Goal: Transaction & Acquisition: Download file/media

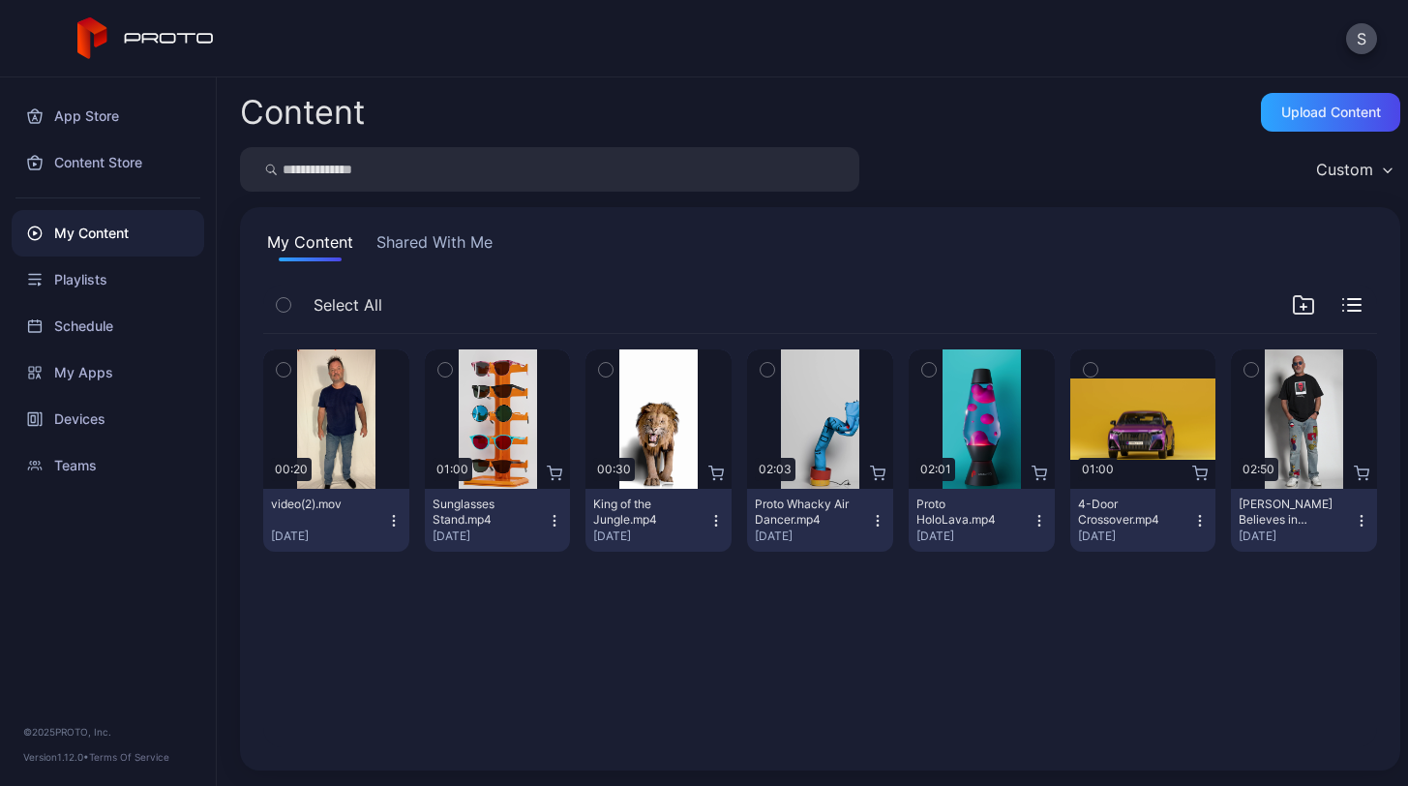
click at [391, 519] on icon "button" at bounding box center [393, 520] width 15 height 15
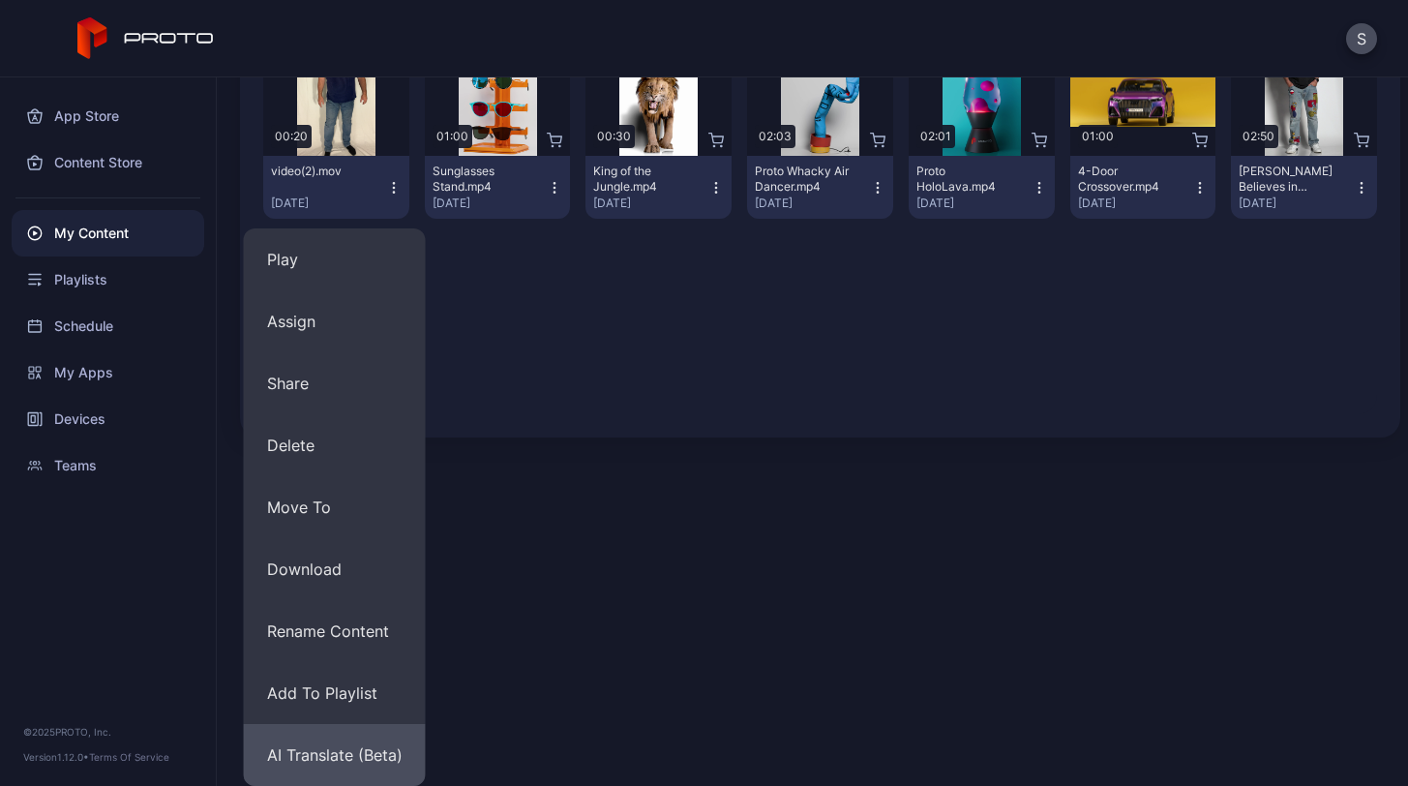
scroll to position [333, 0]
click at [288, 759] on button "AI Translate (Beta)" at bounding box center [335, 755] width 182 height 62
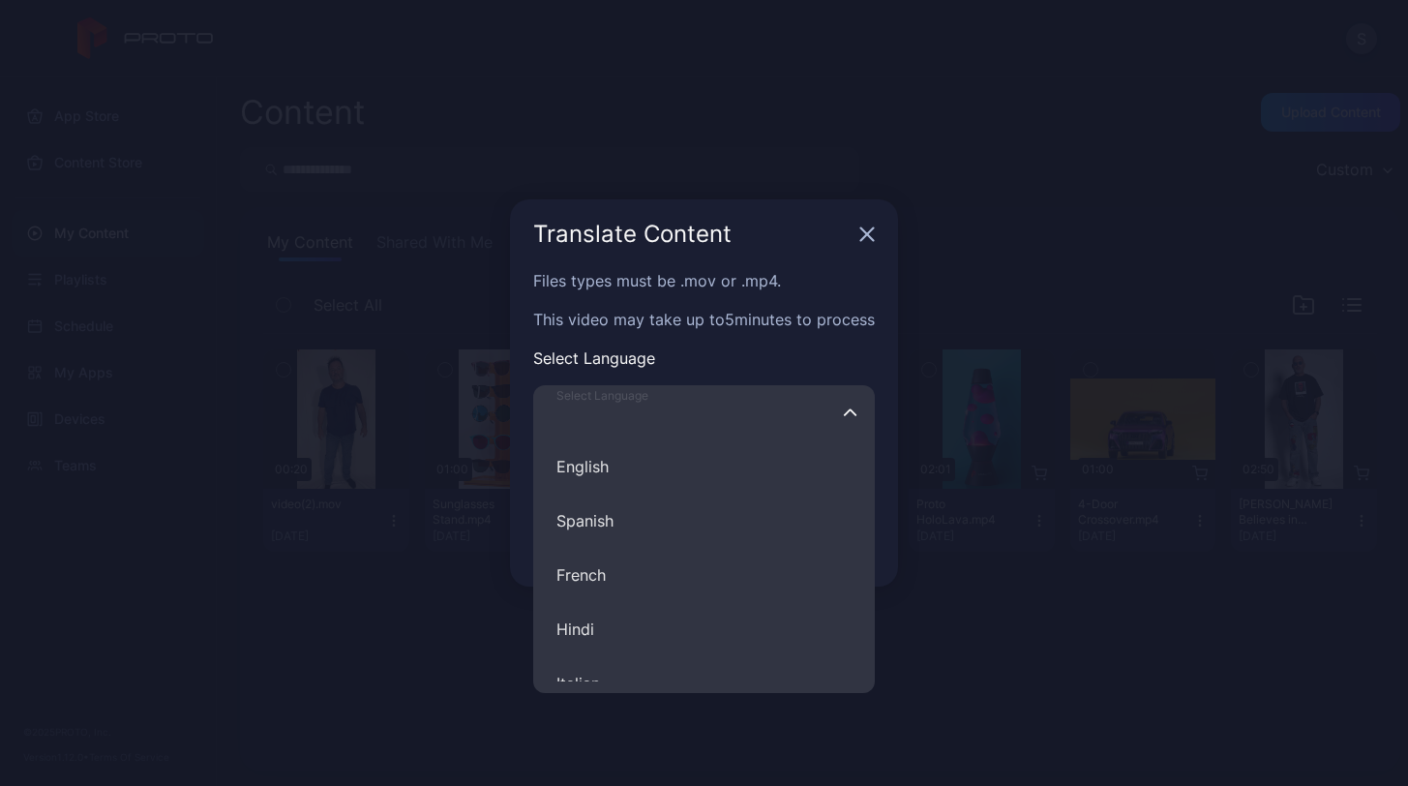
click at [752, 416] on input "Select Language English Spanish French Hindi Italian German Polish Portuguese C…" at bounding box center [704, 412] width 342 height 54
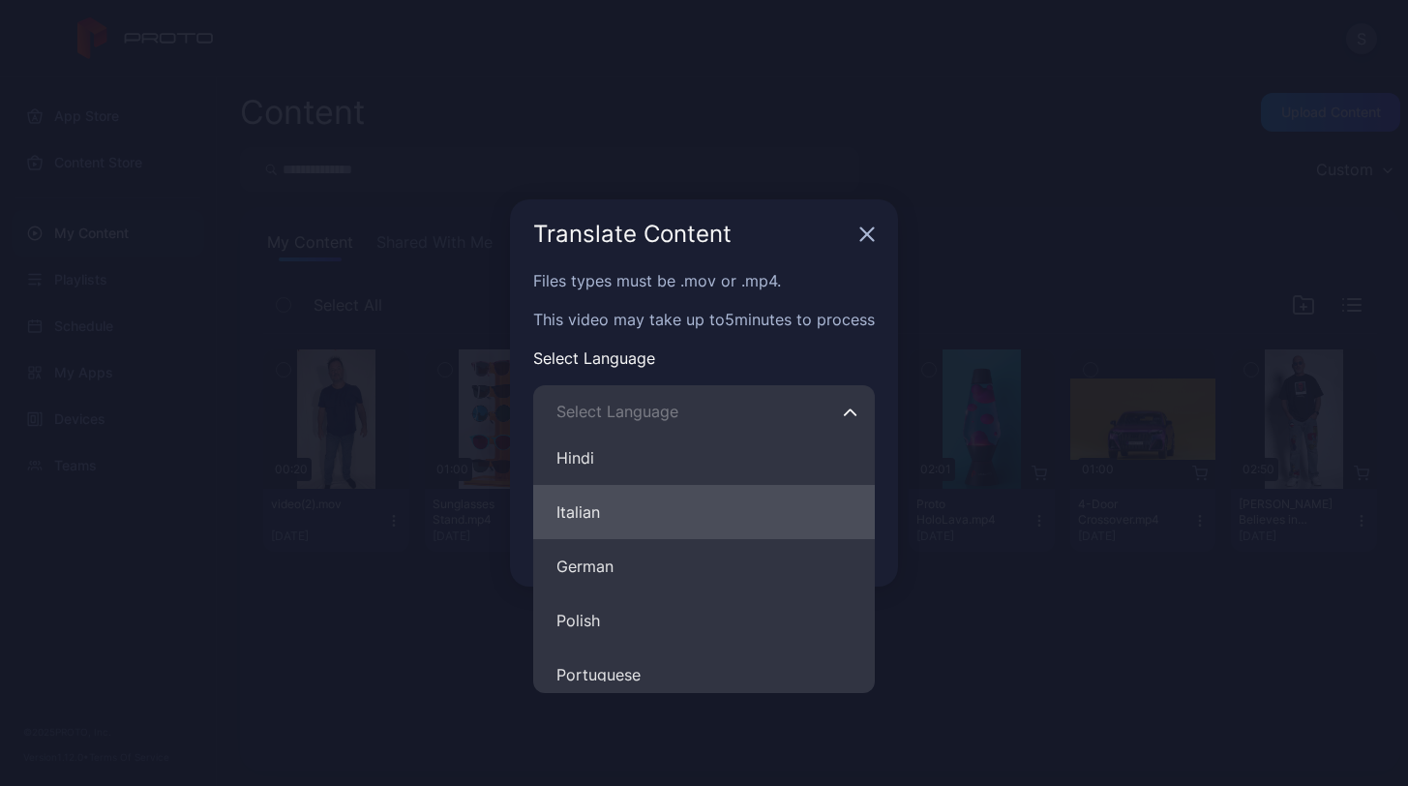
click at [739, 521] on button "Italian" at bounding box center [704, 512] width 342 height 54
type input "*******"
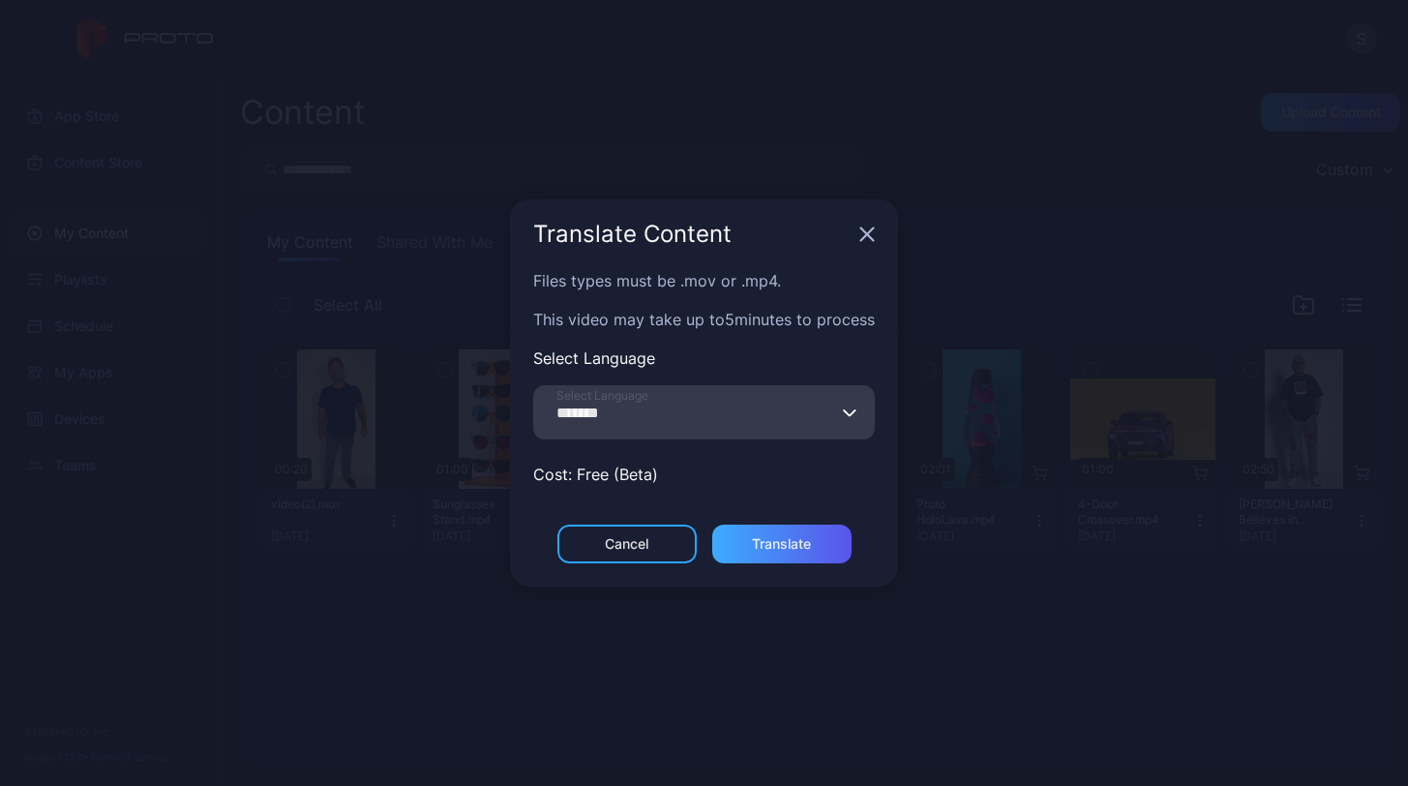
click at [768, 546] on div "Translate" at bounding box center [781, 543] width 59 height 15
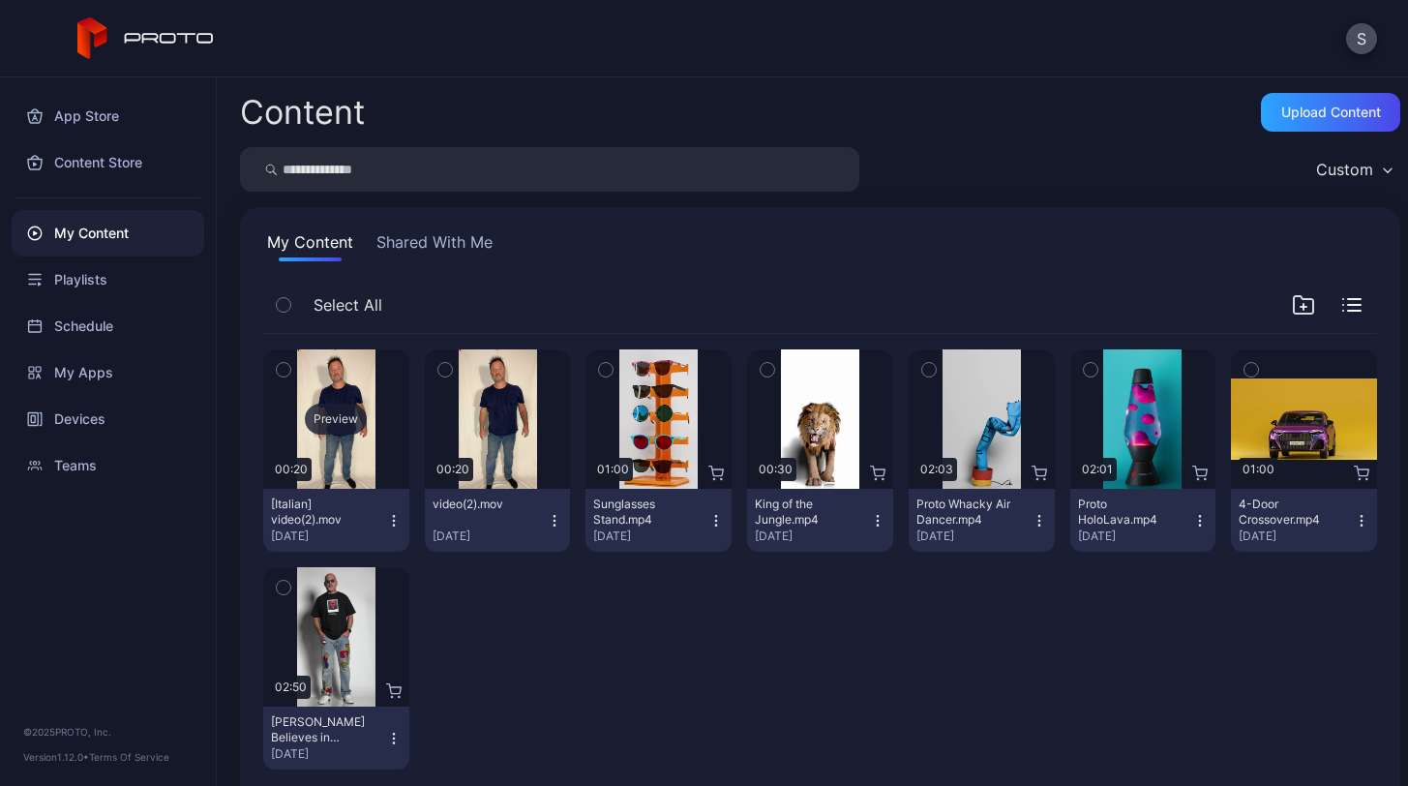
click at [329, 473] on div "Preview" at bounding box center [336, 418] width 146 height 139
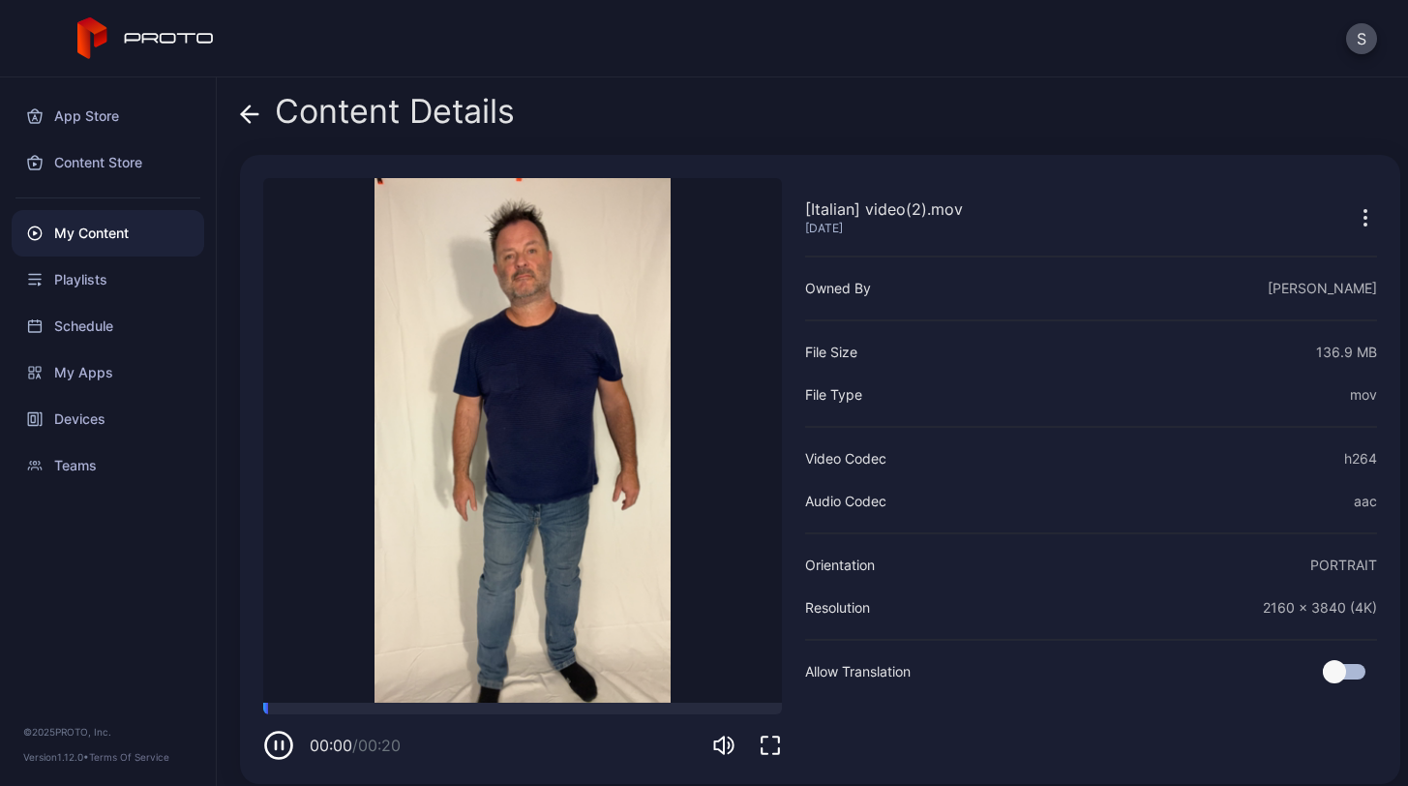
click at [280, 745] on icon "button" at bounding box center [278, 745] width 31 height 31
click at [280, 745] on icon "button" at bounding box center [279, 746] width 9 height 10
click at [768, 745] on icon "button" at bounding box center [770, 745] width 23 height 23
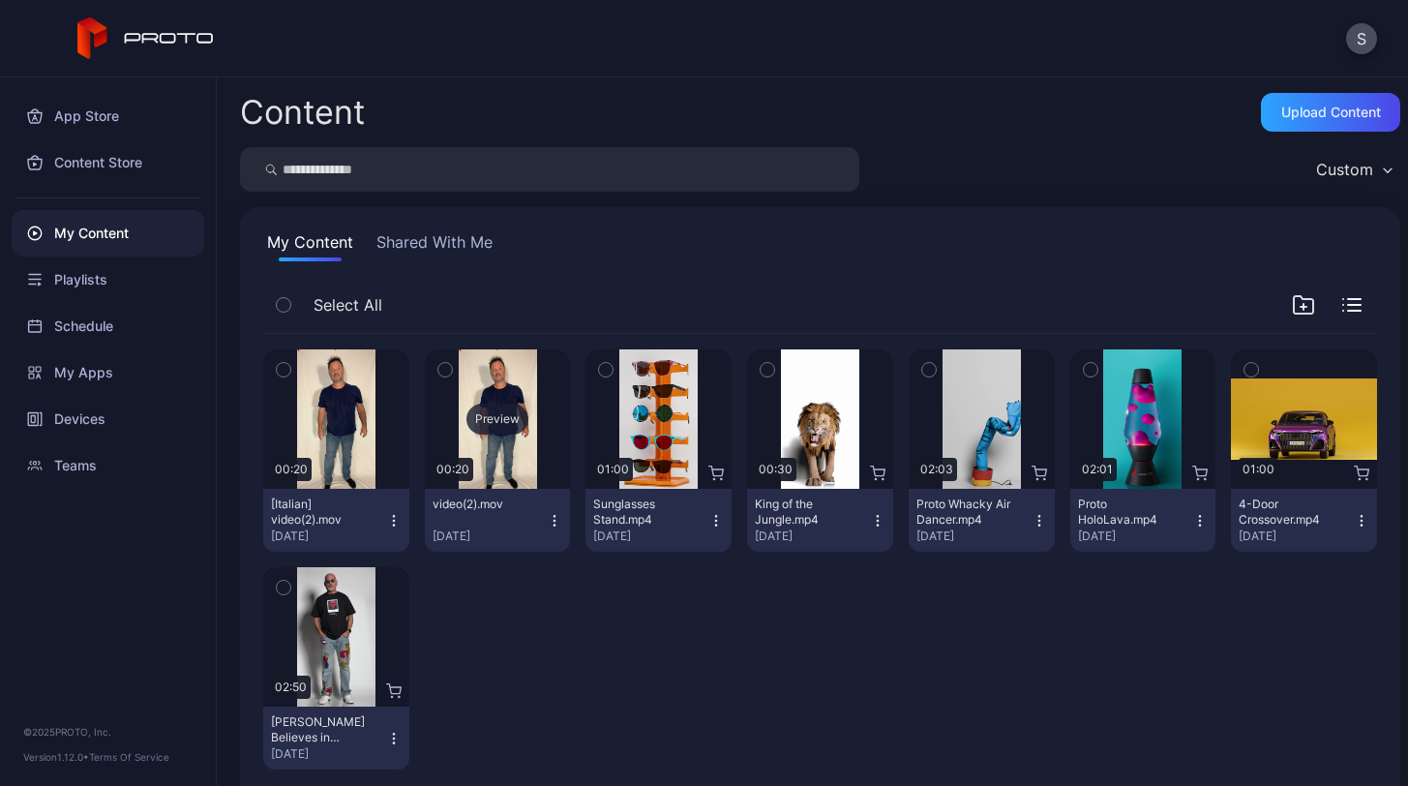
click at [517, 393] on div "Preview" at bounding box center [498, 418] width 146 height 139
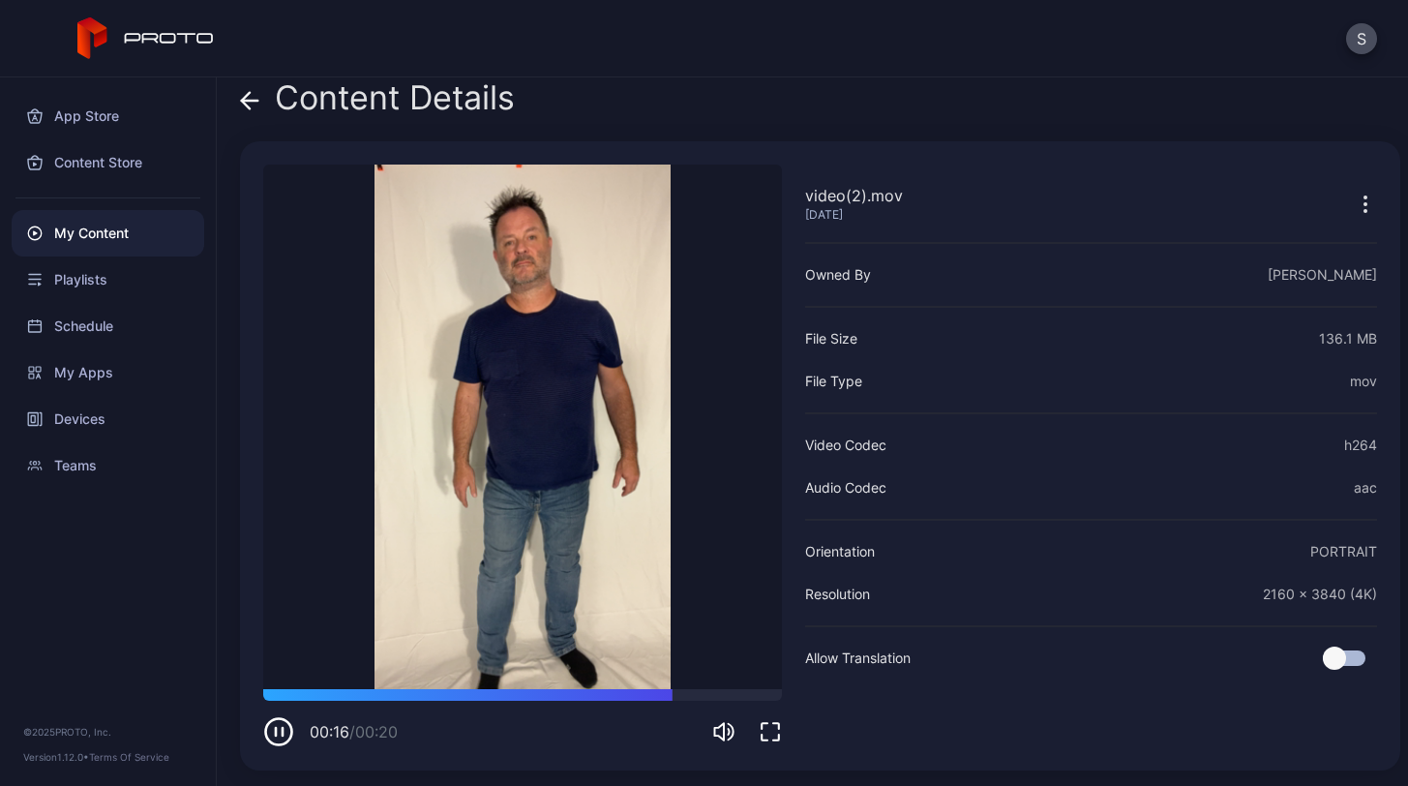
scroll to position [14, 0]
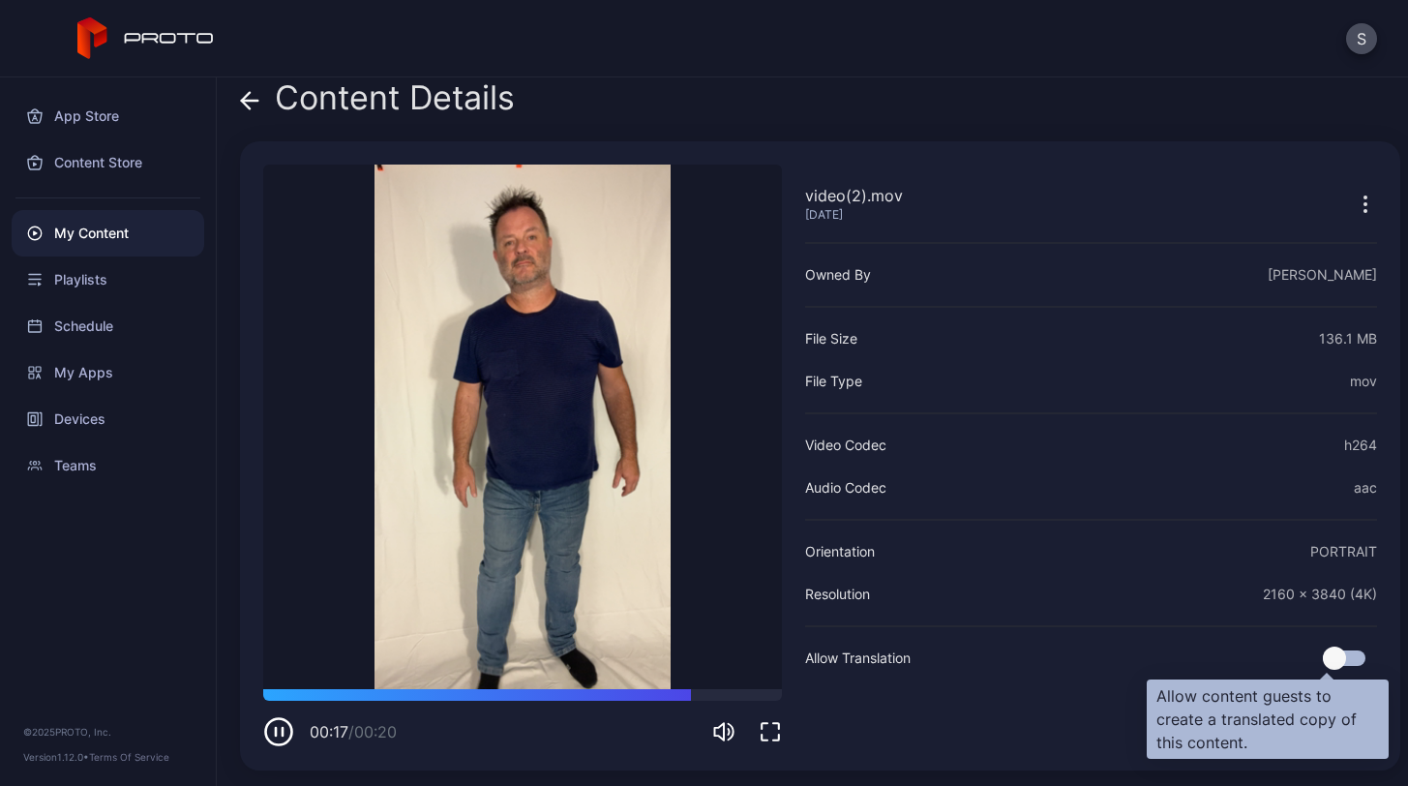
click at [1328, 657] on div at bounding box center [1344, 658] width 43 height 15
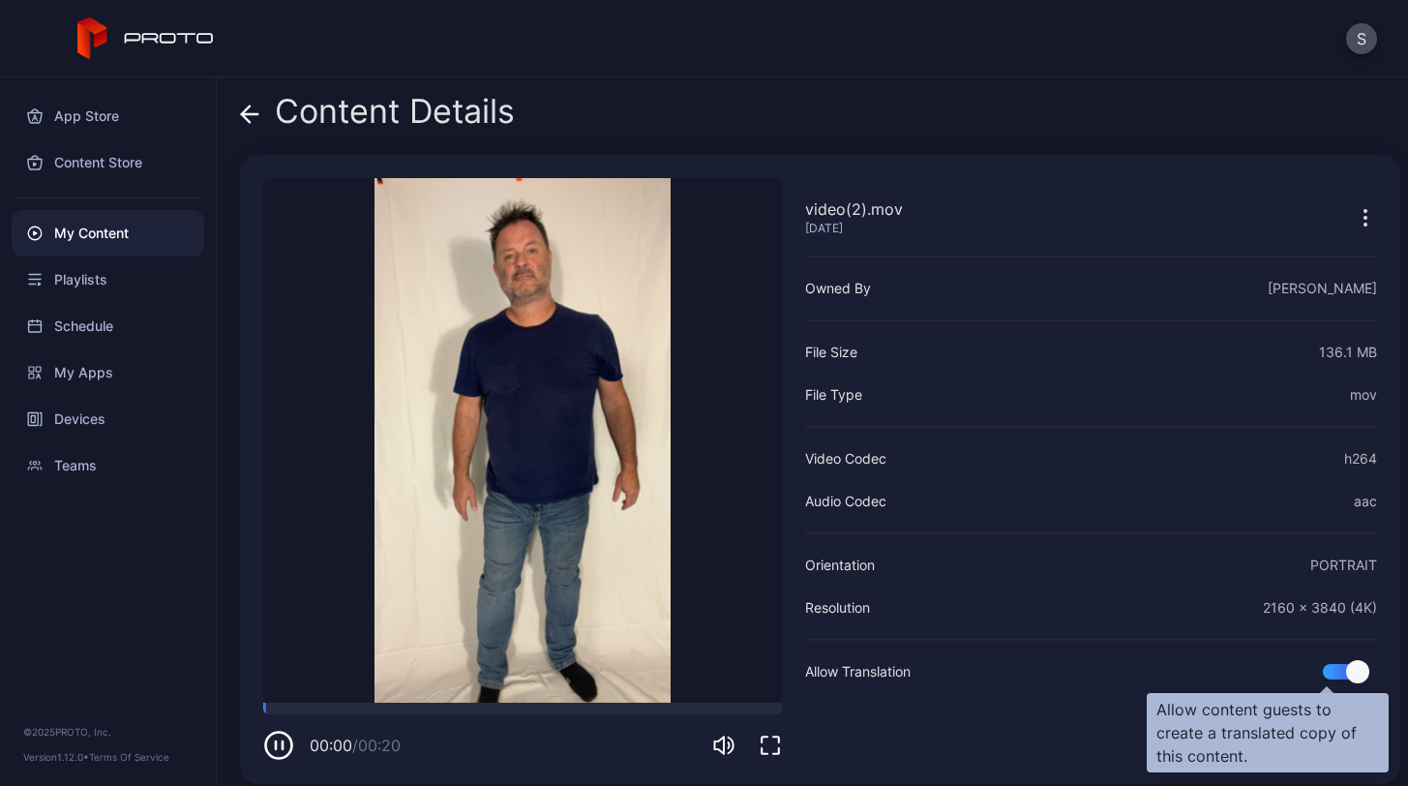
click at [1323, 671] on div at bounding box center [1344, 671] width 43 height 15
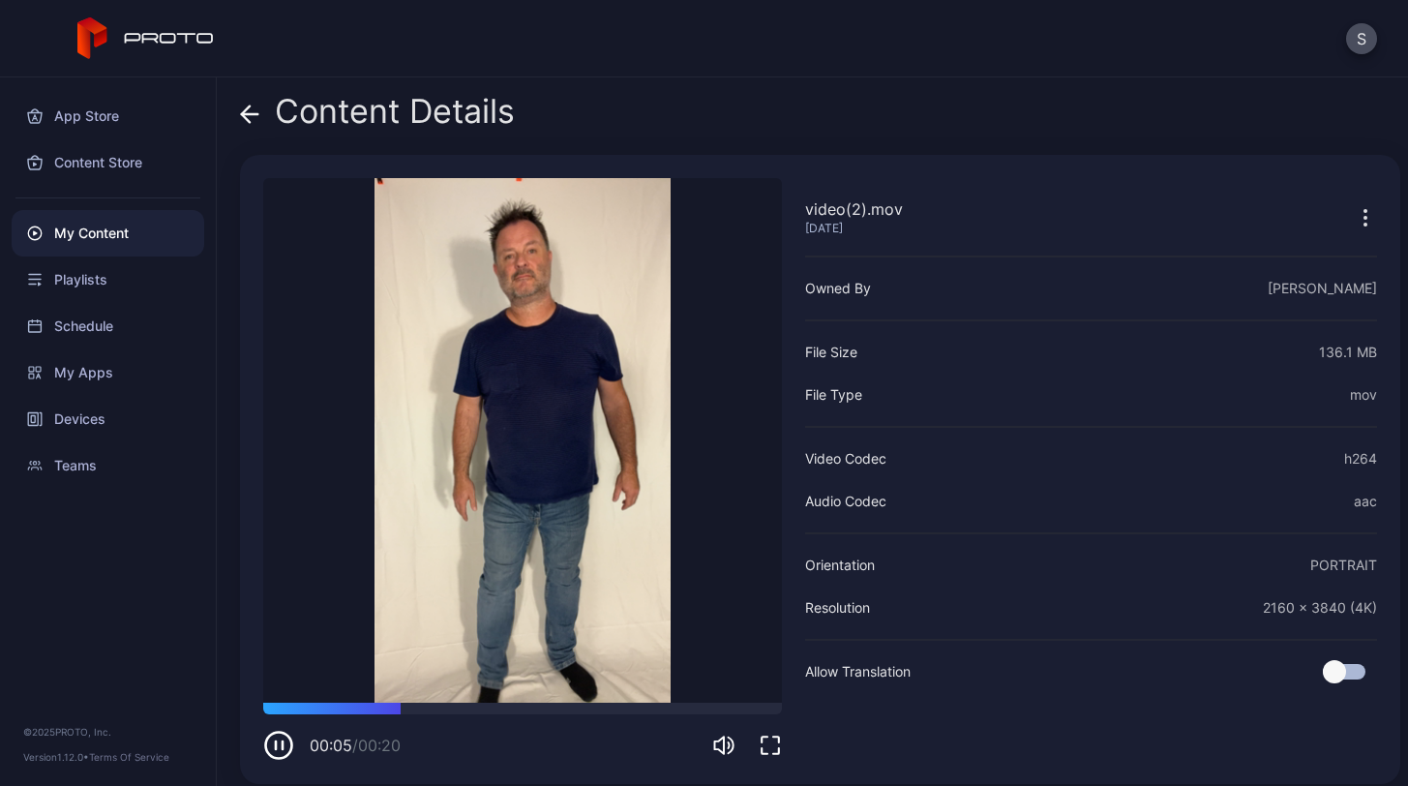
click at [250, 116] on icon at bounding box center [249, 114] width 19 height 19
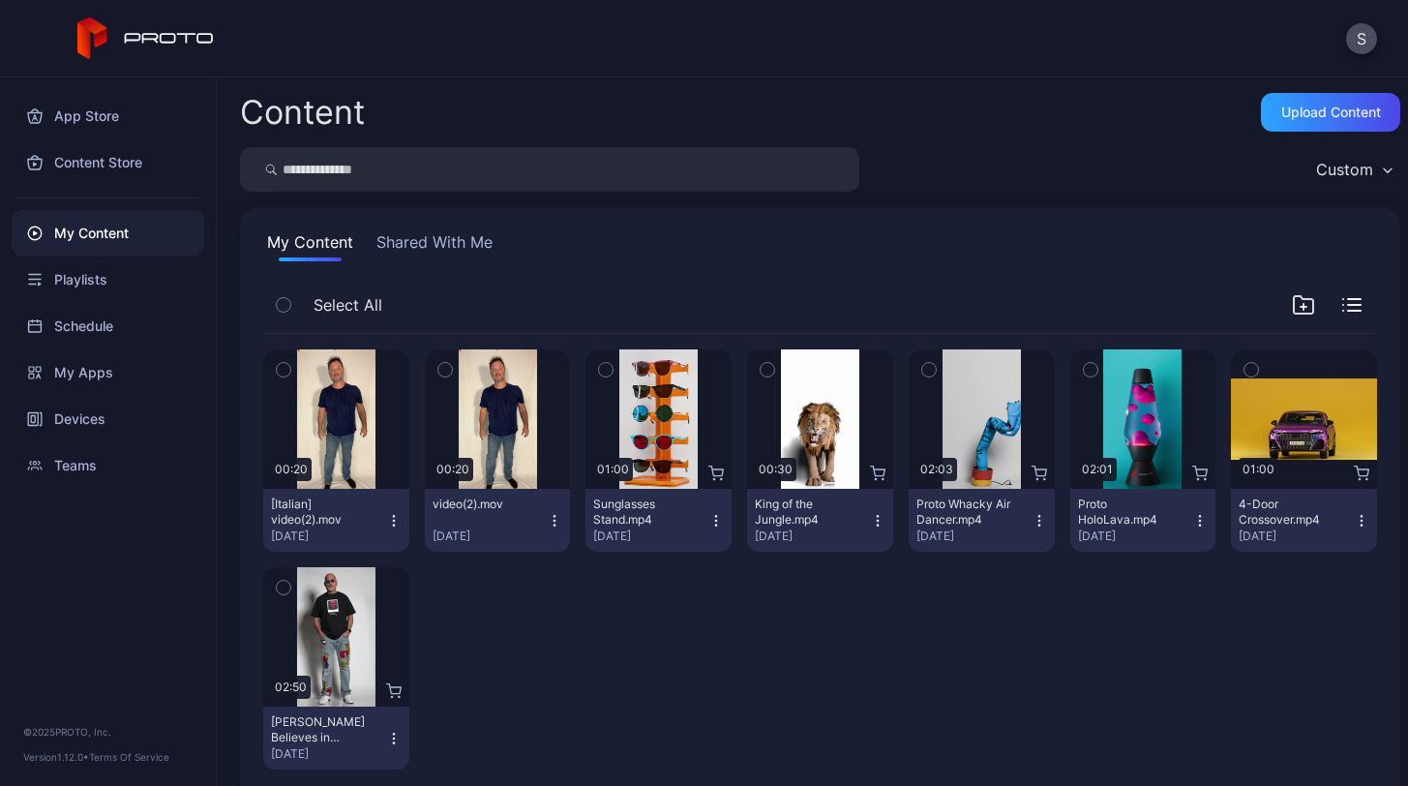
click at [547, 523] on icon "button" at bounding box center [554, 520] width 15 height 15
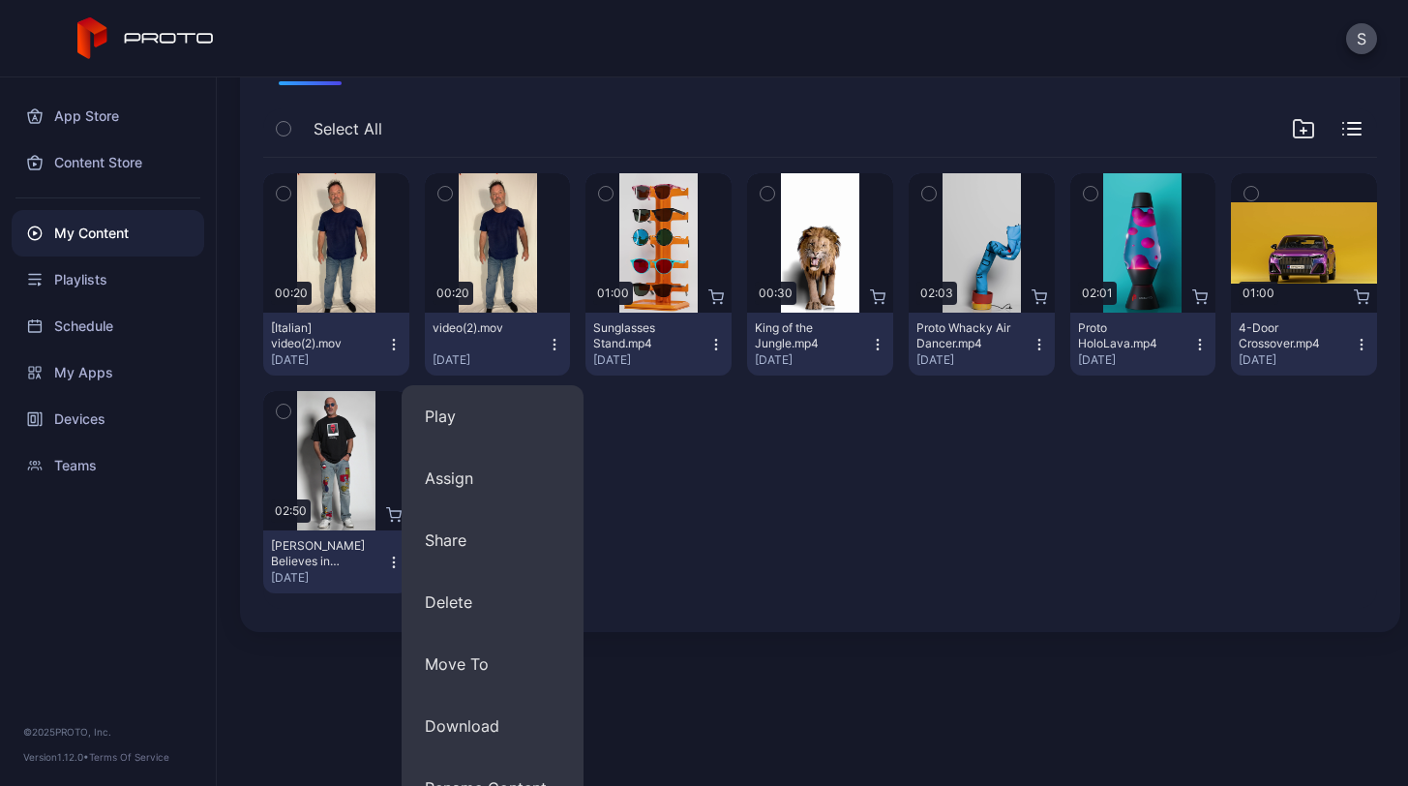
scroll to position [333, 0]
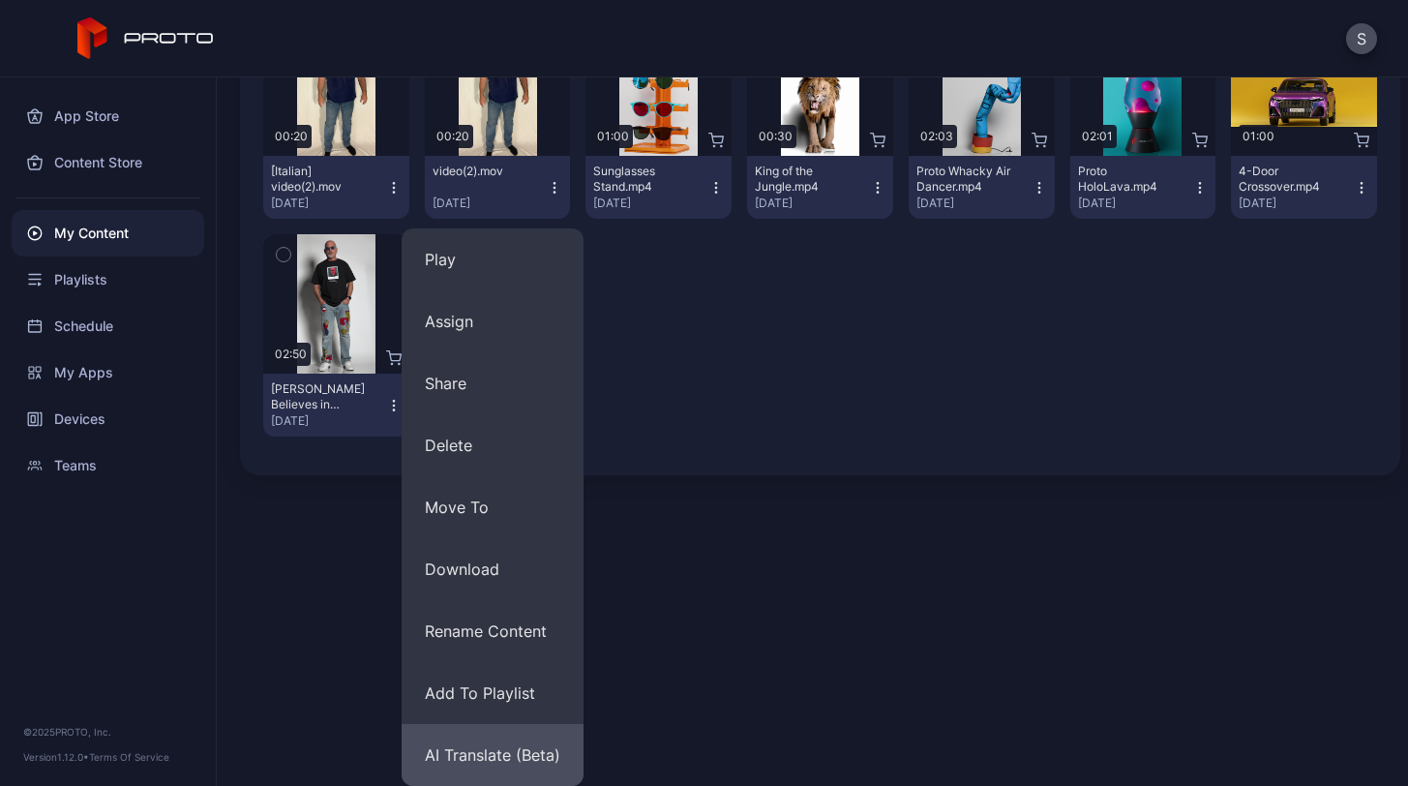
click at [537, 745] on button "AI Translate (Beta)" at bounding box center [493, 755] width 182 height 62
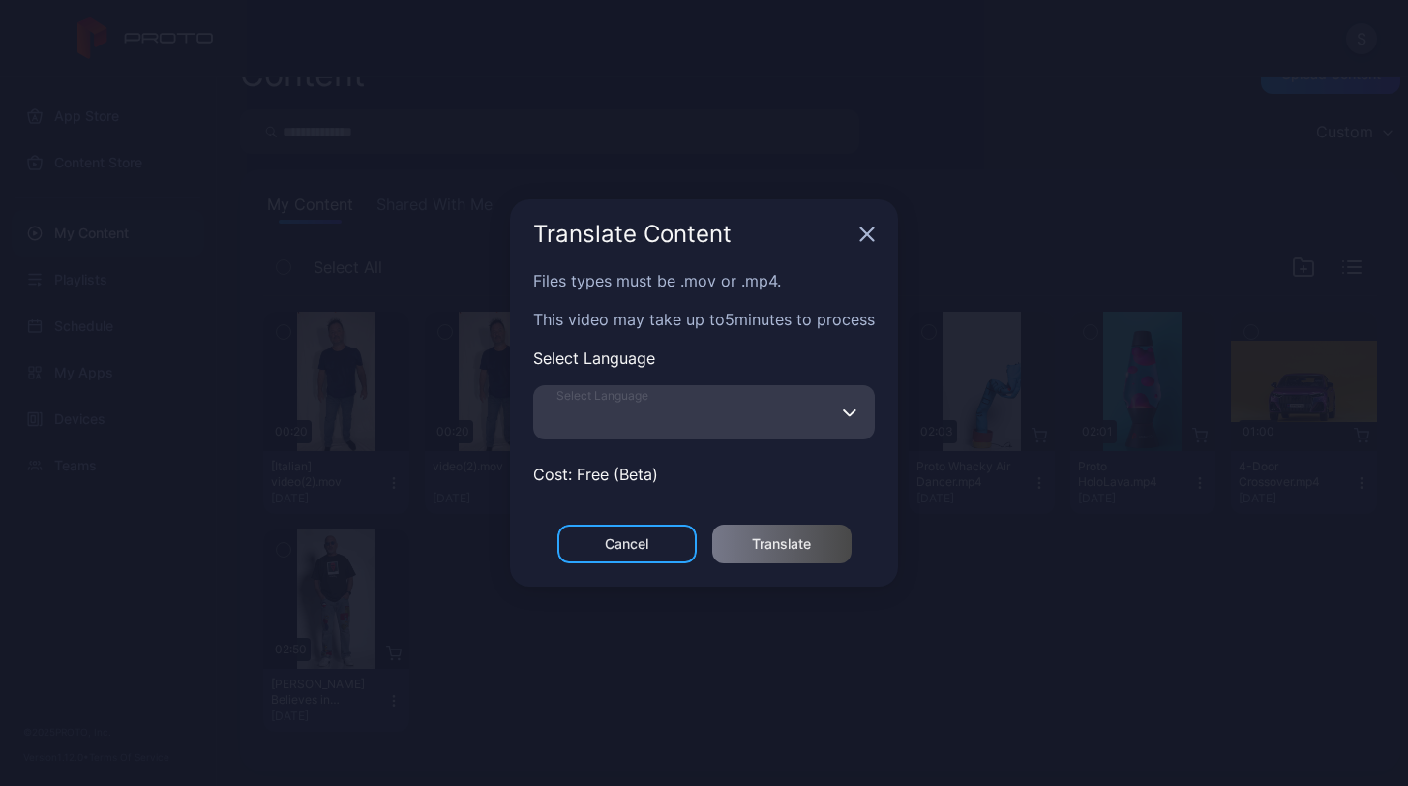
click at [680, 413] on input "Select Language" at bounding box center [704, 412] width 342 height 54
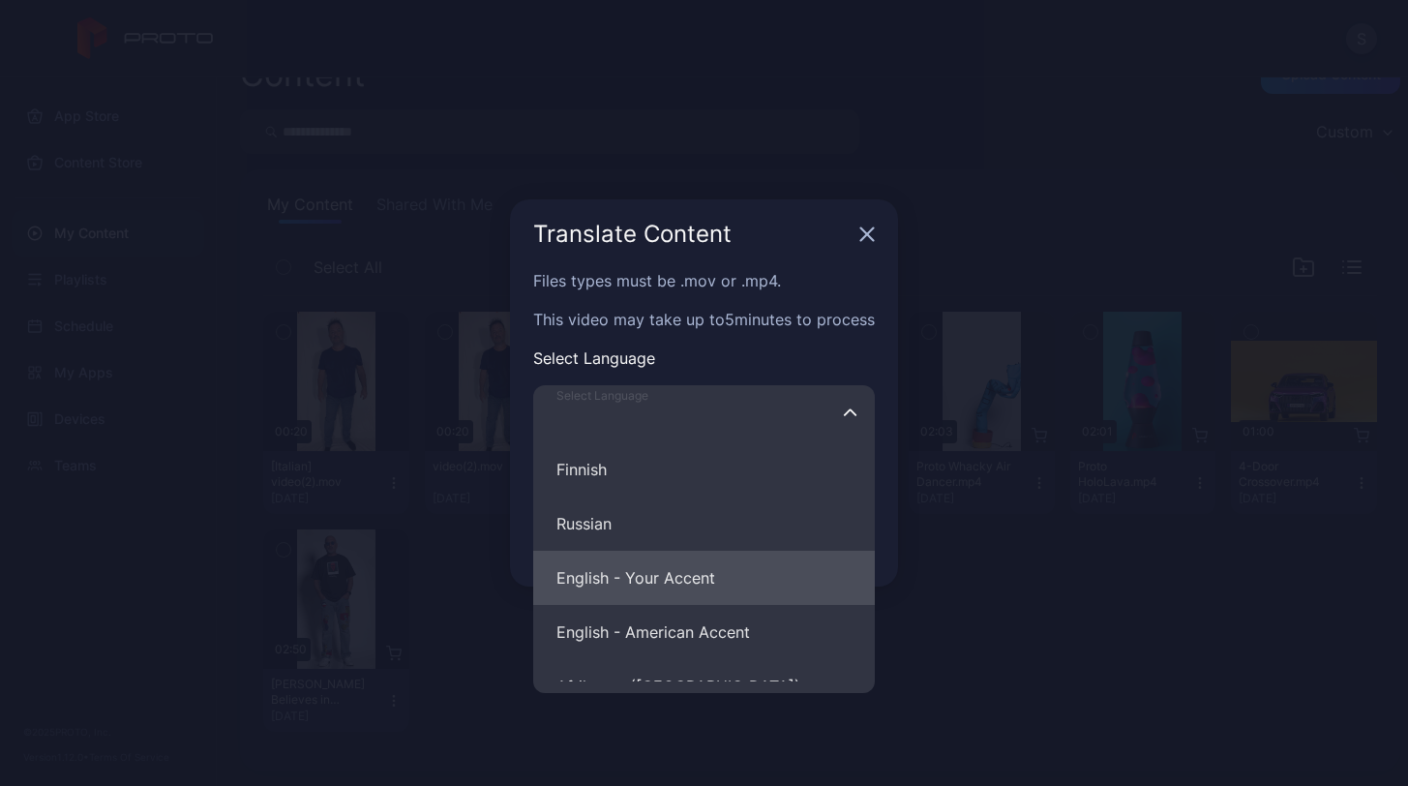
scroll to position [1546, 0]
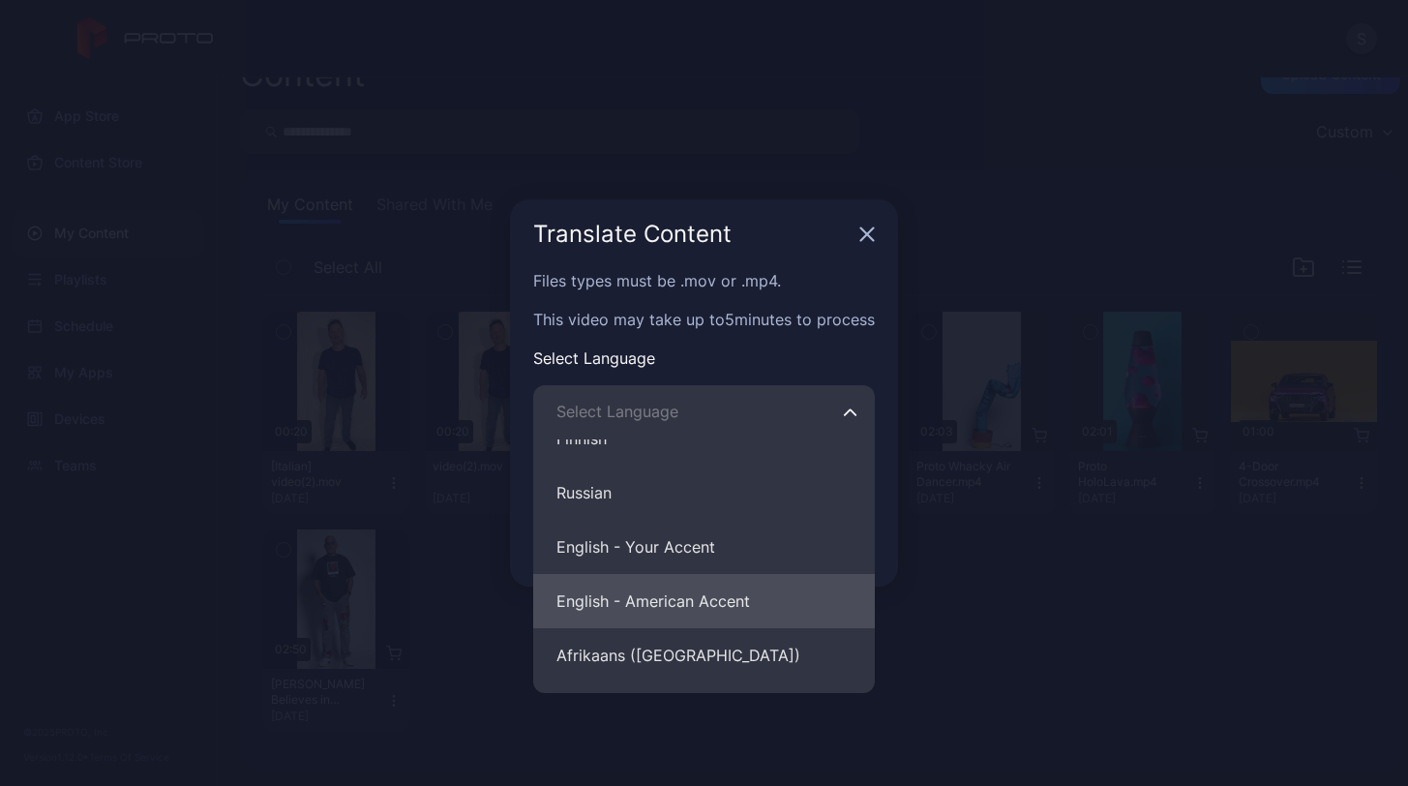
click at [674, 607] on button "English - American Accent" at bounding box center [704, 601] width 342 height 54
type input "**********"
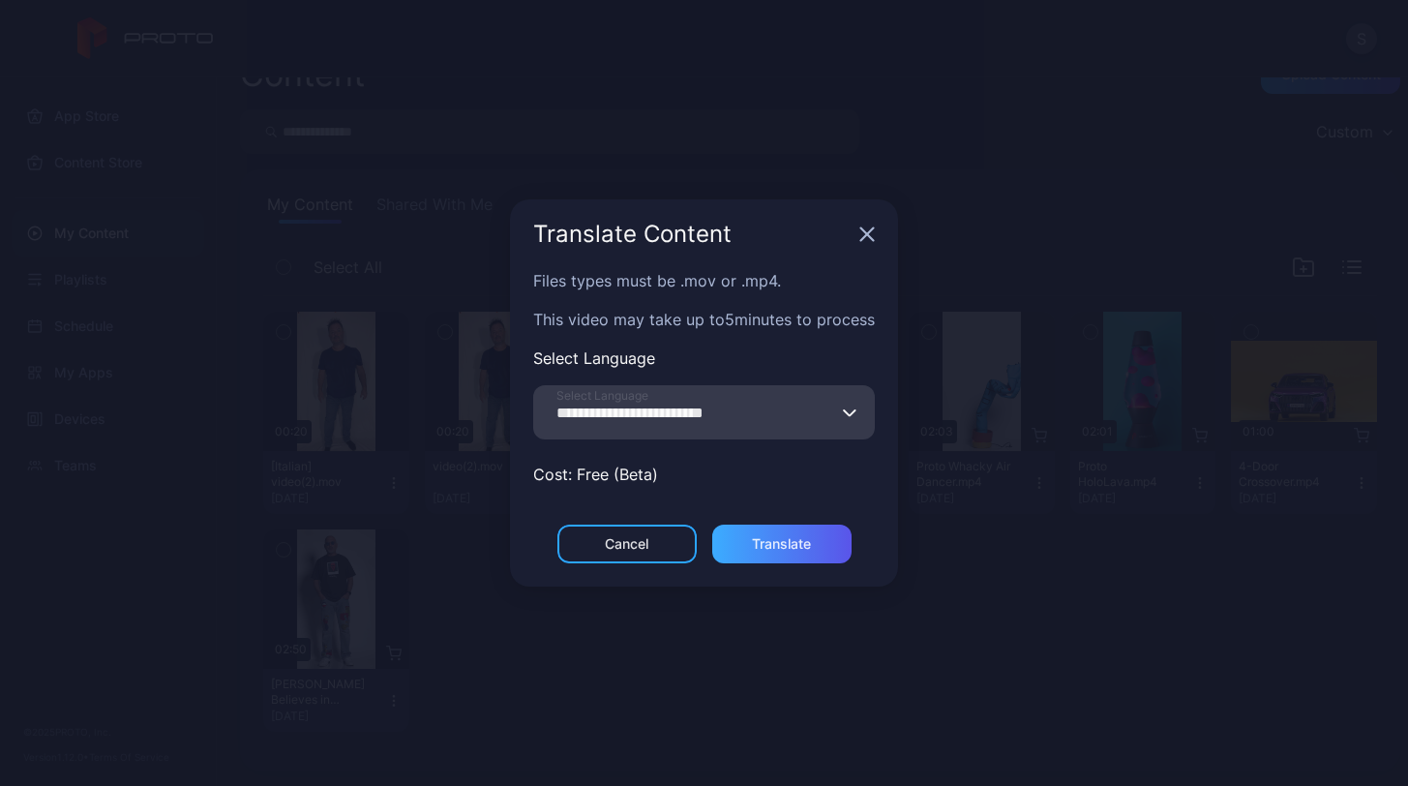
click at [787, 540] on div "Translate" at bounding box center [781, 543] width 59 height 15
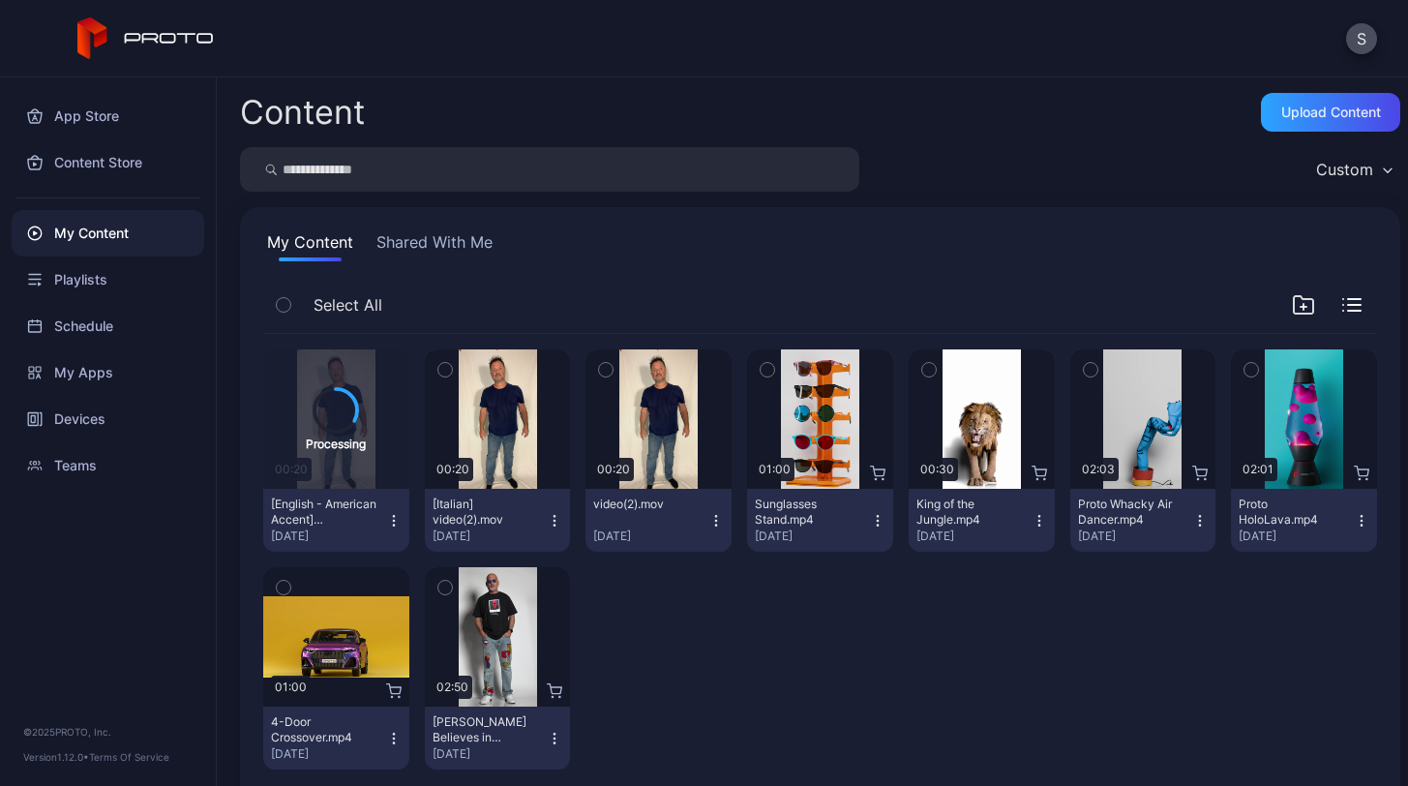
click at [709, 513] on icon "button" at bounding box center [716, 520] width 15 height 15
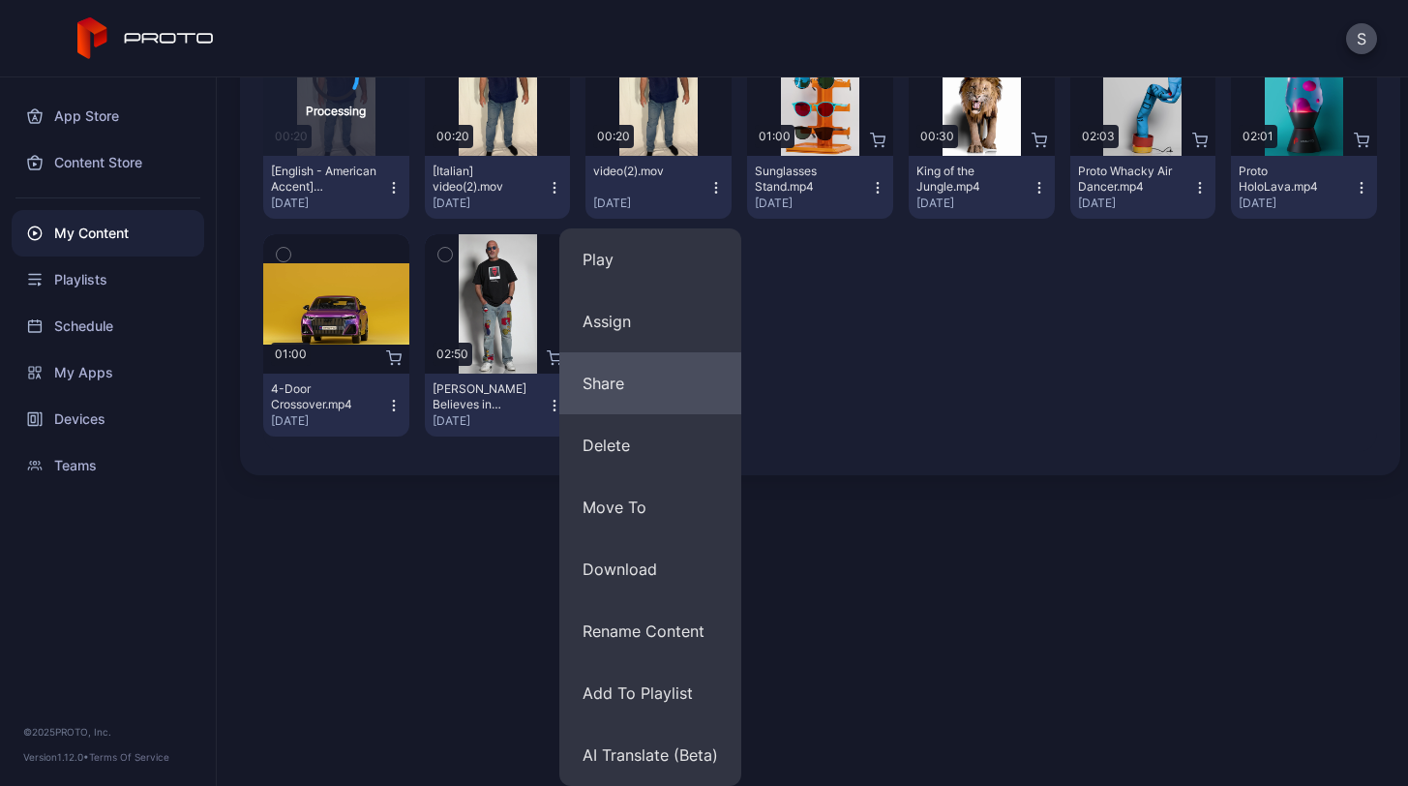
scroll to position [333, 0]
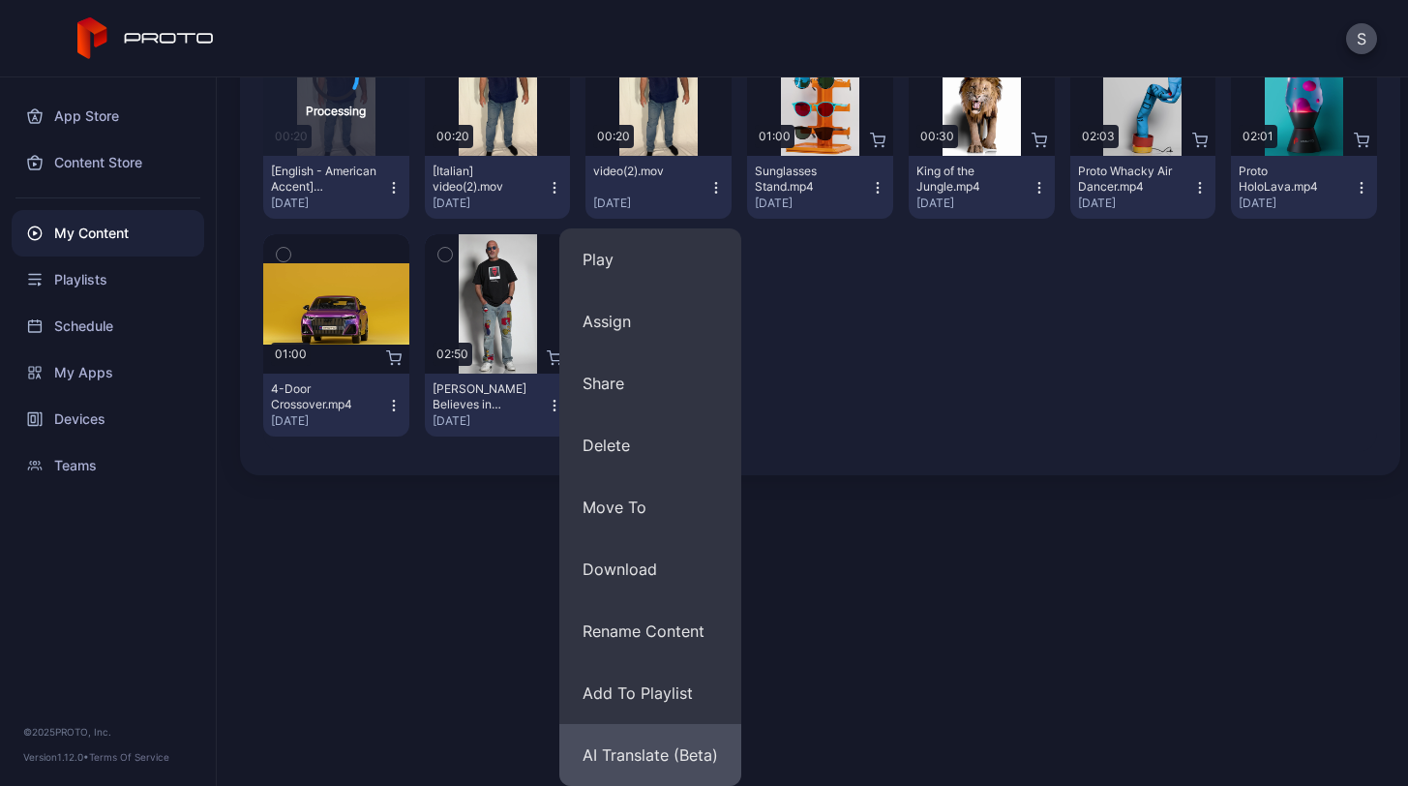
click at [681, 763] on button "AI Translate (Beta)" at bounding box center [651, 755] width 182 height 62
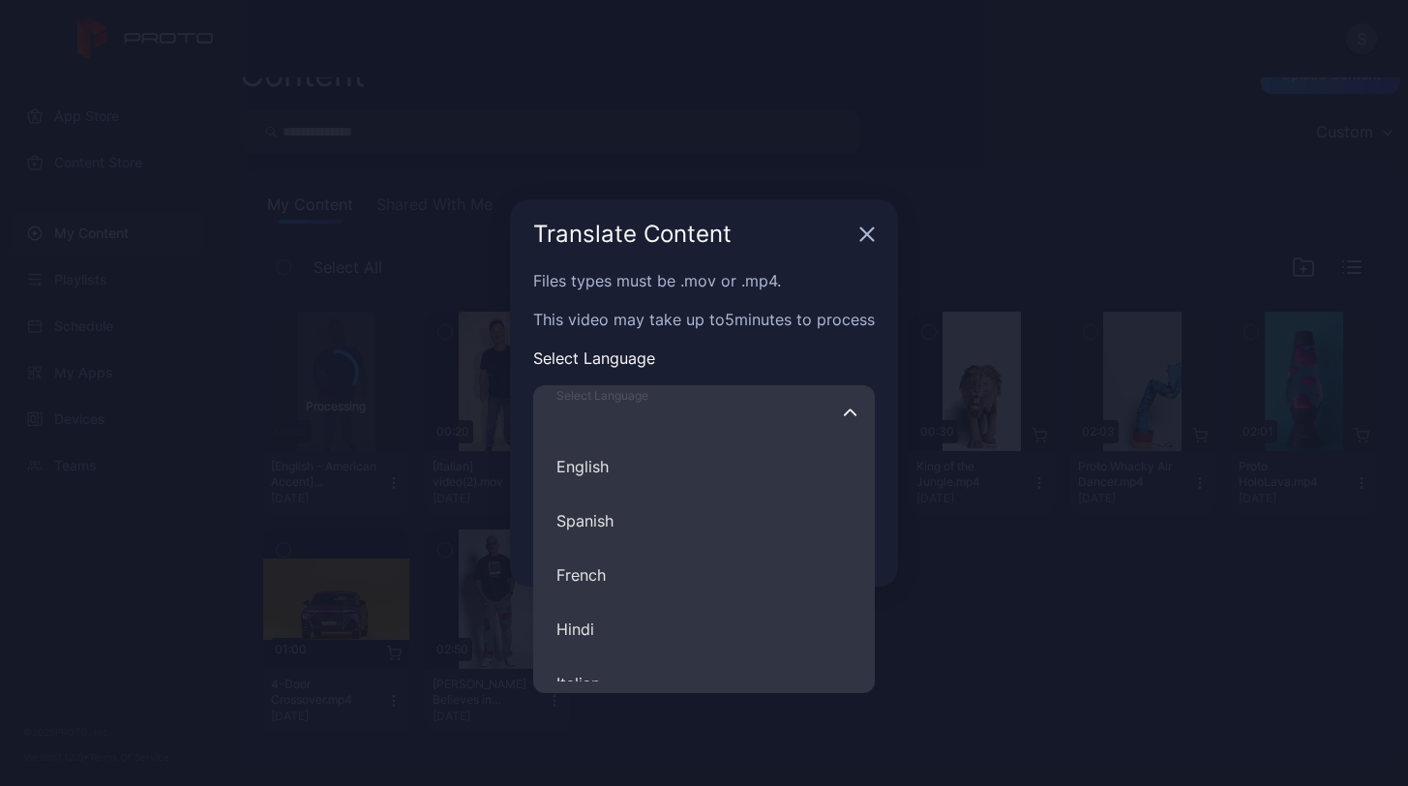
click at [696, 415] on input "Select Language English Spanish French Hindi Italian German Polish Portuguese C…" at bounding box center [704, 412] width 342 height 54
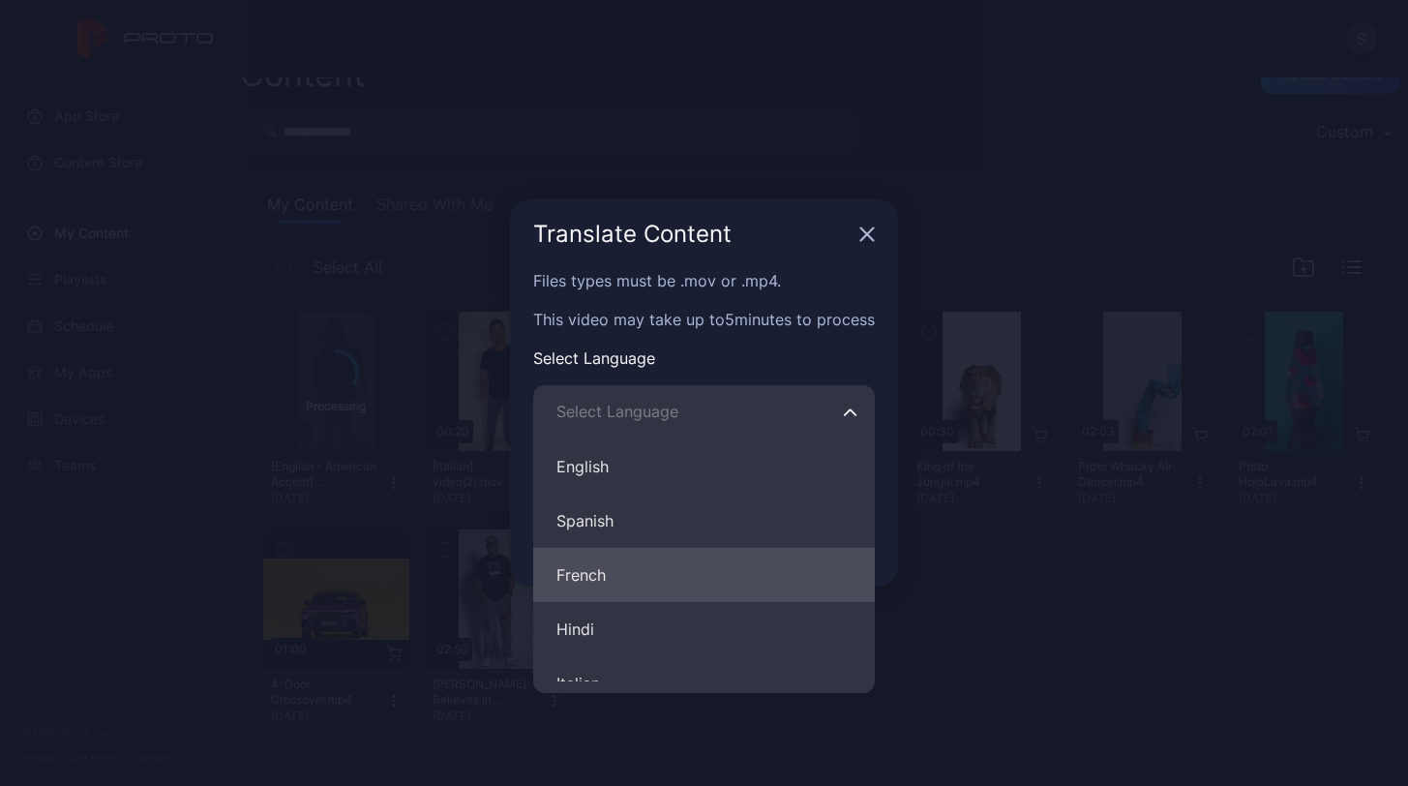
click at [663, 573] on button "French" at bounding box center [704, 575] width 342 height 54
type input "******"
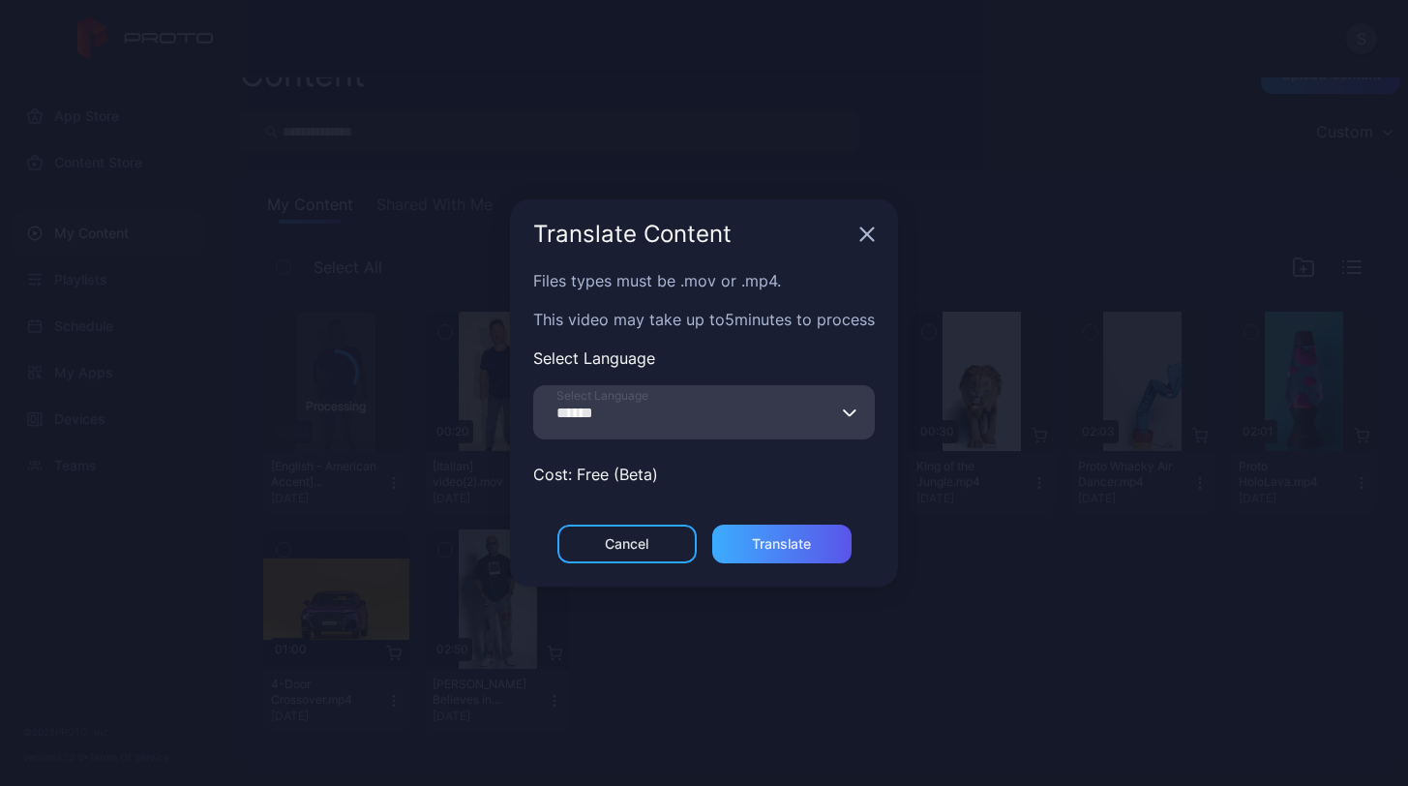
click at [759, 545] on div "Translate" at bounding box center [781, 543] width 59 height 15
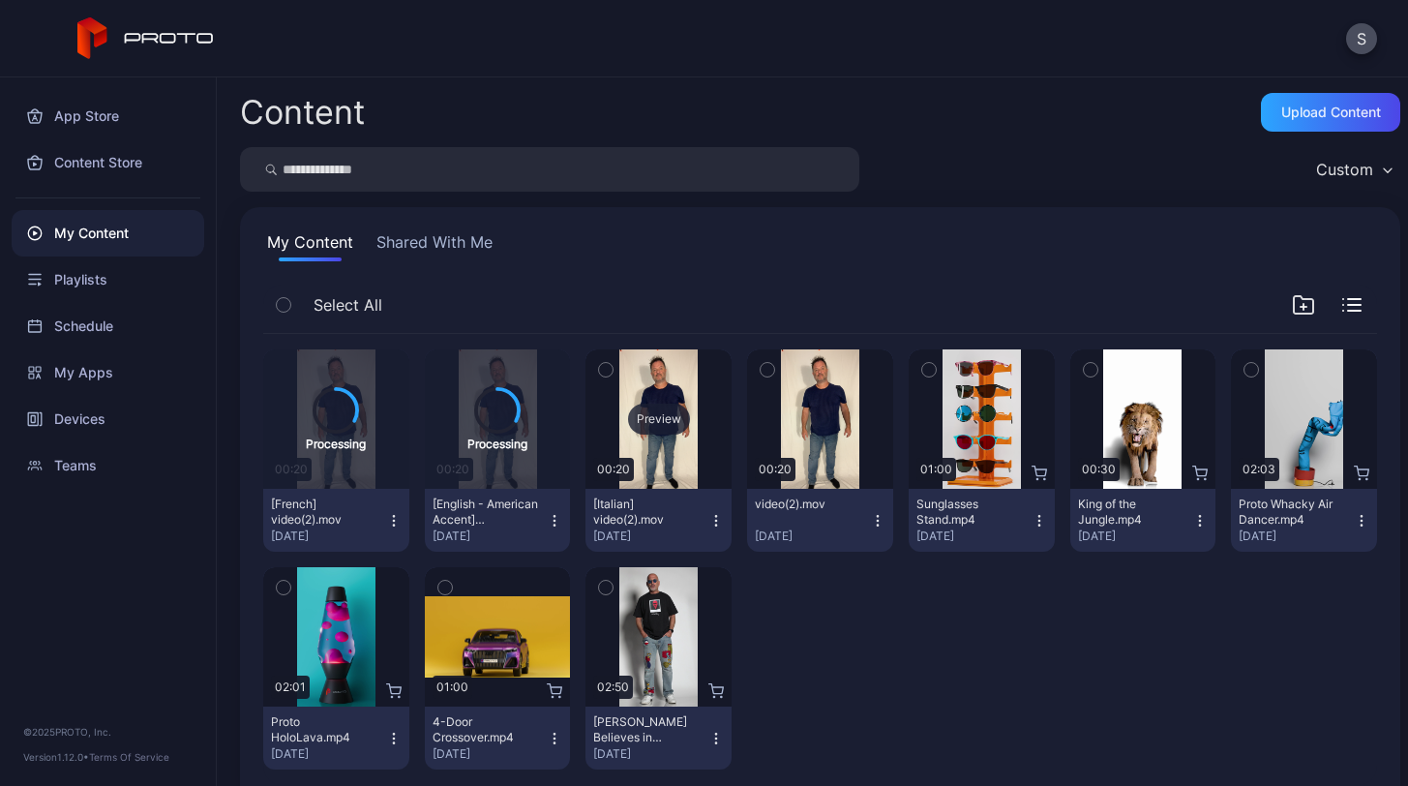
click at [670, 402] on div "Preview" at bounding box center [659, 418] width 146 height 139
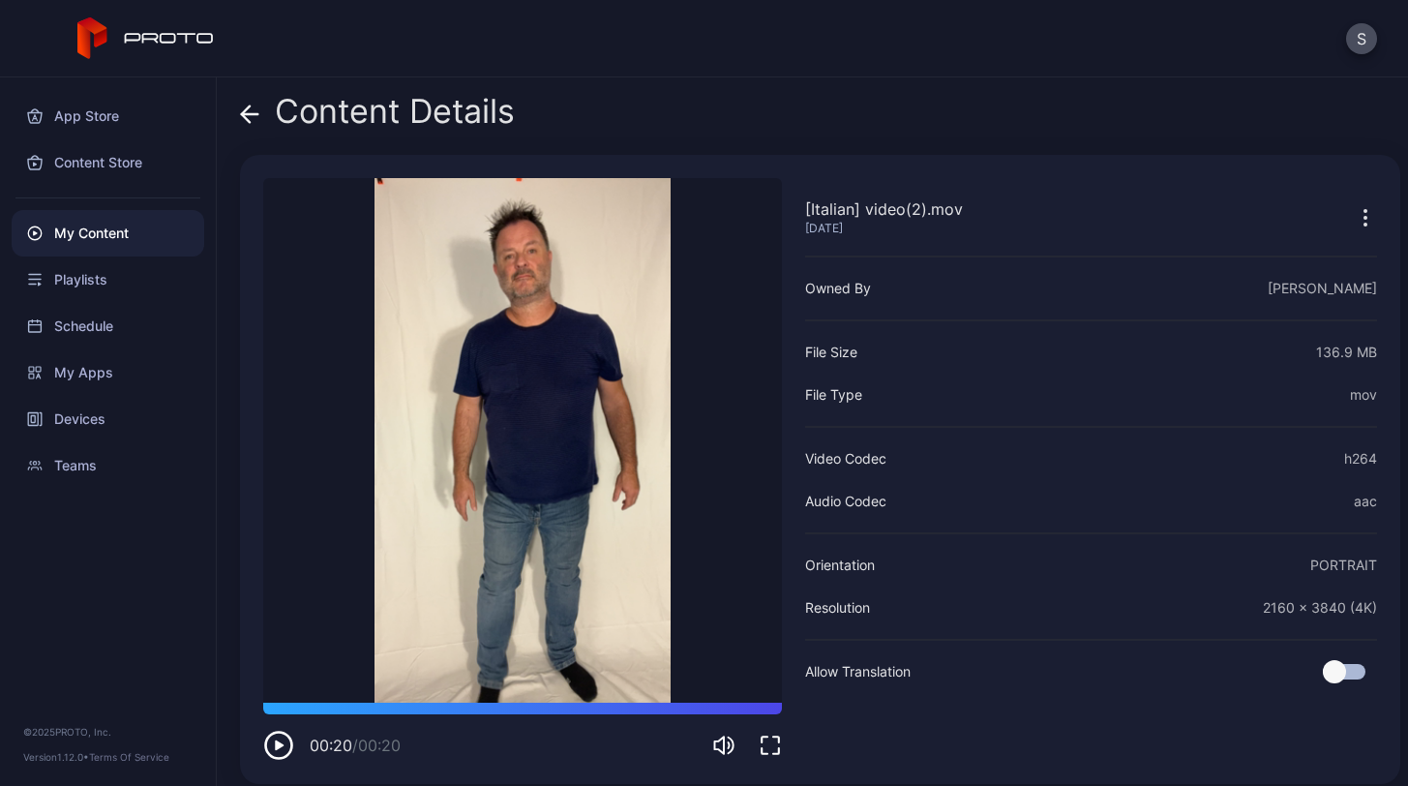
click at [1354, 226] on icon "button" at bounding box center [1365, 217] width 23 height 23
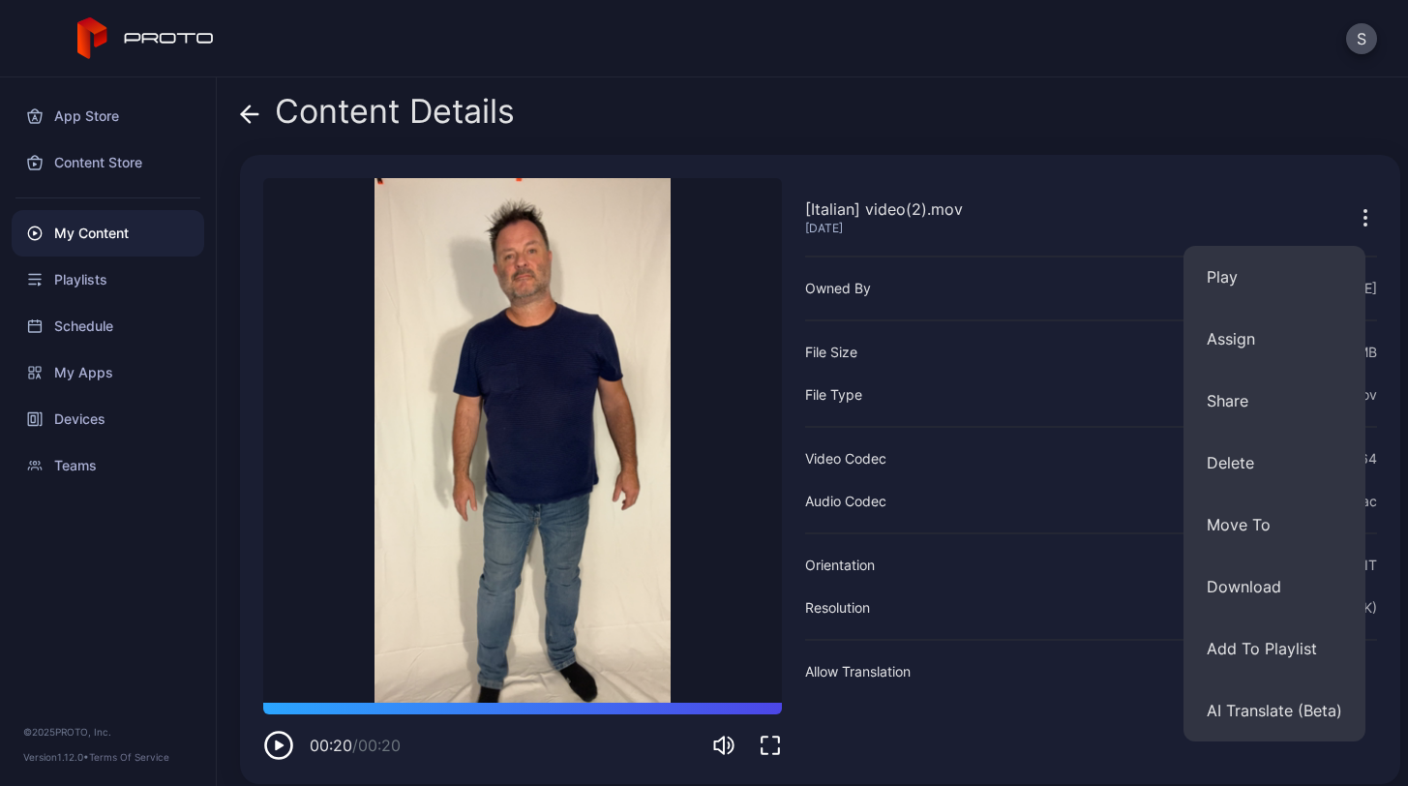
click at [1354, 219] on icon "button" at bounding box center [1365, 217] width 23 height 23
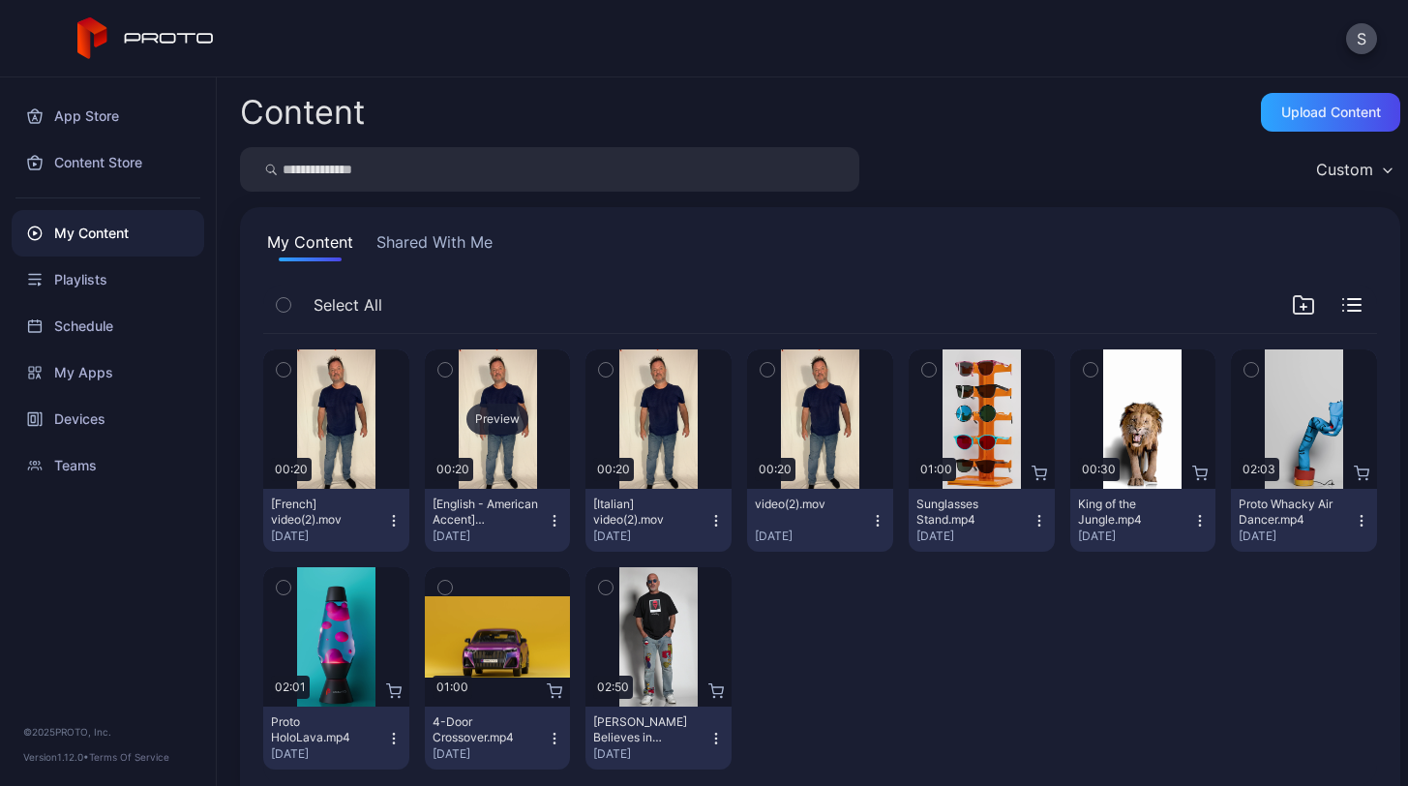
click at [499, 411] on div "Preview" at bounding box center [498, 419] width 62 height 31
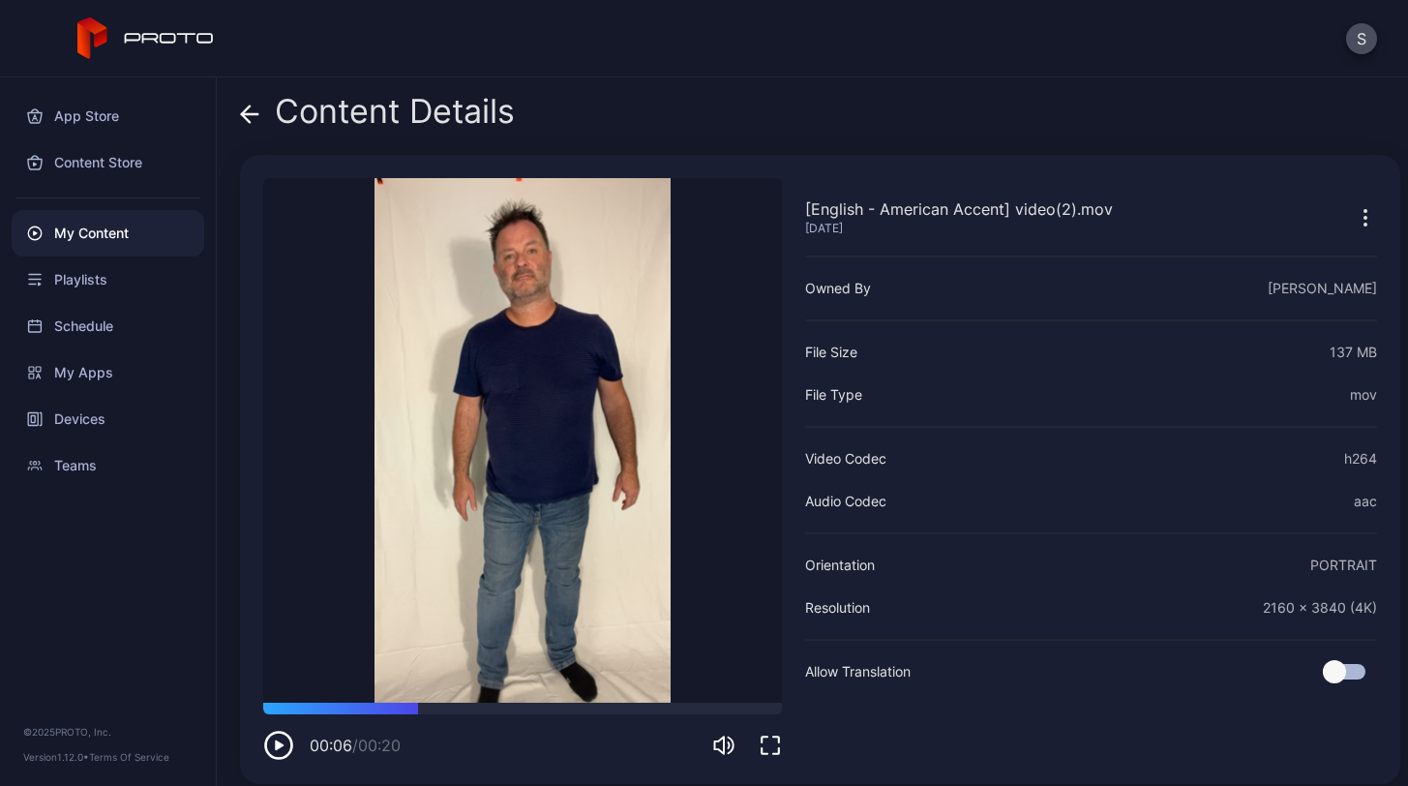
click at [241, 112] on icon at bounding box center [249, 114] width 19 height 19
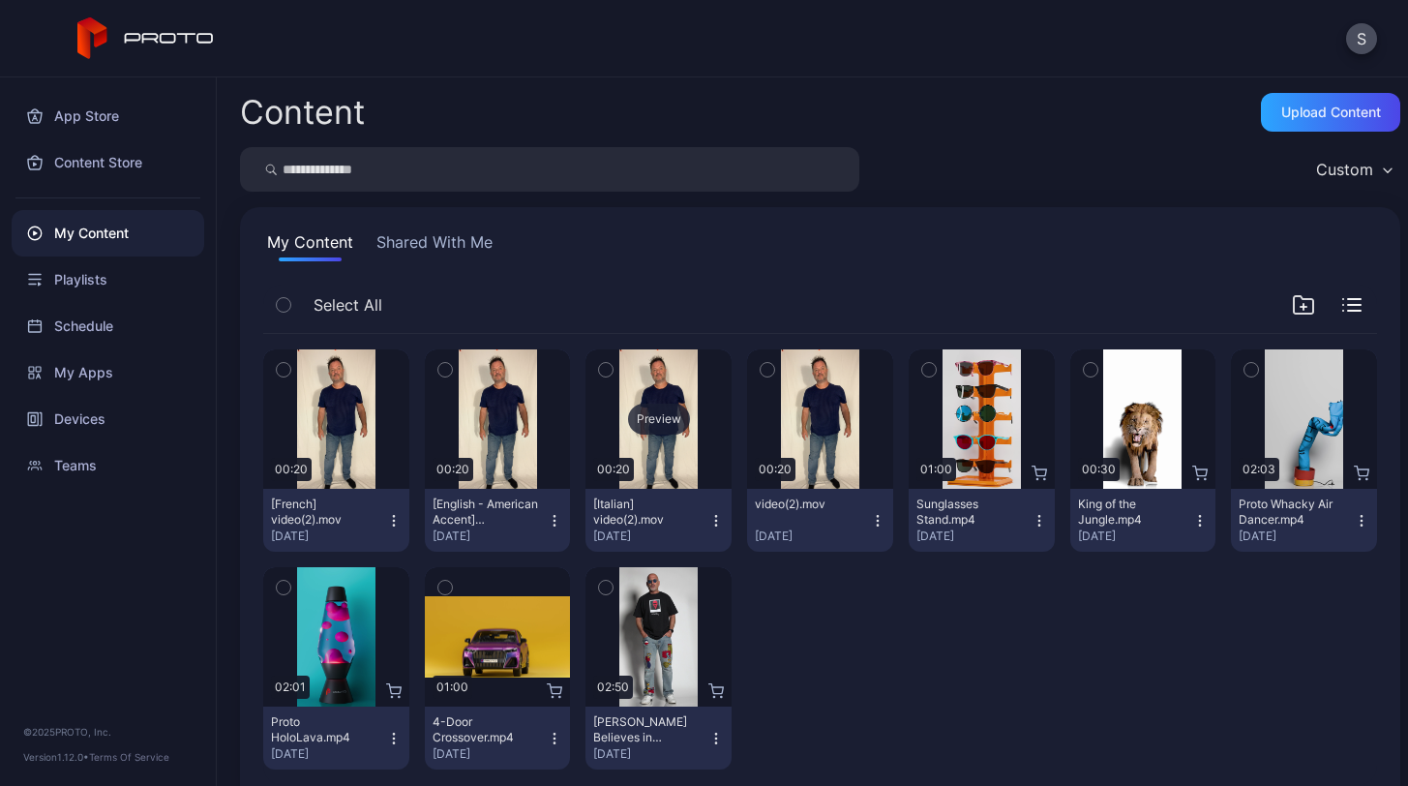
click at [631, 416] on div "Preview" at bounding box center [659, 419] width 62 height 31
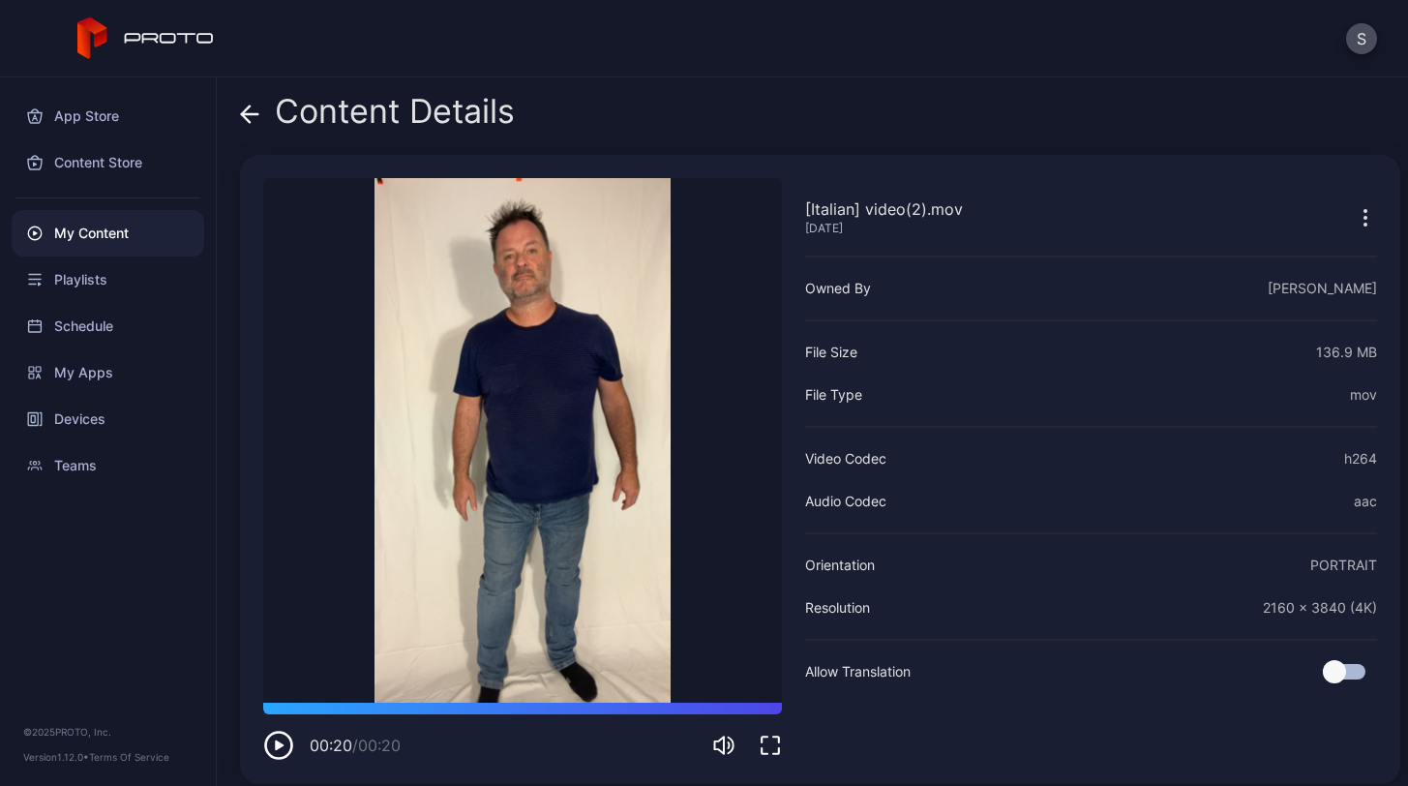
click at [243, 119] on icon at bounding box center [249, 114] width 19 height 19
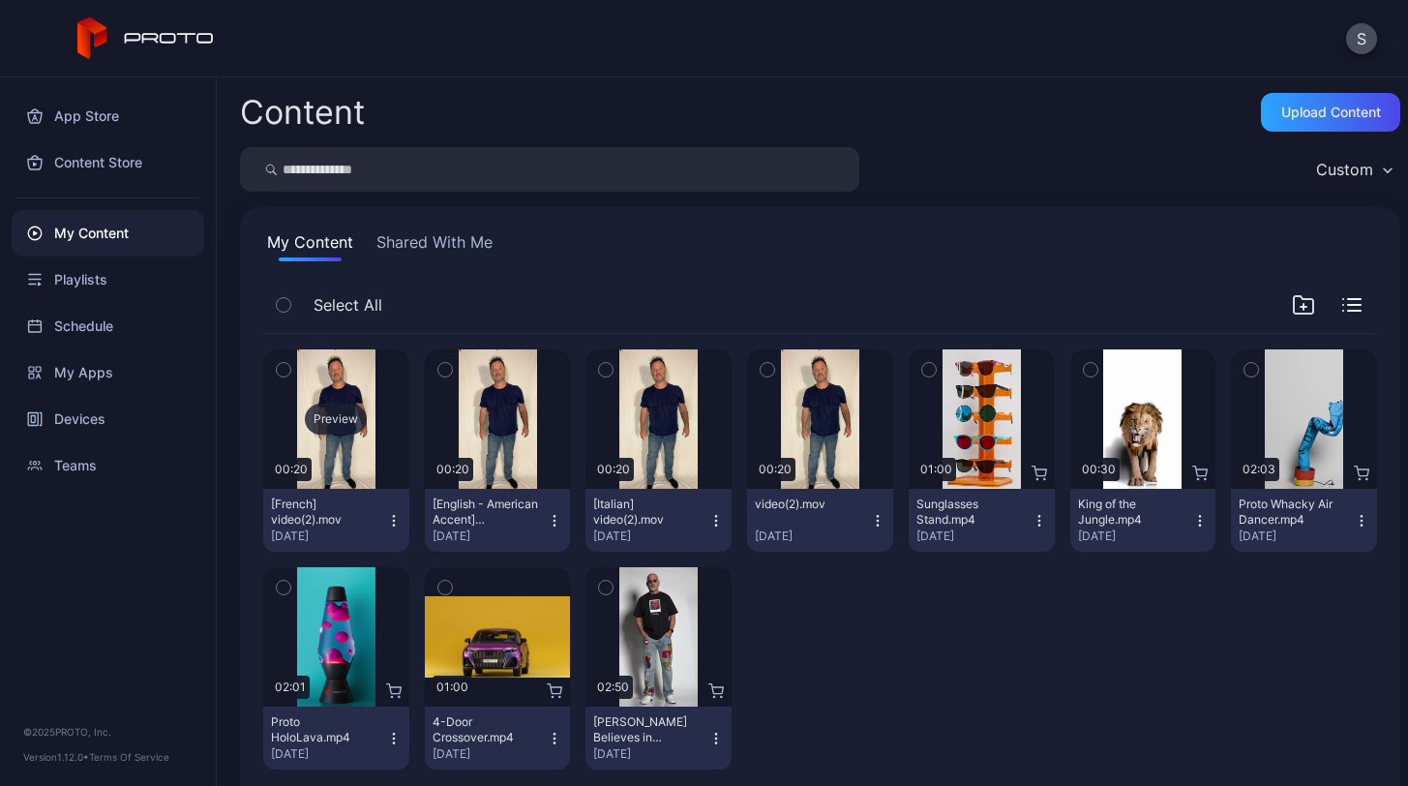
click at [329, 419] on div "Preview" at bounding box center [336, 419] width 62 height 31
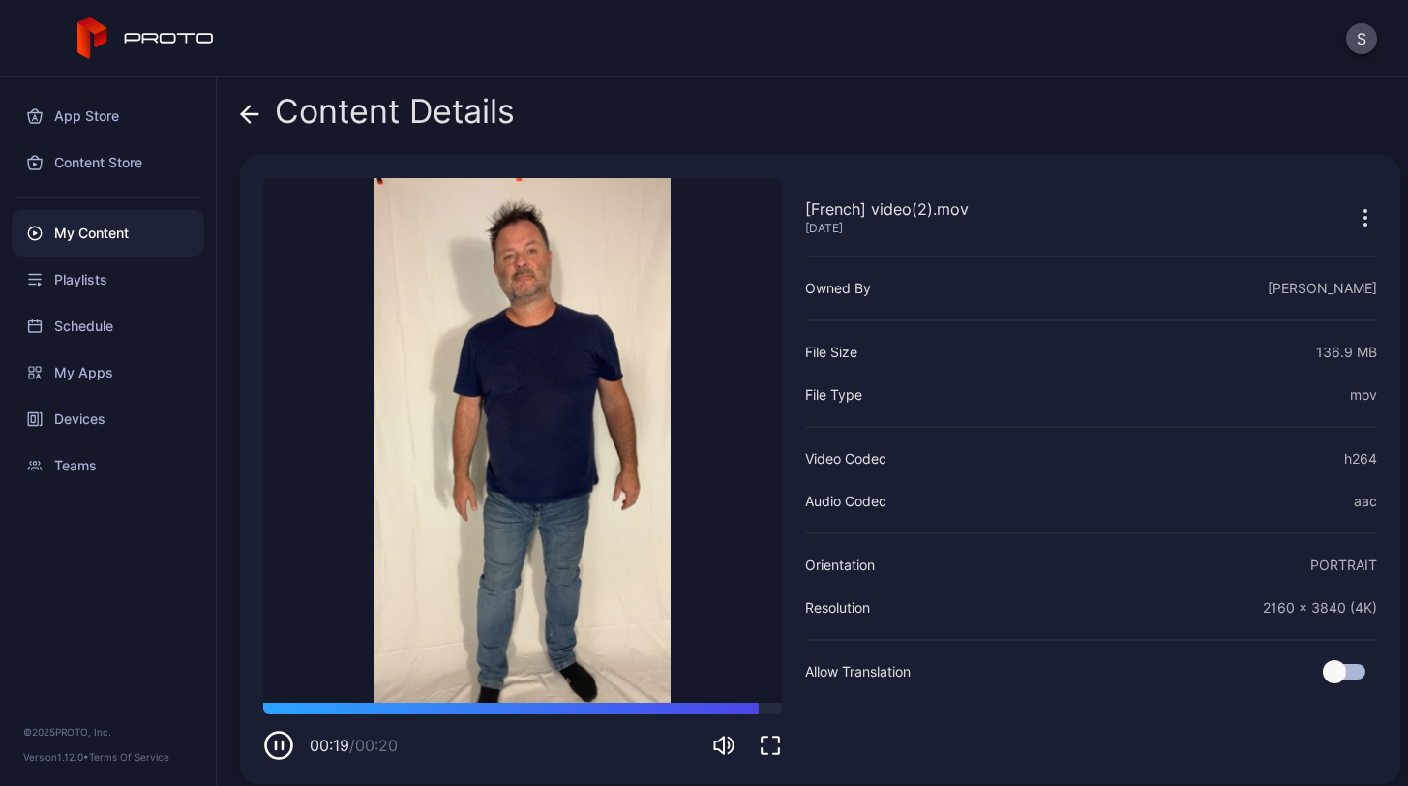
click at [254, 118] on icon at bounding box center [249, 114] width 19 height 19
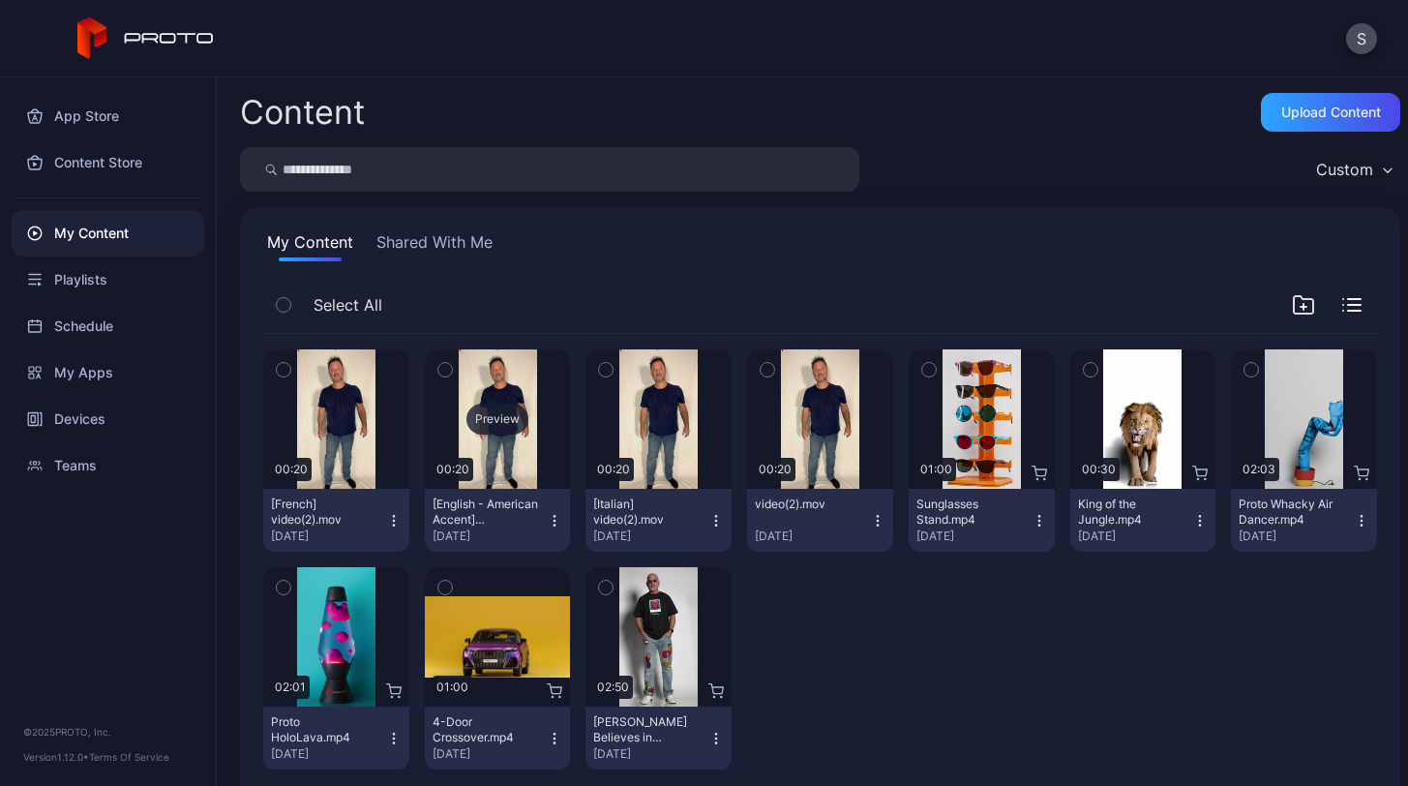
click at [500, 411] on div "Preview" at bounding box center [498, 419] width 62 height 31
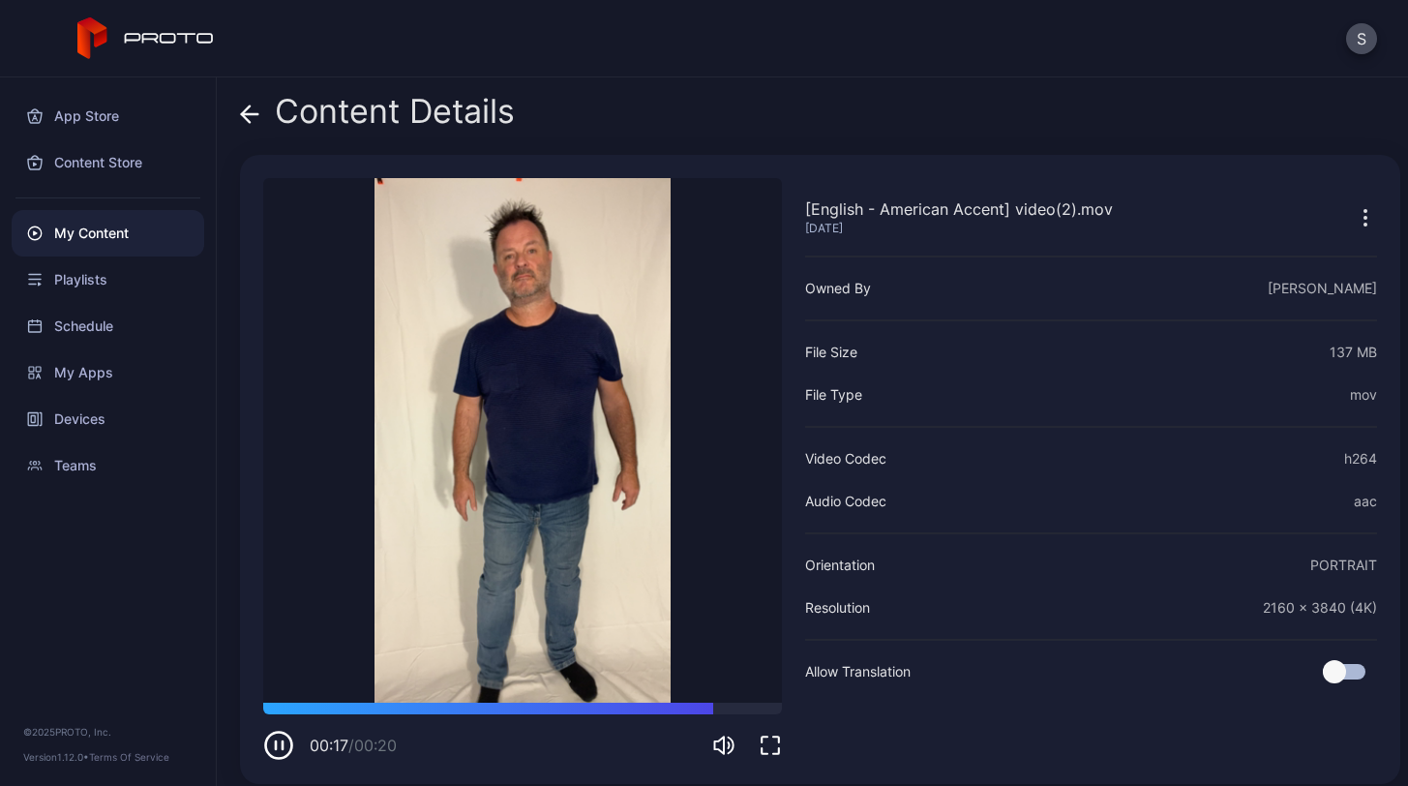
click at [246, 109] on icon at bounding box center [246, 114] width 8 height 16
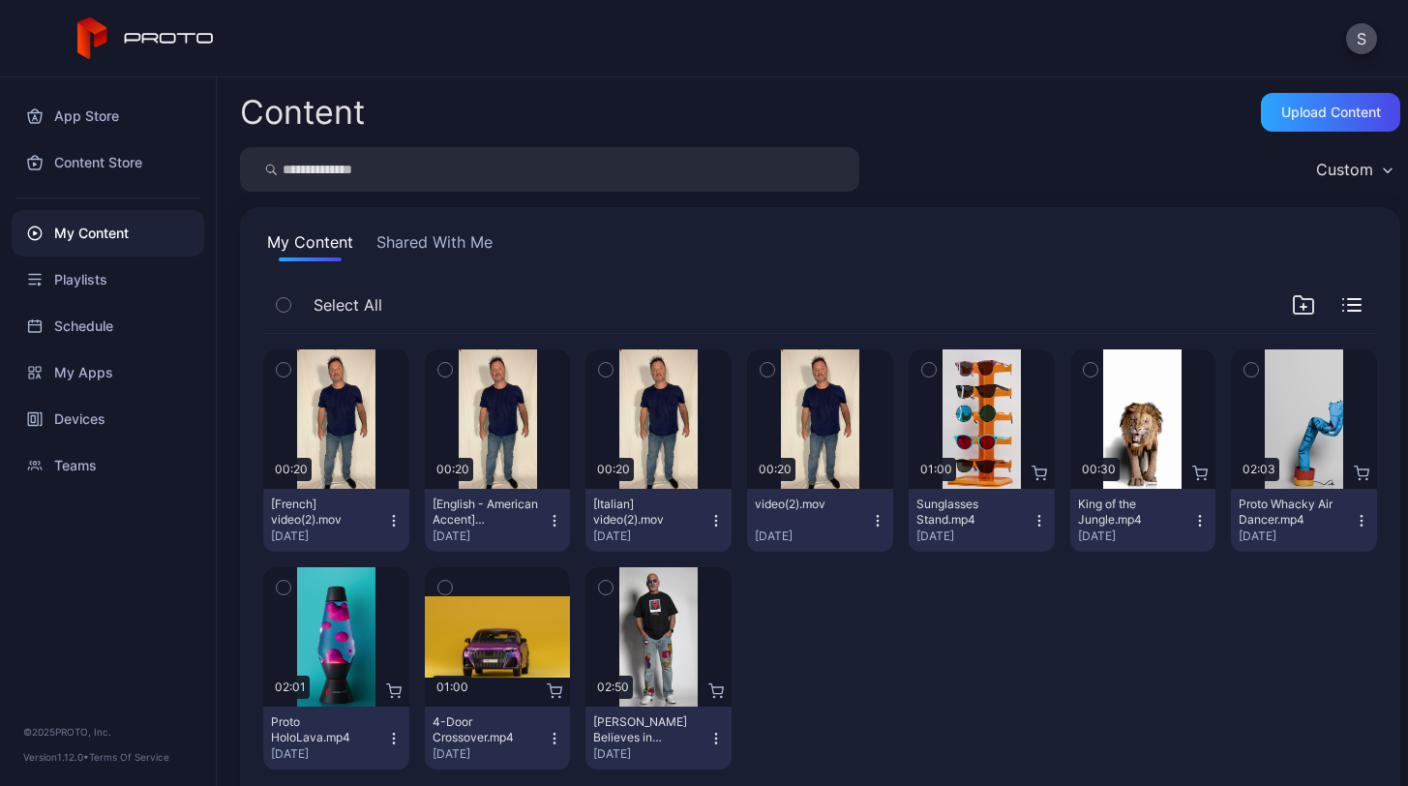
click at [709, 524] on icon "button" at bounding box center [716, 520] width 15 height 15
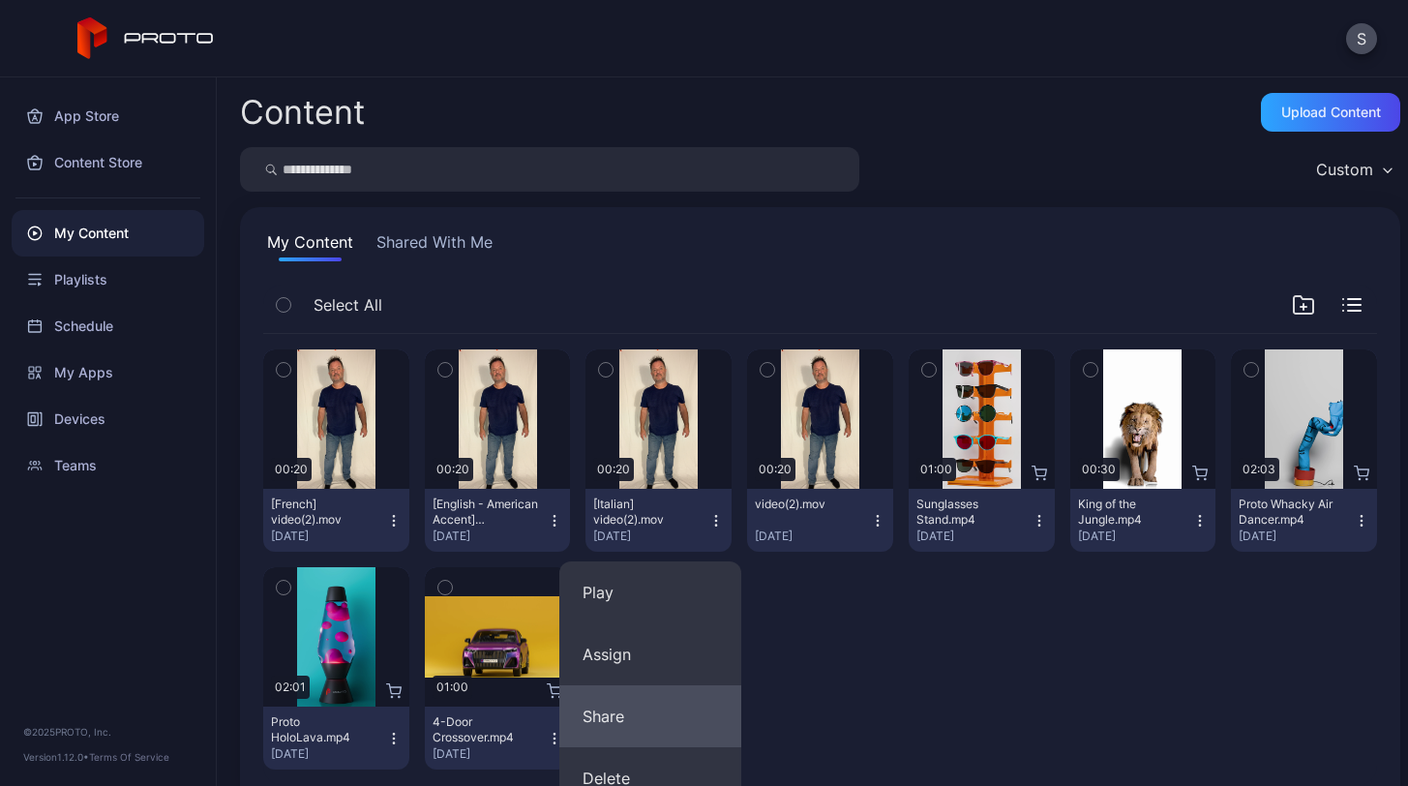
click at [641, 722] on button "Share" at bounding box center [651, 716] width 182 height 62
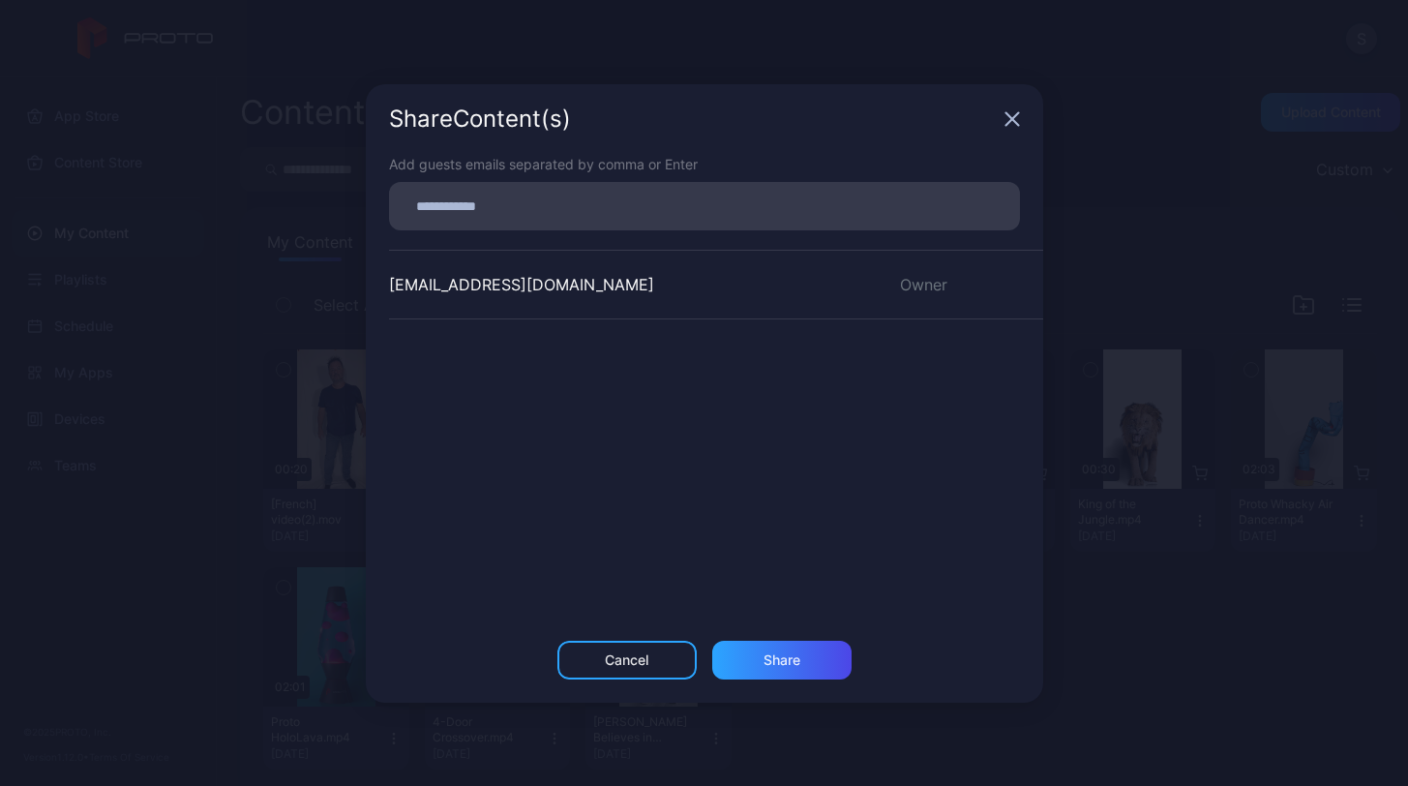
click at [611, 650] on div "Cancel" at bounding box center [627, 660] width 139 height 39
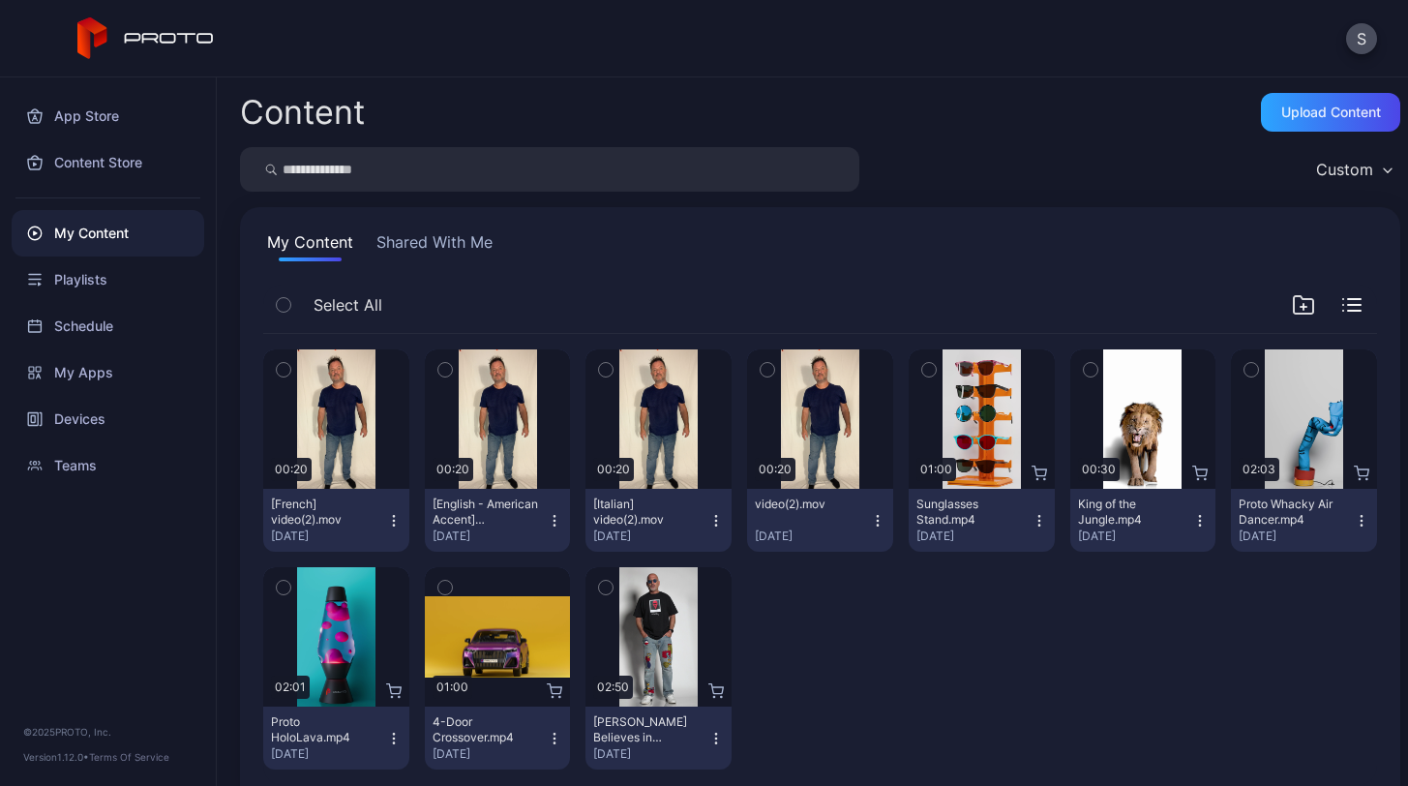
click at [711, 517] on icon "button" at bounding box center [716, 520] width 15 height 15
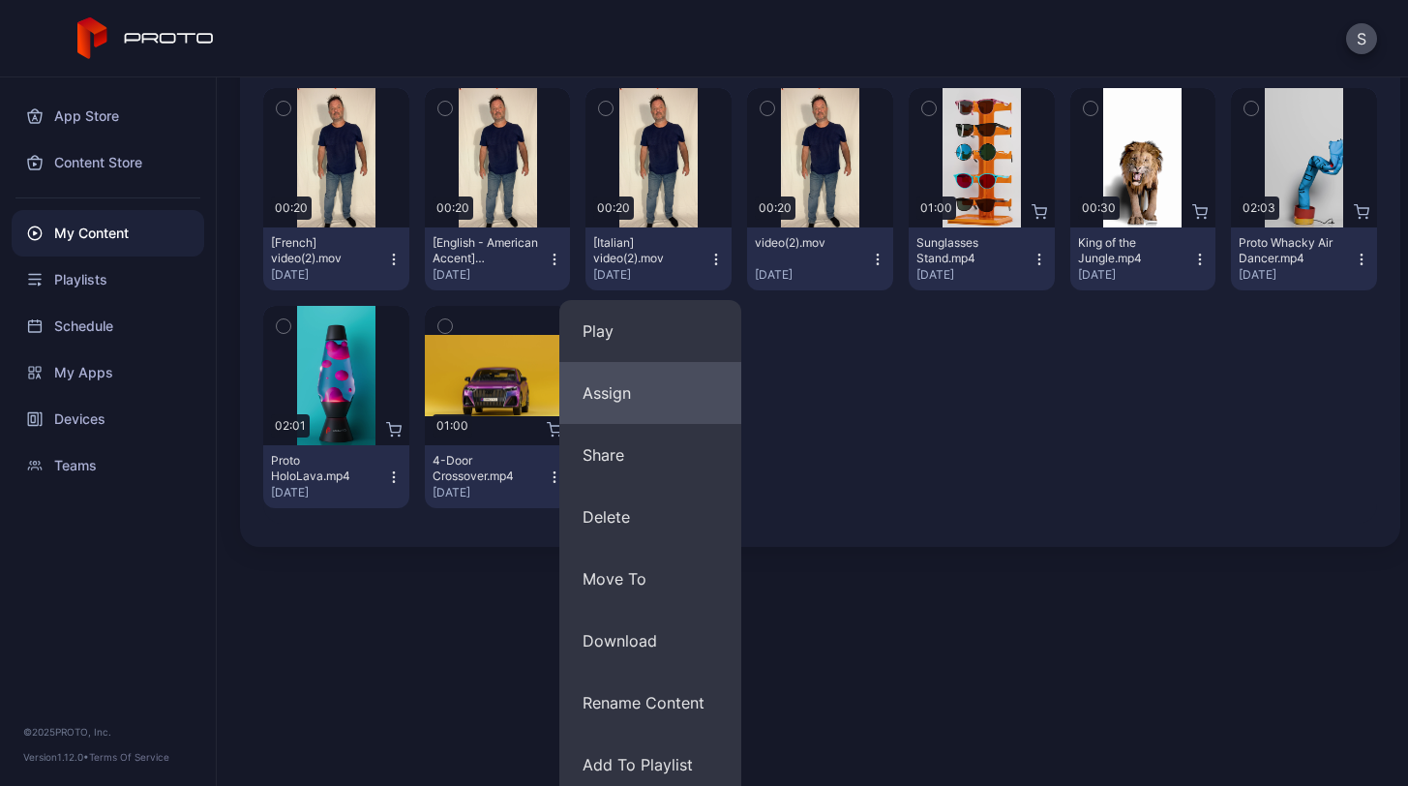
scroll to position [264, 0]
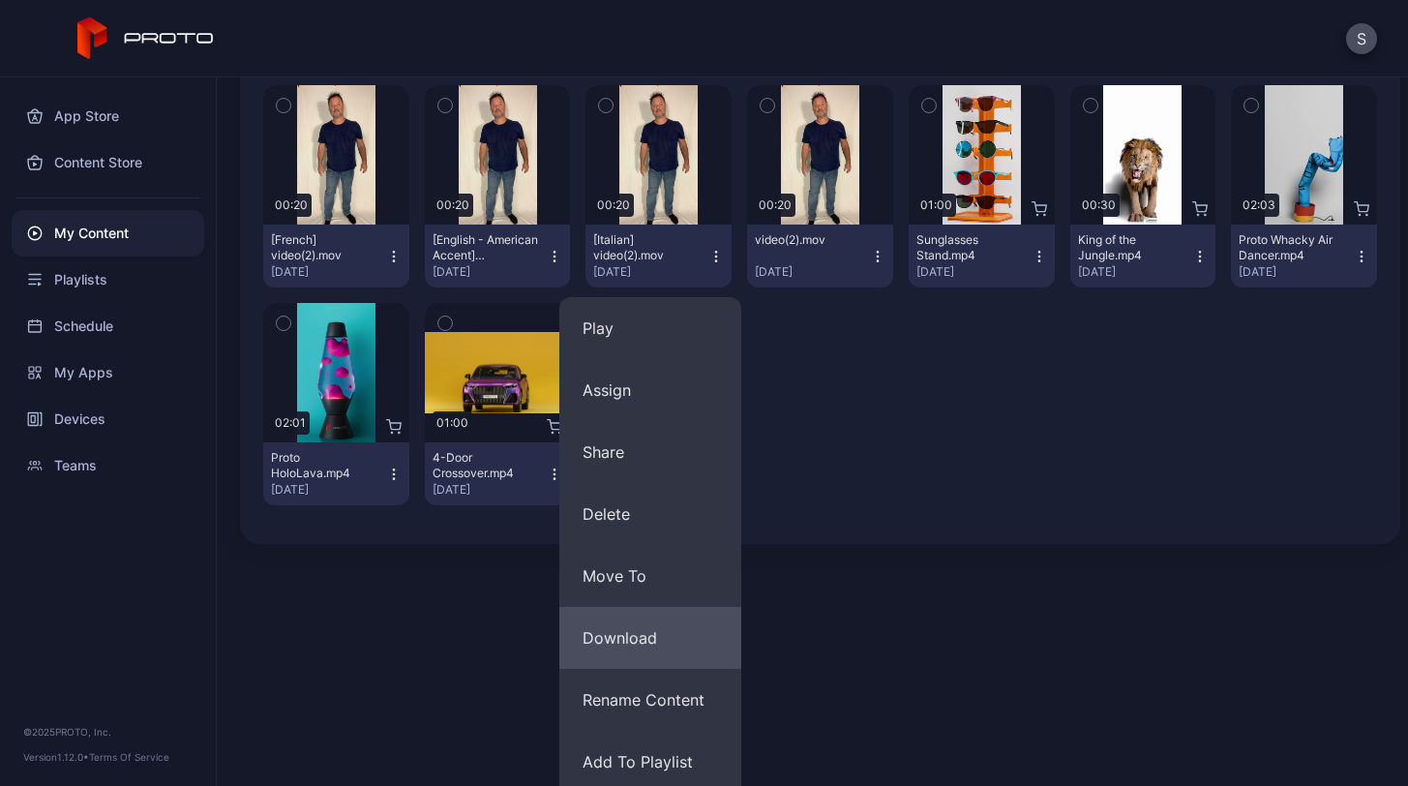
click at [612, 640] on button "Download" at bounding box center [651, 638] width 182 height 62
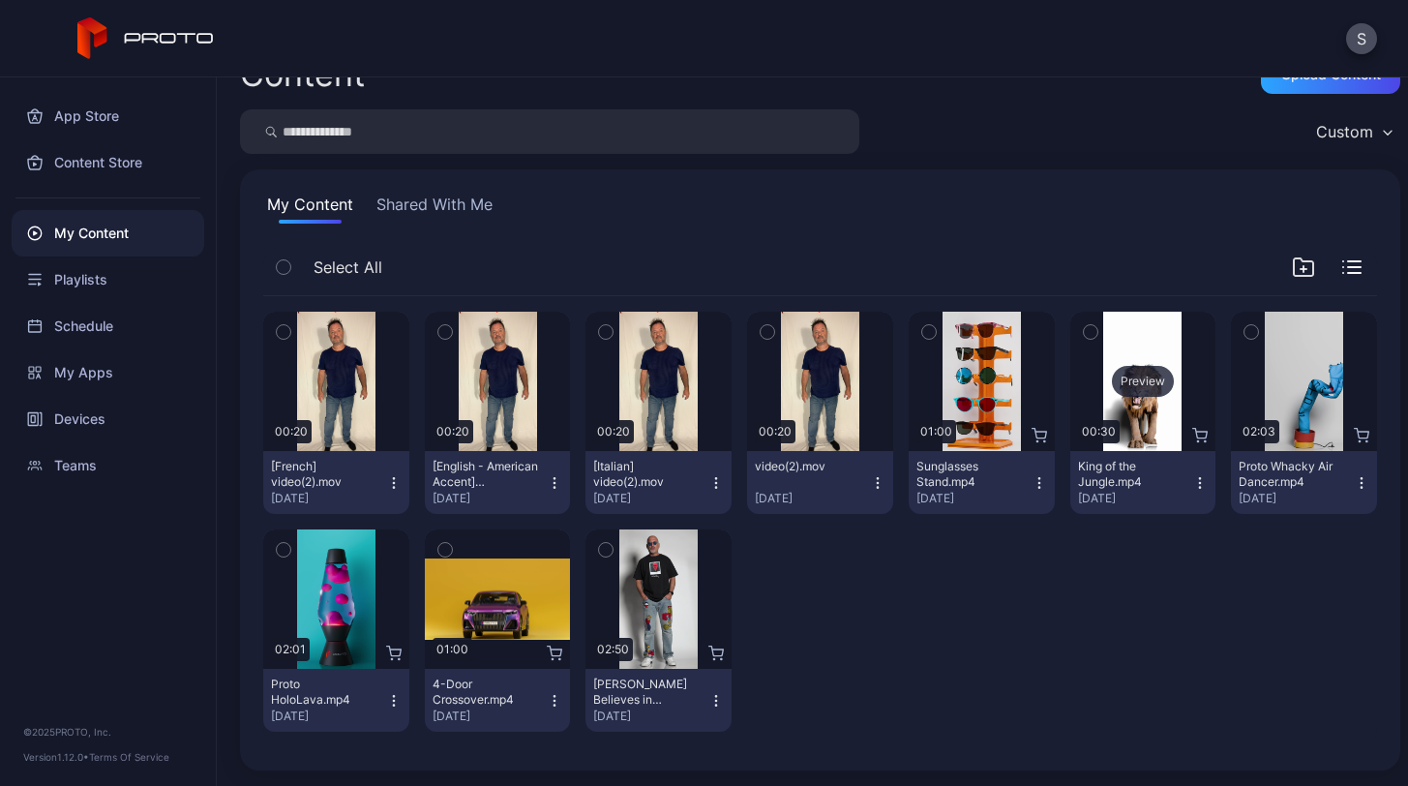
click at [1116, 376] on div "Preview" at bounding box center [1143, 381] width 62 height 31
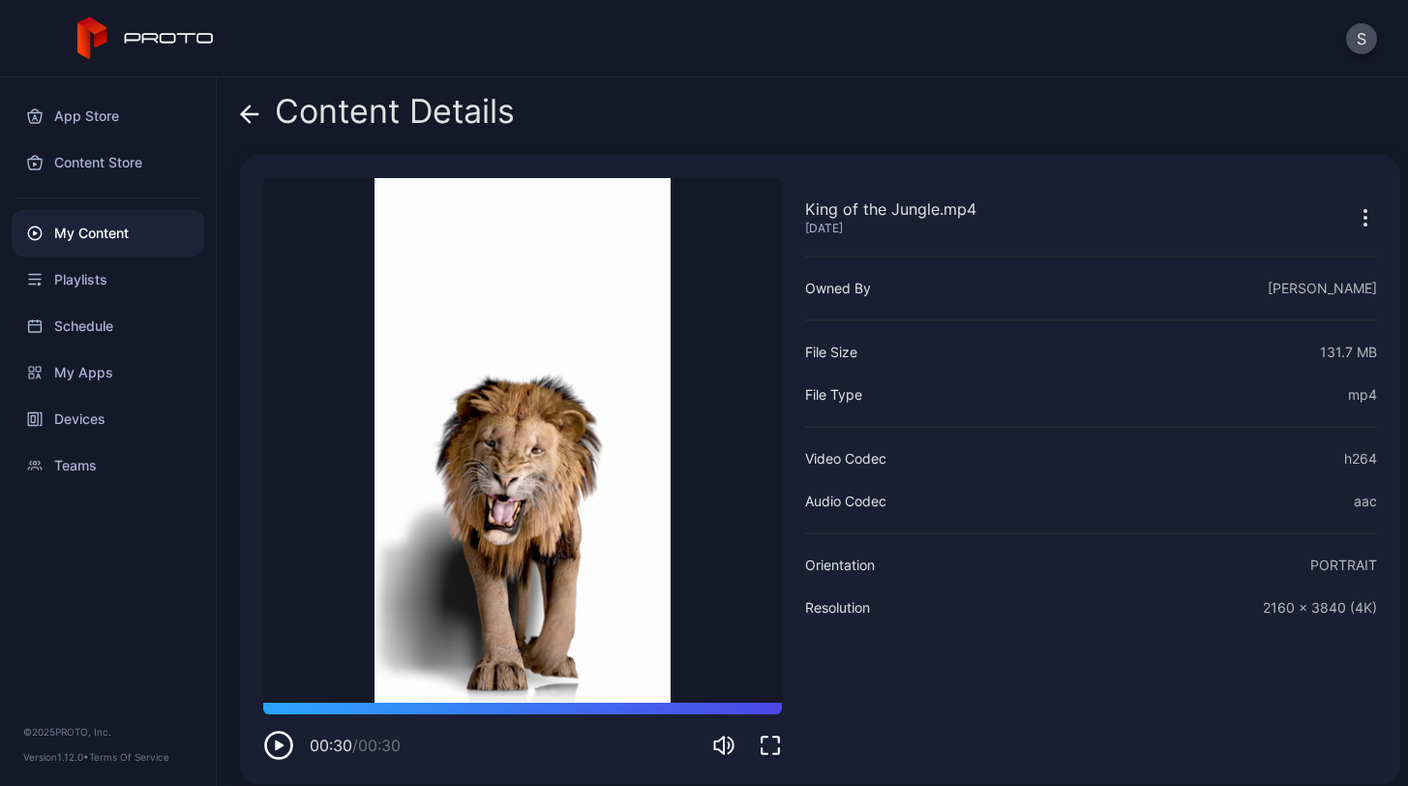
click at [247, 108] on icon at bounding box center [246, 114] width 8 height 16
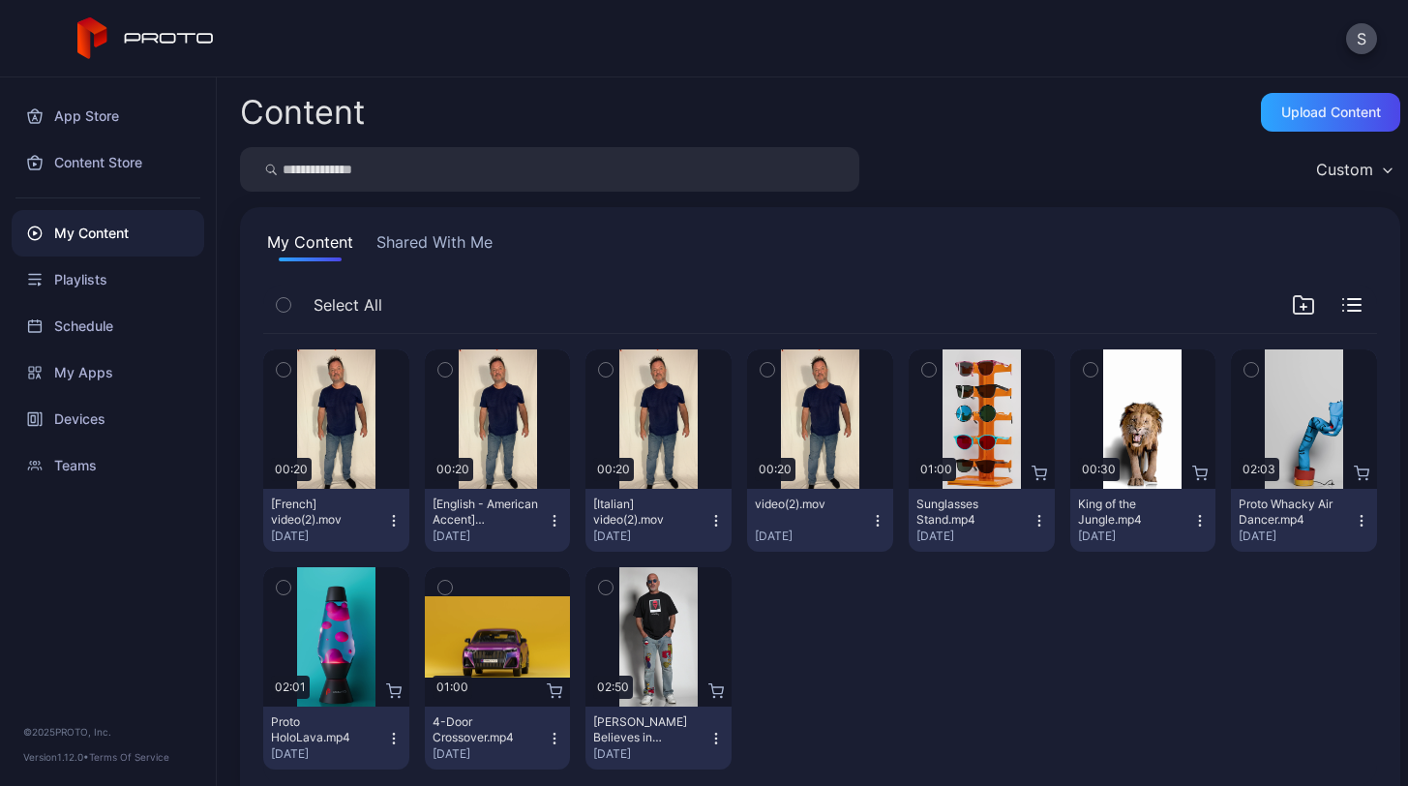
scroll to position [38, 0]
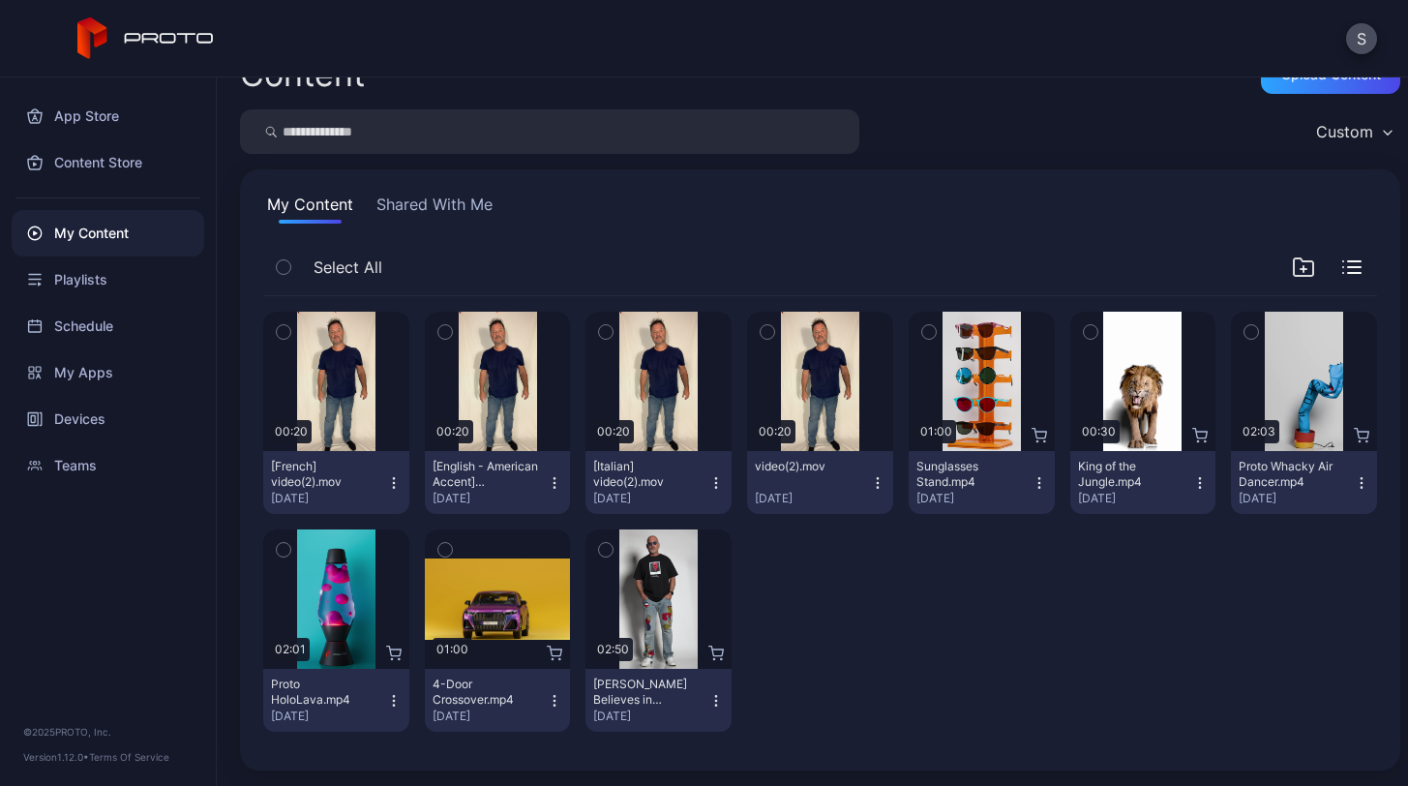
click at [715, 478] on icon "button" at bounding box center [715, 477] width 1 height 1
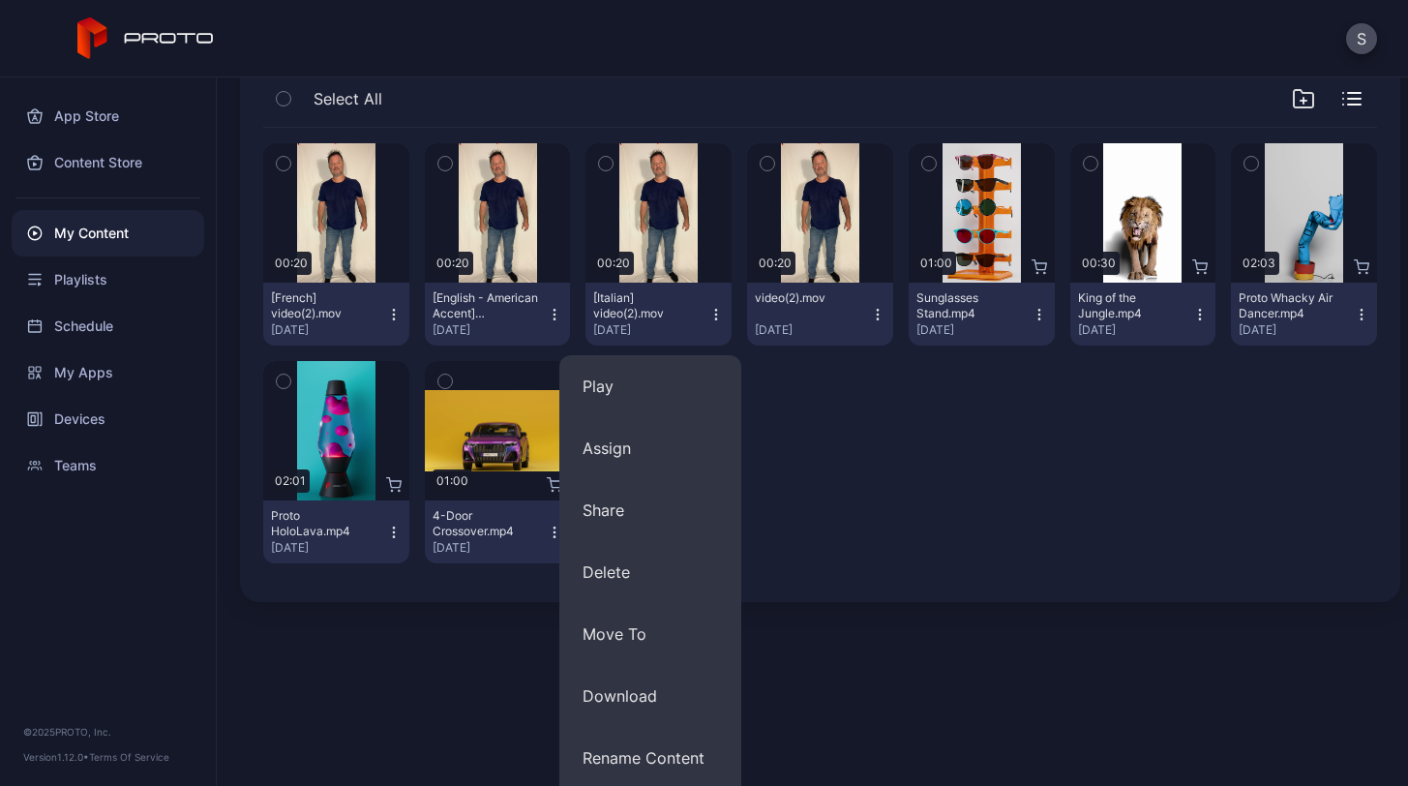
scroll to position [210, 0]
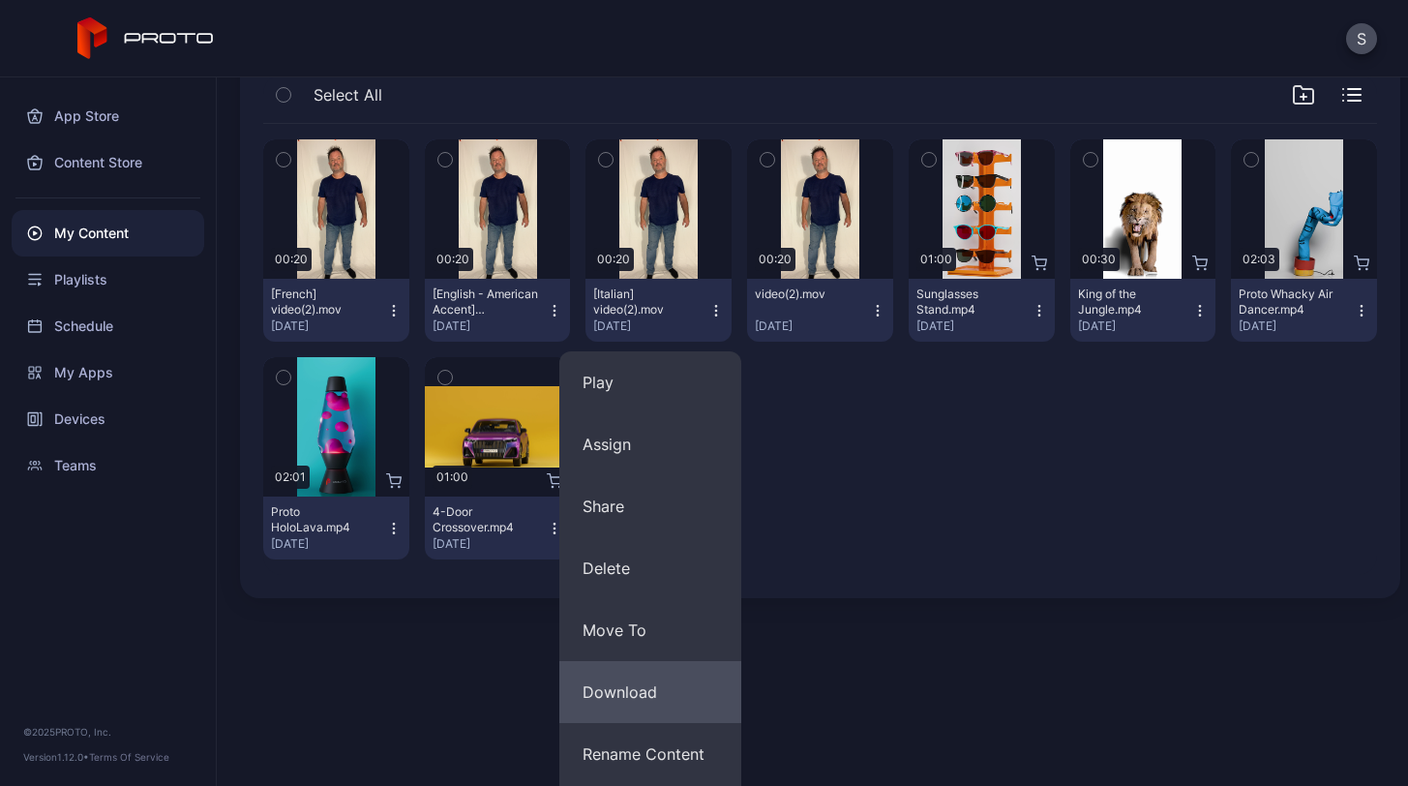
click at [610, 698] on button "Download" at bounding box center [651, 692] width 182 height 62
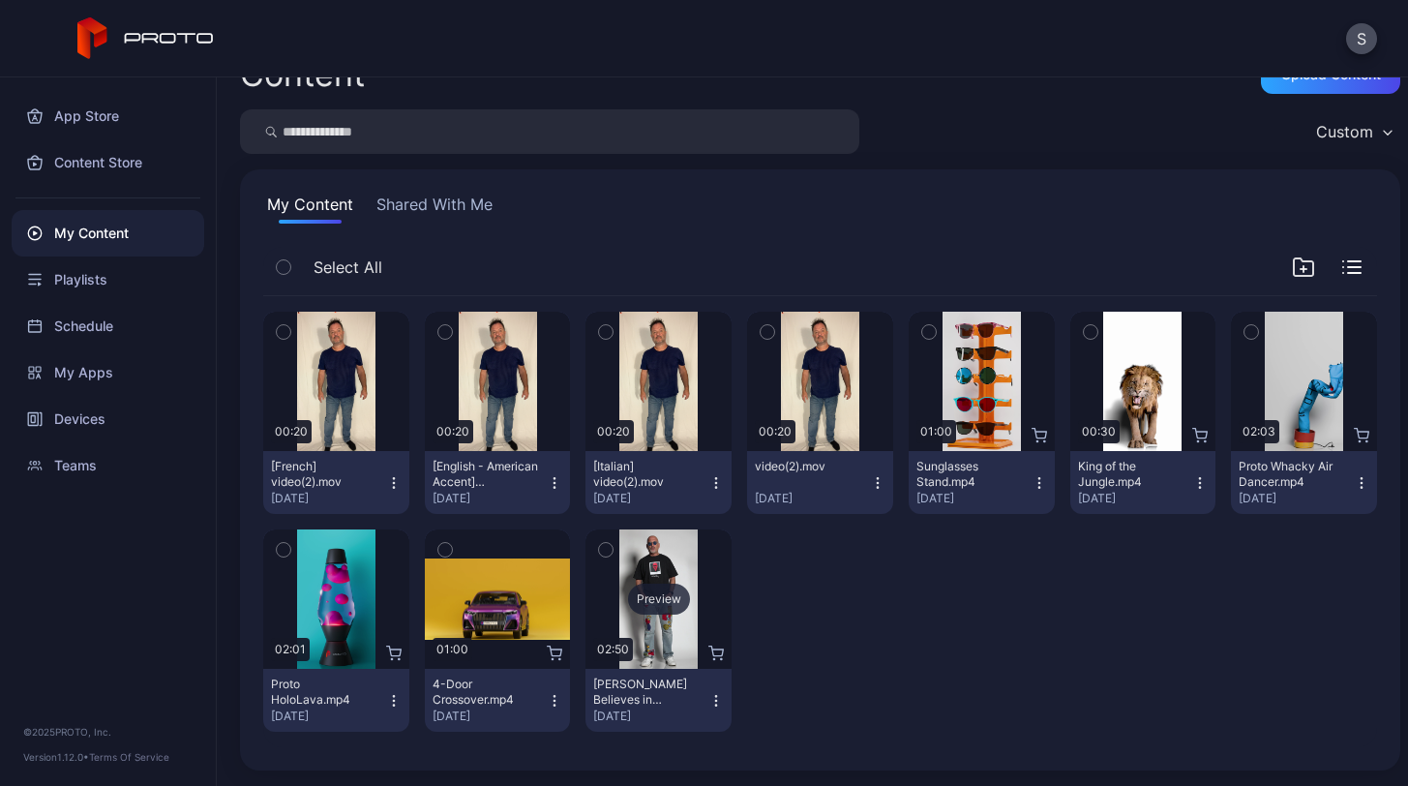
click at [671, 587] on div "Preview" at bounding box center [659, 599] width 62 height 31
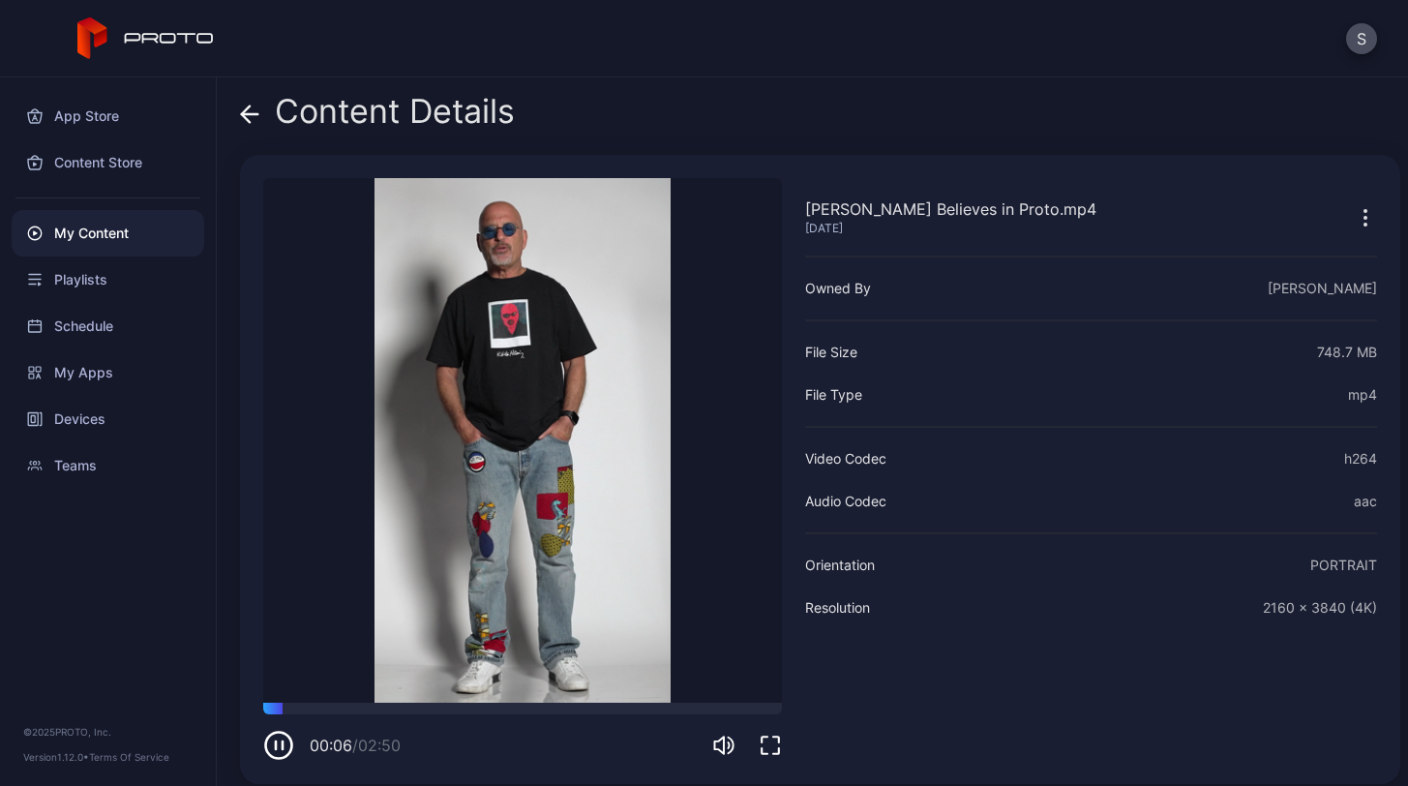
click at [269, 748] on icon "button" at bounding box center [278, 745] width 31 height 31
click at [239, 104] on div "Content Details Howie Mandel Believes in Proto.mp4 Aug 14, 2025 Sorry, your bro…" at bounding box center [813, 431] width 1192 height 709
click at [246, 120] on icon at bounding box center [246, 114] width 8 height 16
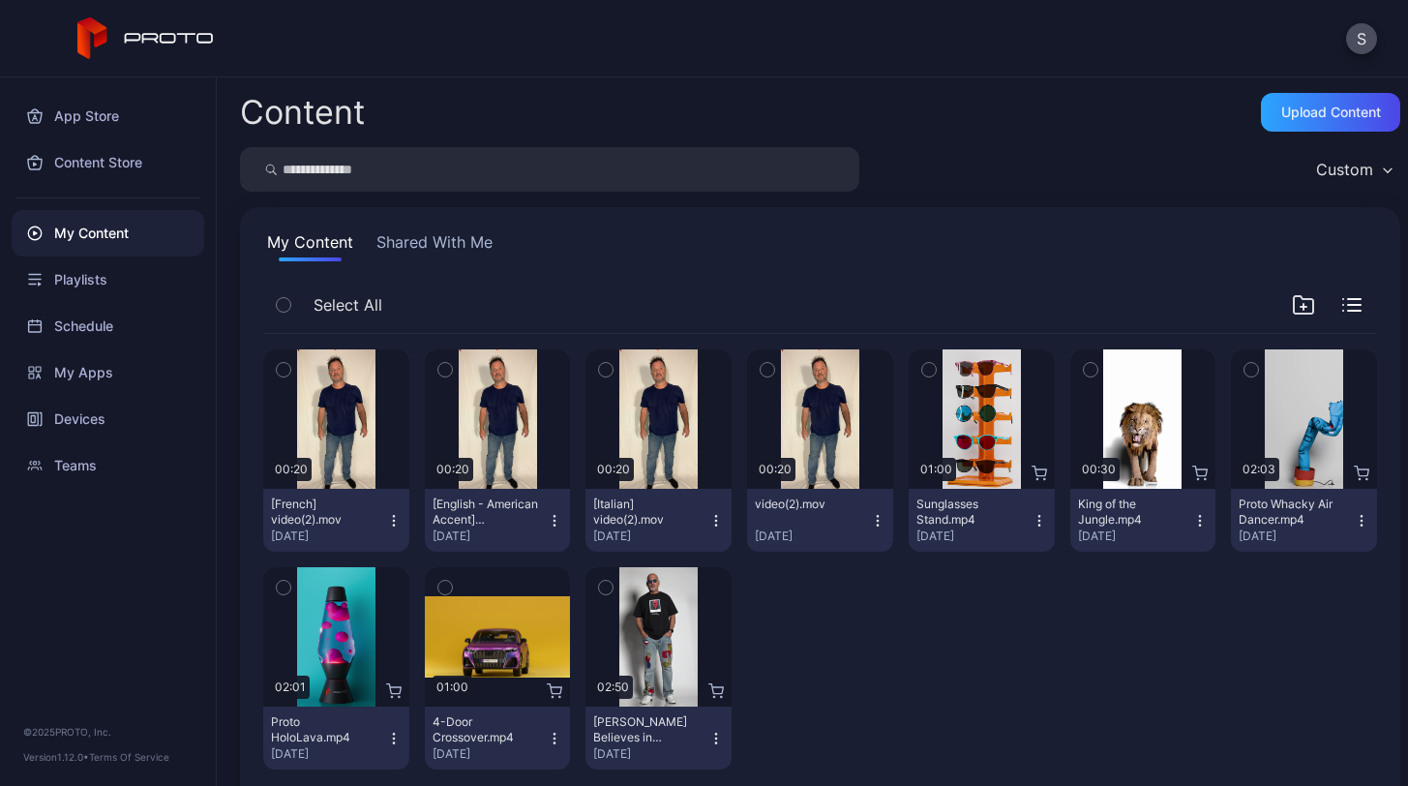
scroll to position [38, 0]
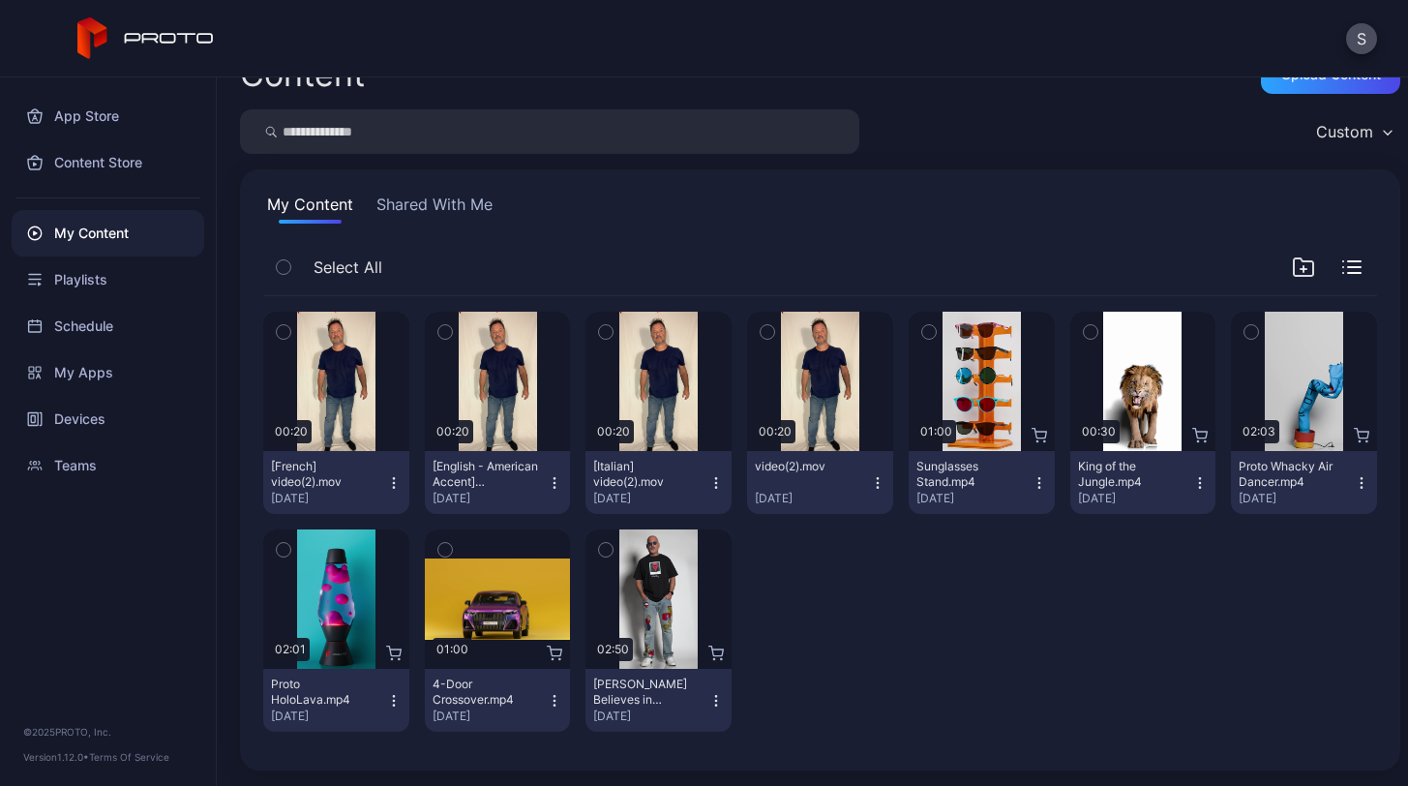
click at [1033, 651] on div "Preview 00:20 [French] video(2).mov Aug 19, 2025 Preview 00:20 [English - Ameri…" at bounding box center [820, 521] width 1114 height 451
click at [386, 490] on icon "button" at bounding box center [393, 482] width 15 height 15
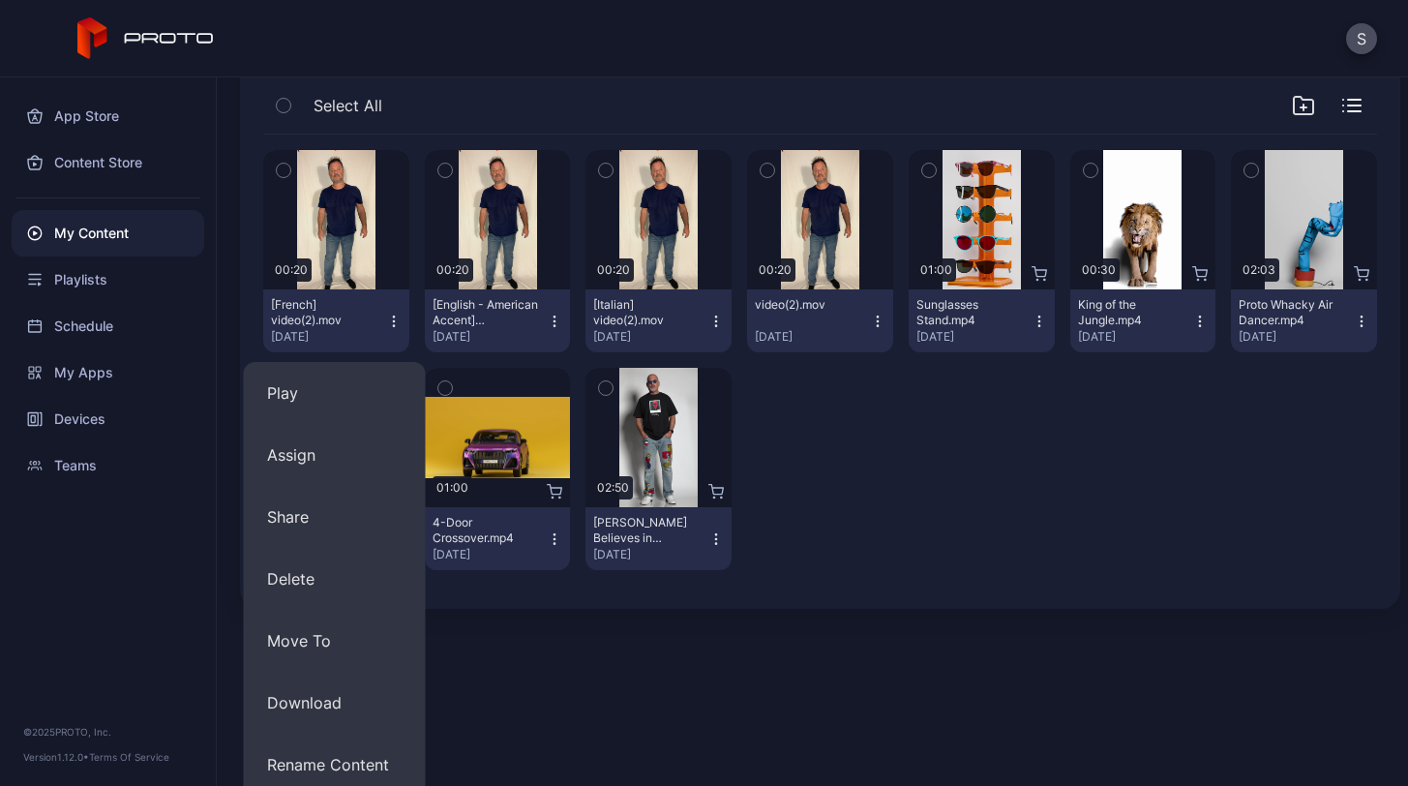
scroll to position [201, 0]
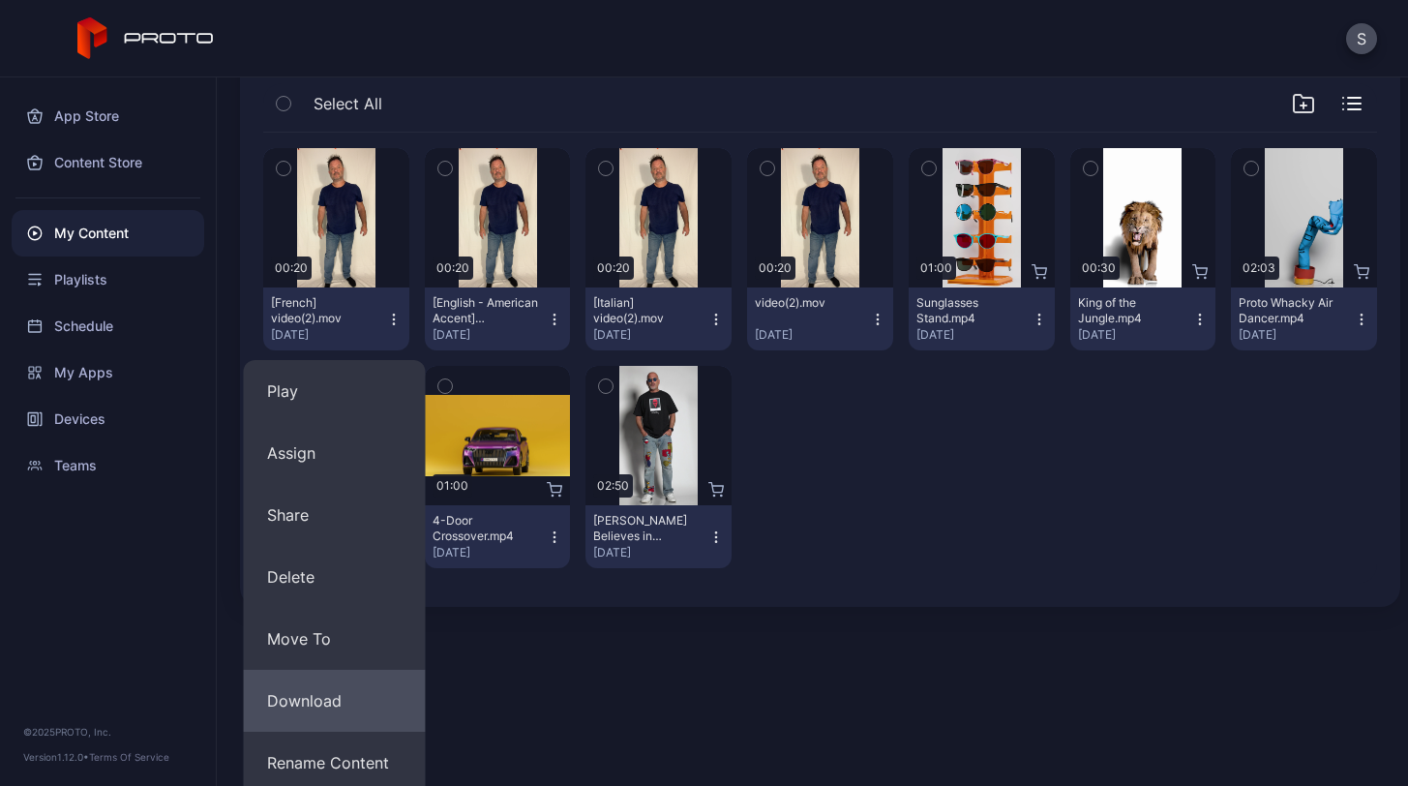
click at [315, 702] on button "Download" at bounding box center [335, 701] width 182 height 62
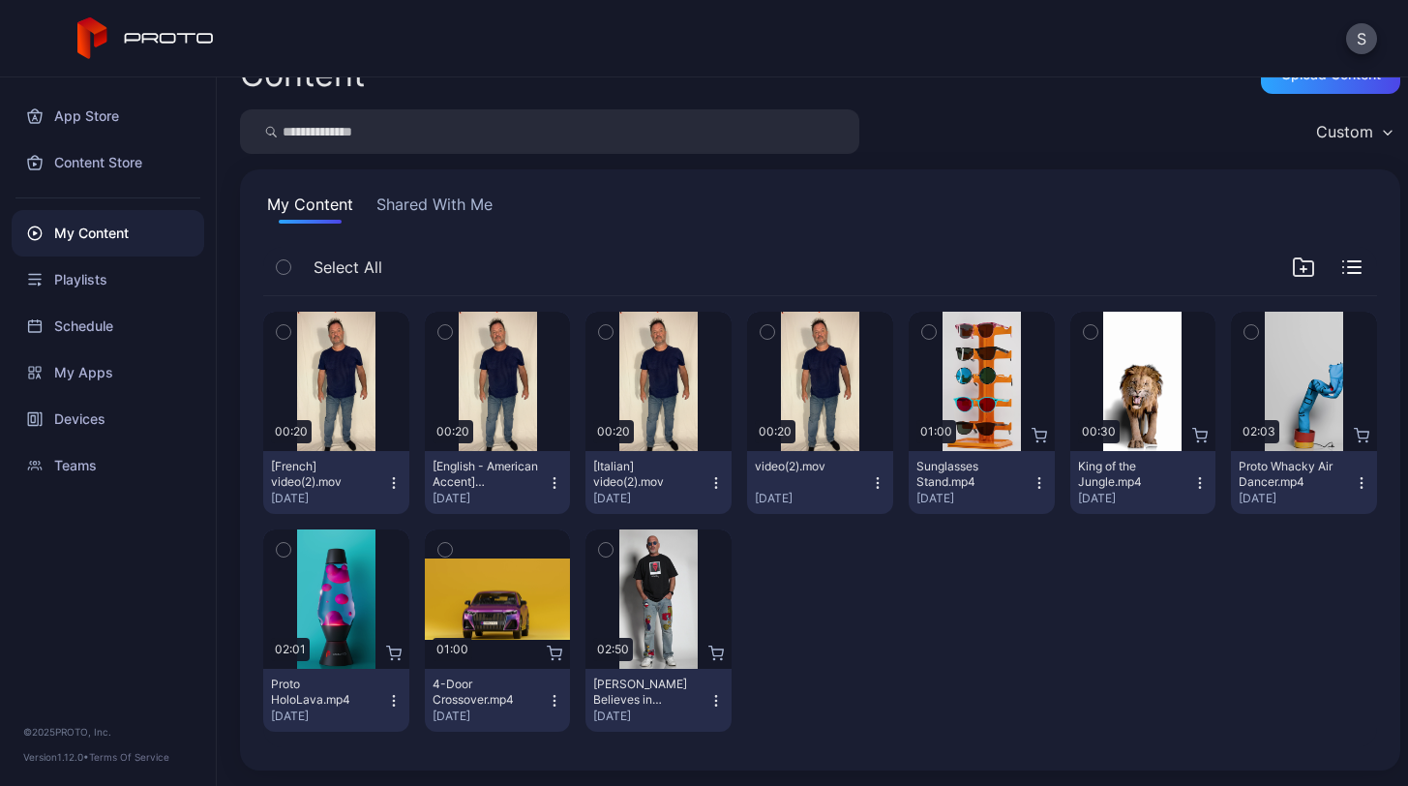
click at [870, 480] on icon "button" at bounding box center [877, 482] width 15 height 15
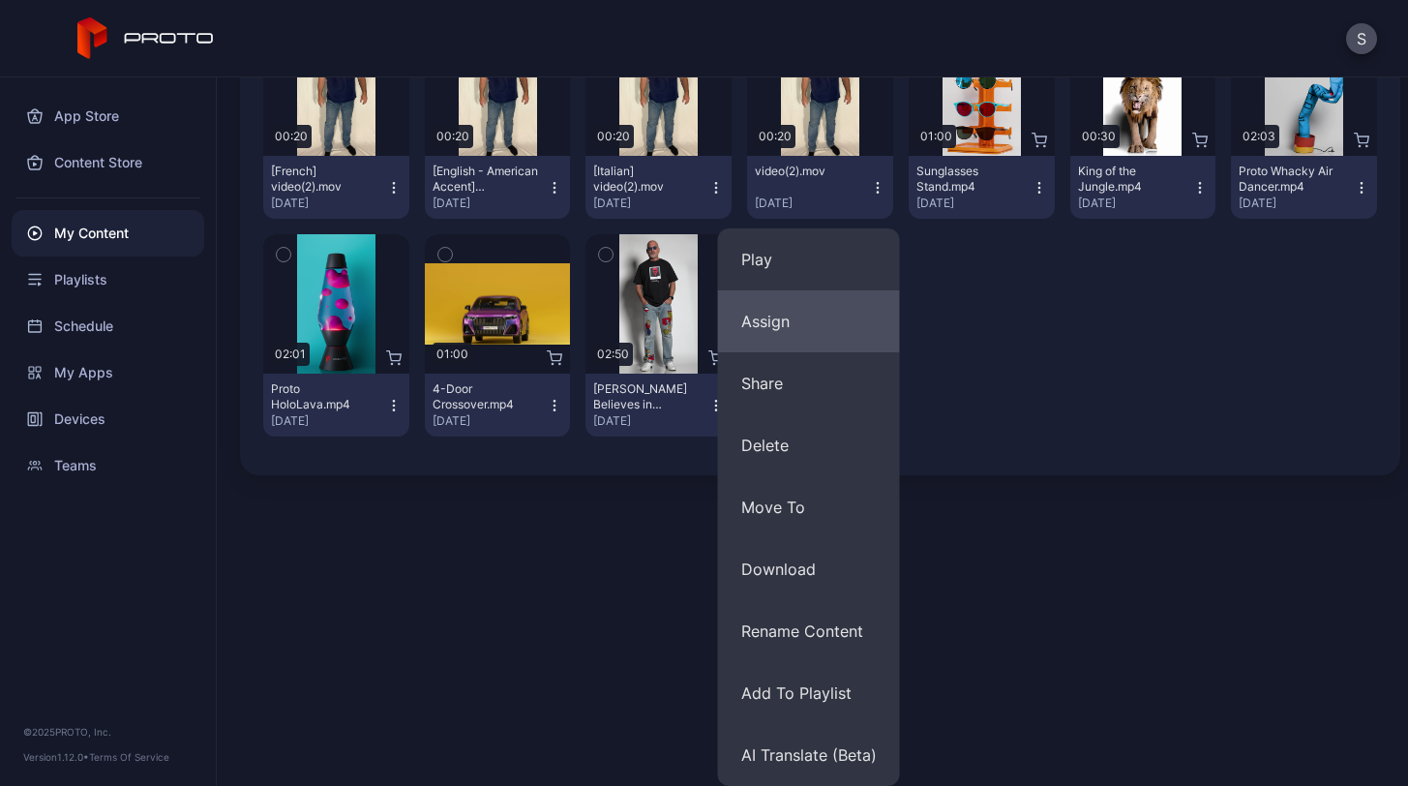
scroll to position [333, 0]
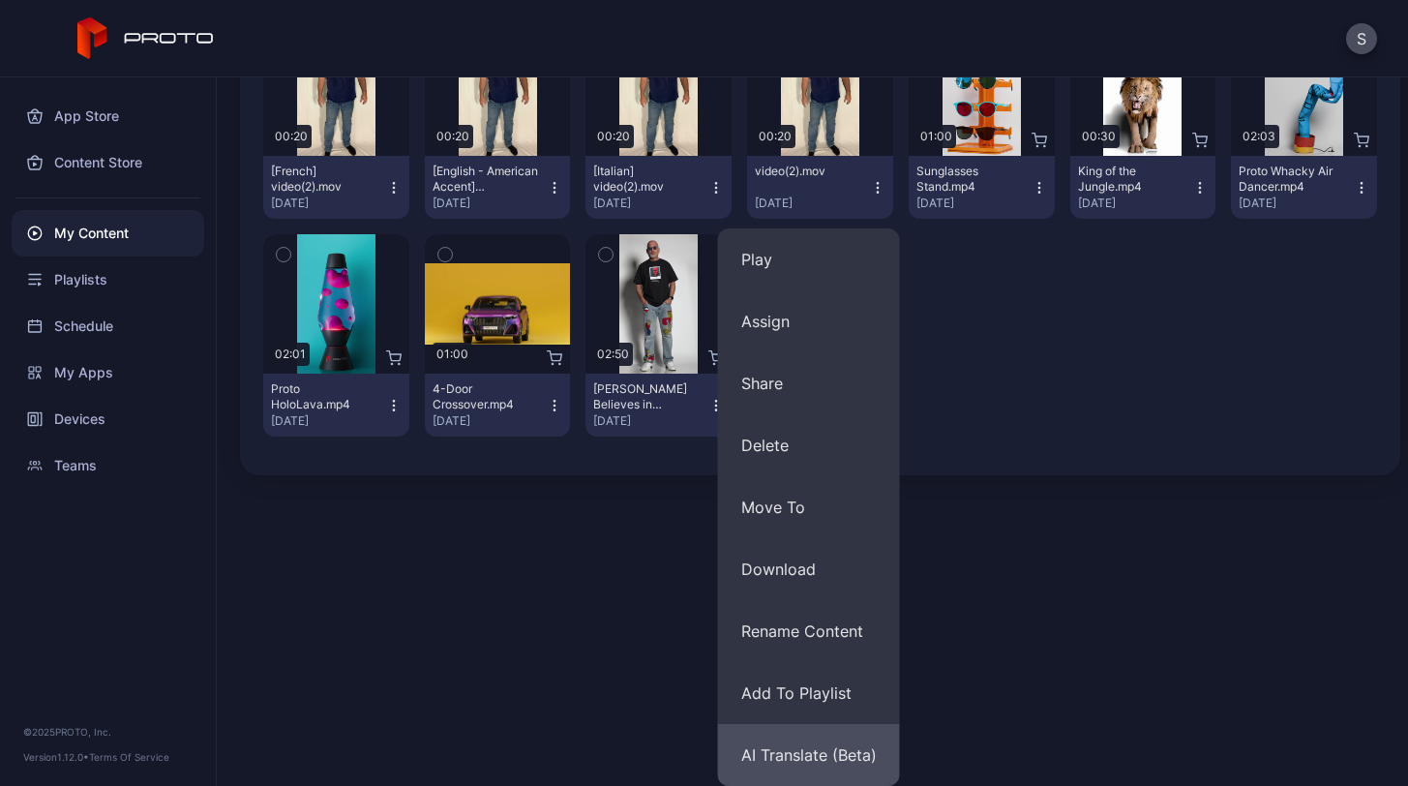
click at [793, 745] on button "AI Translate (Beta)" at bounding box center [809, 755] width 182 height 62
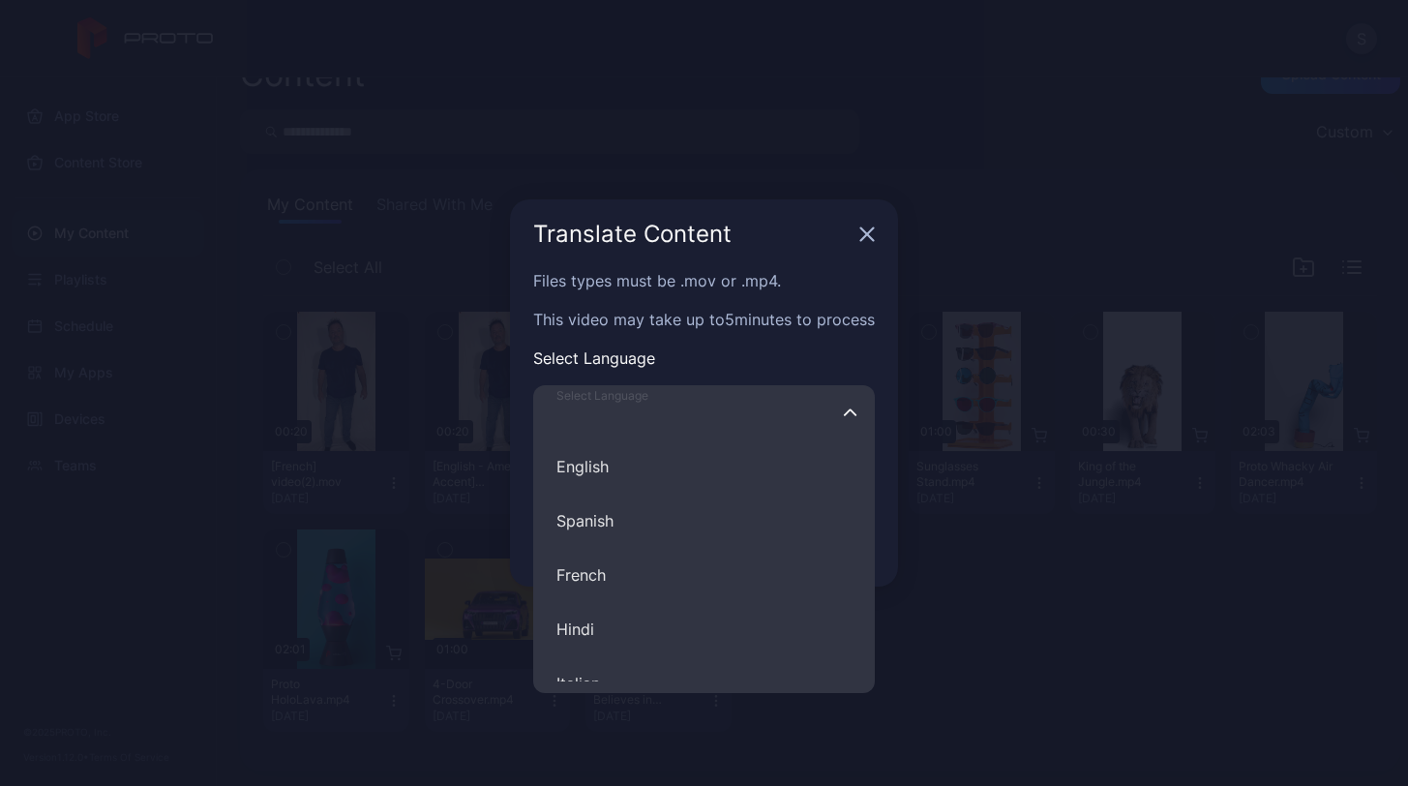
click at [657, 429] on input "Select Language English Spanish French Hindi Italian German Polish Portuguese C…" at bounding box center [704, 412] width 342 height 54
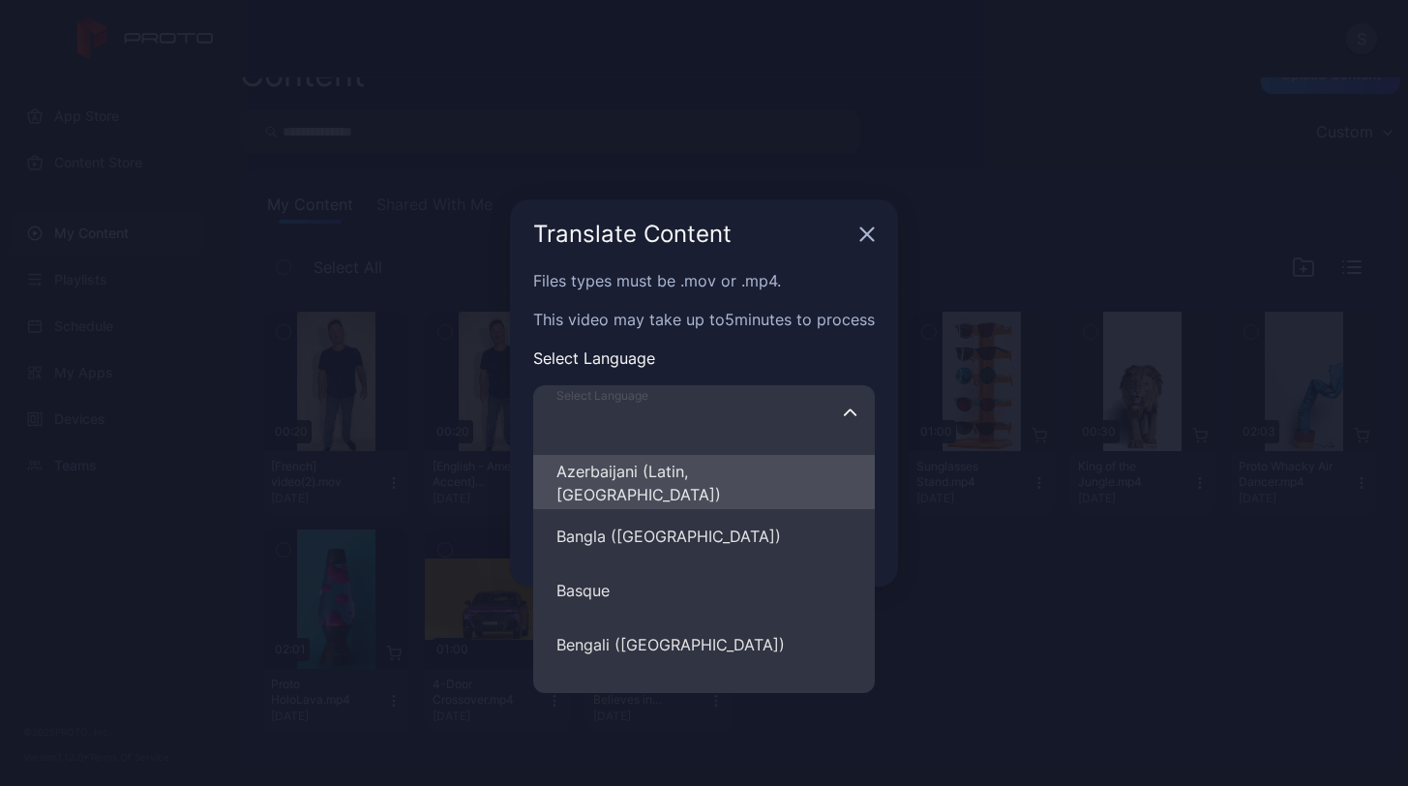
scroll to position [2808, 0]
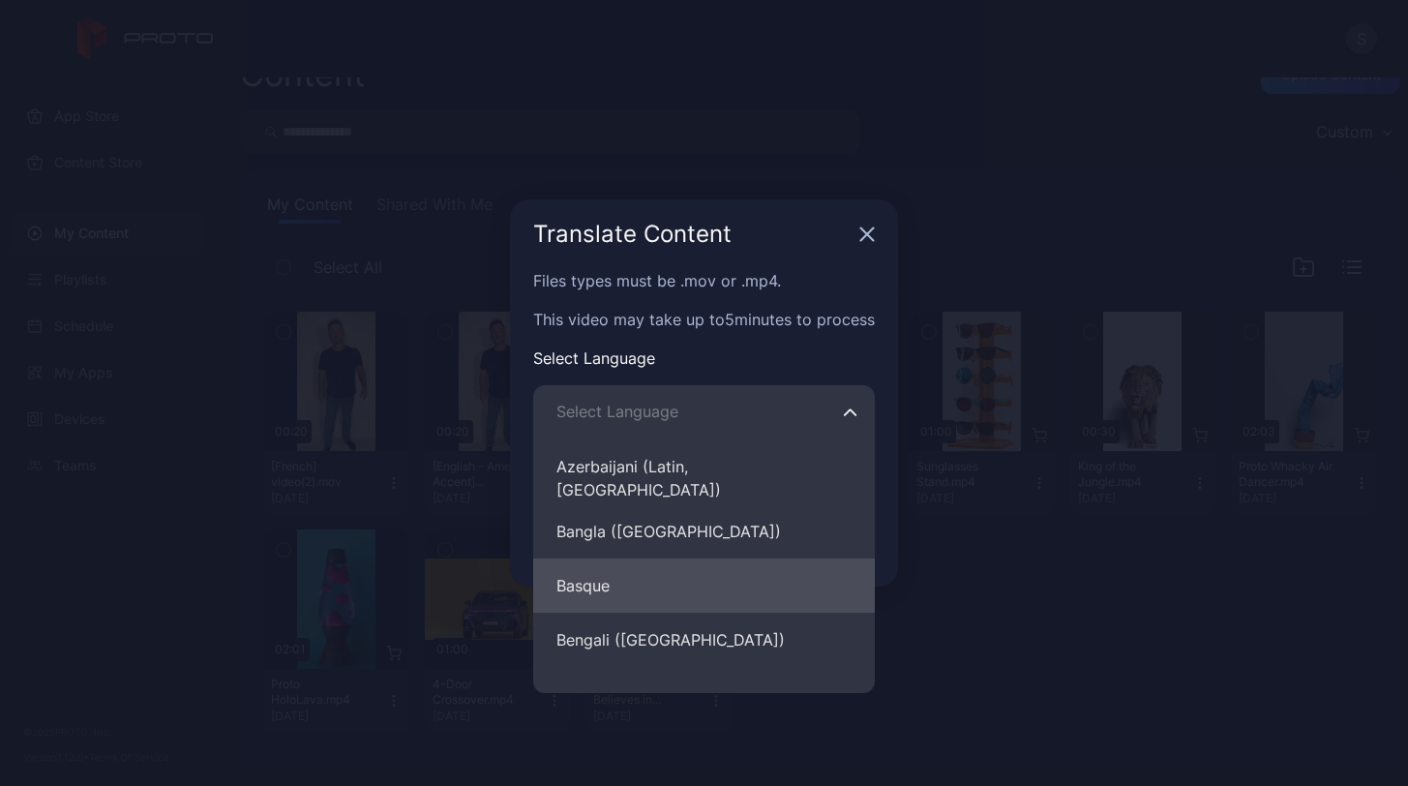
click at [591, 590] on button "Basque" at bounding box center [704, 586] width 342 height 54
type input "******"
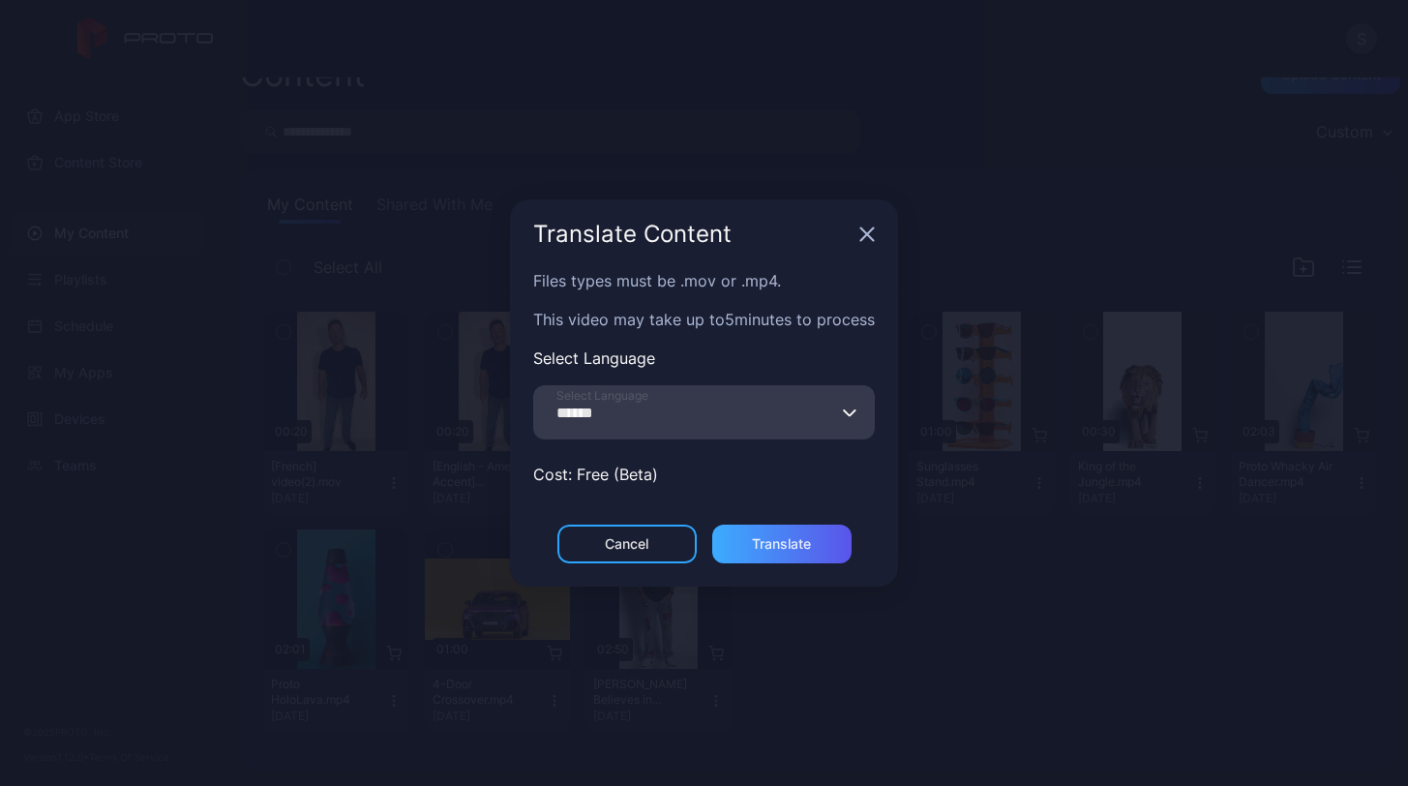
click at [798, 545] on div "Translate" at bounding box center [781, 543] width 59 height 15
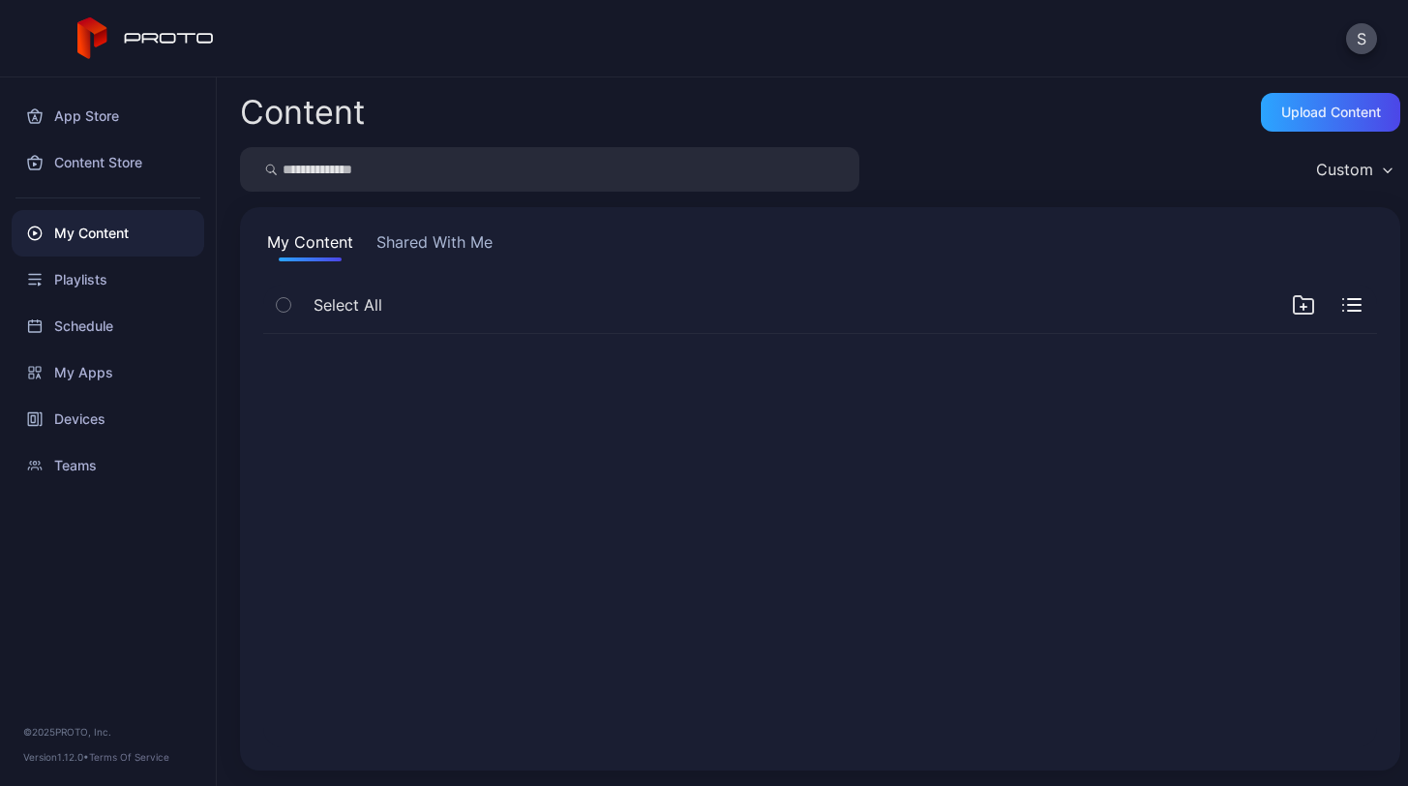
scroll to position [0, 0]
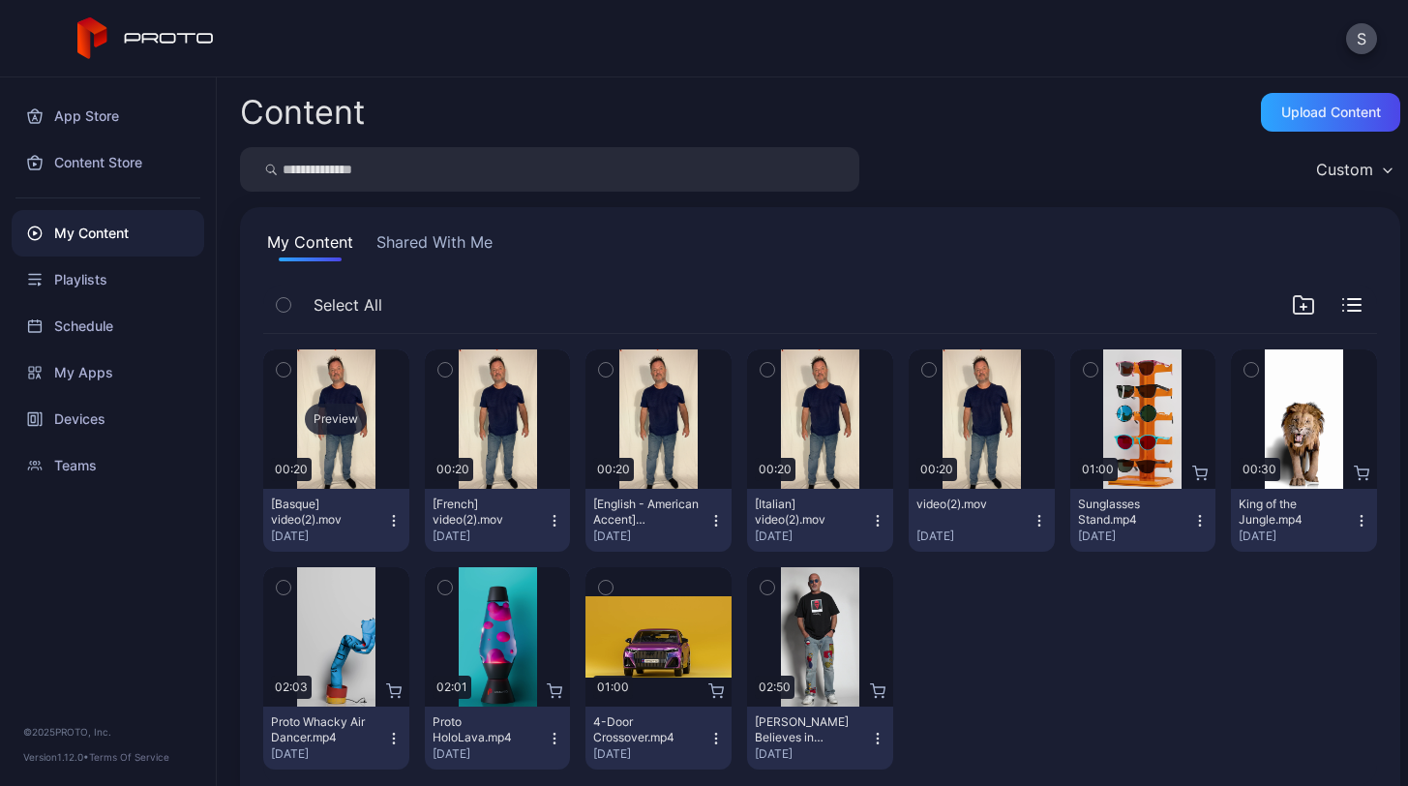
click at [329, 419] on div "Preview" at bounding box center [336, 419] width 62 height 31
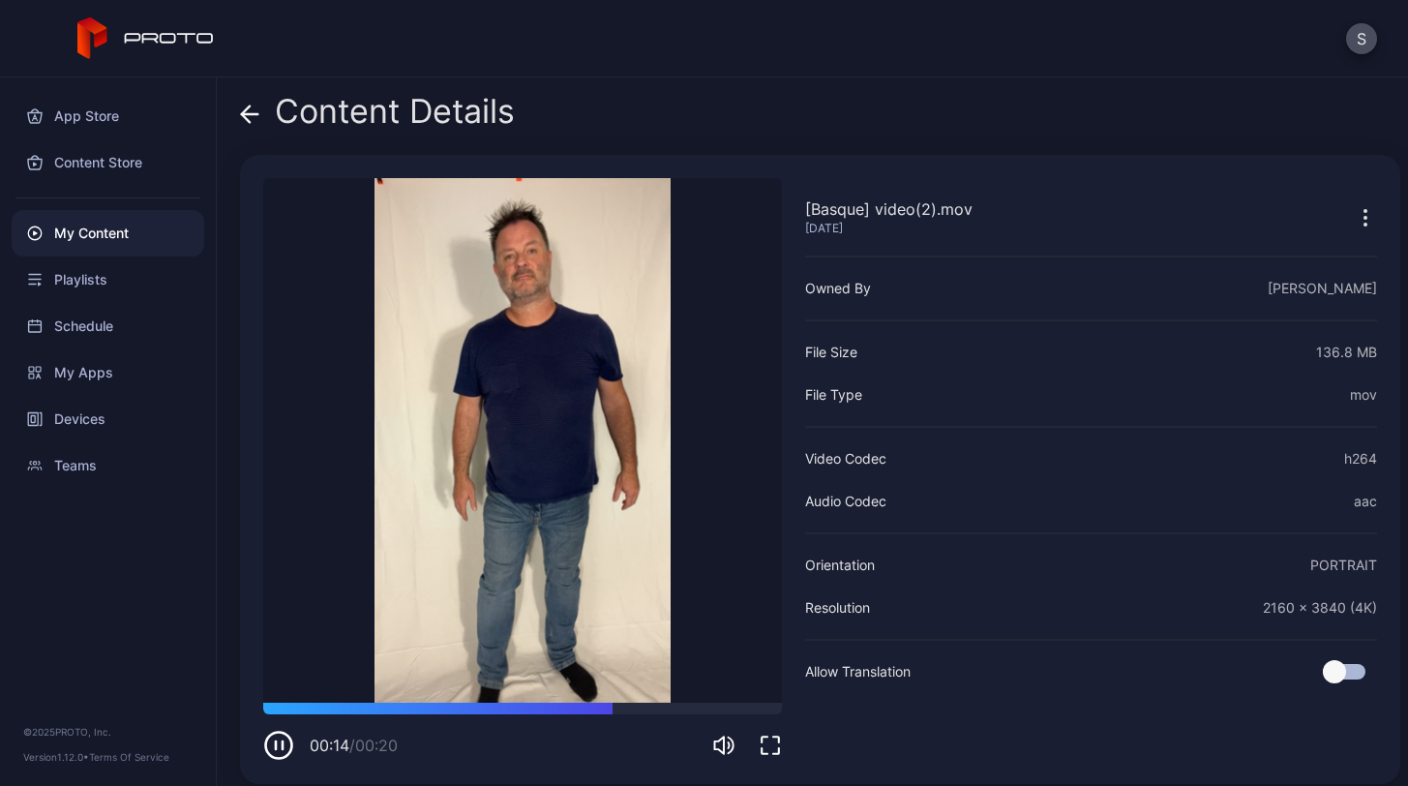
click at [243, 110] on icon at bounding box center [249, 114] width 19 height 19
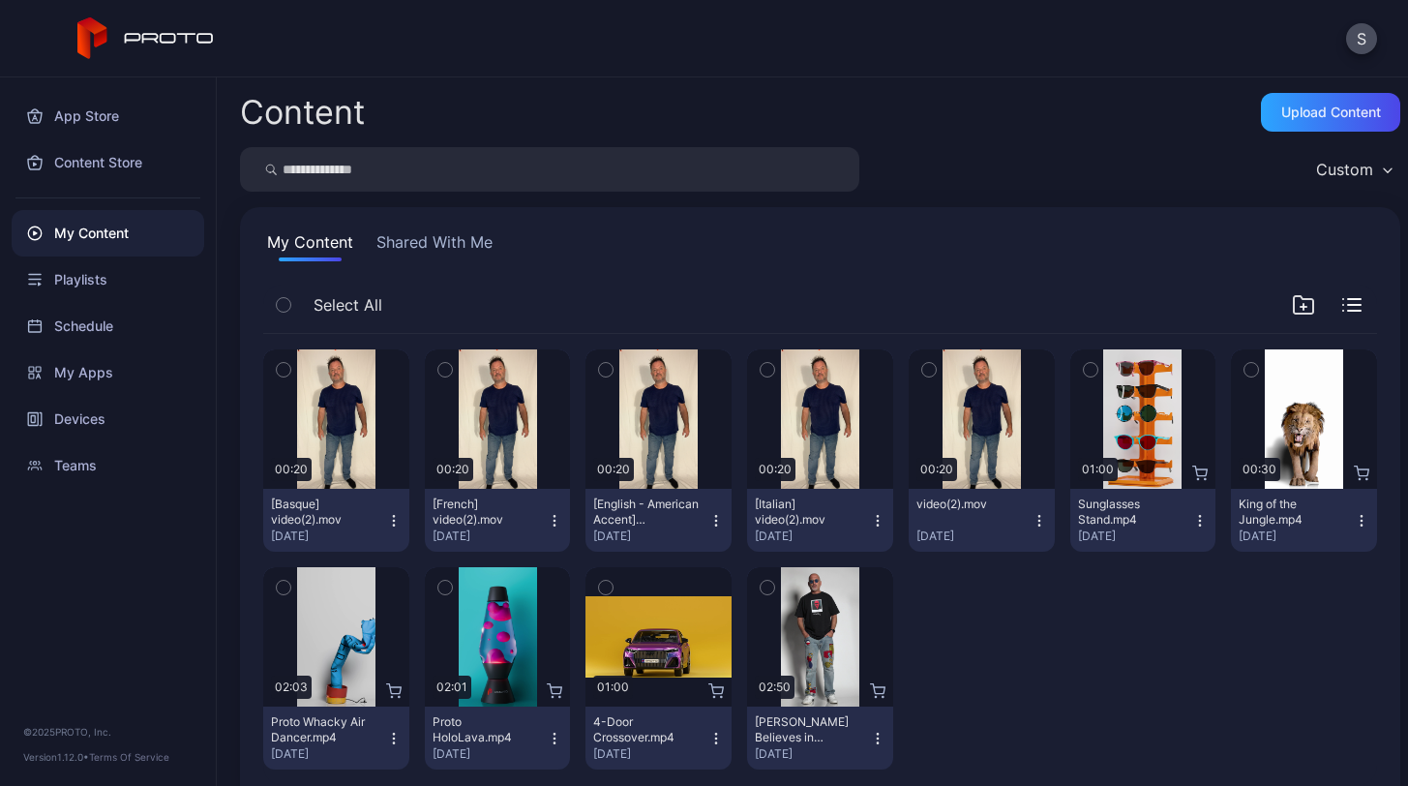
click at [393, 521] on icon "button" at bounding box center [393, 520] width 1 height 1
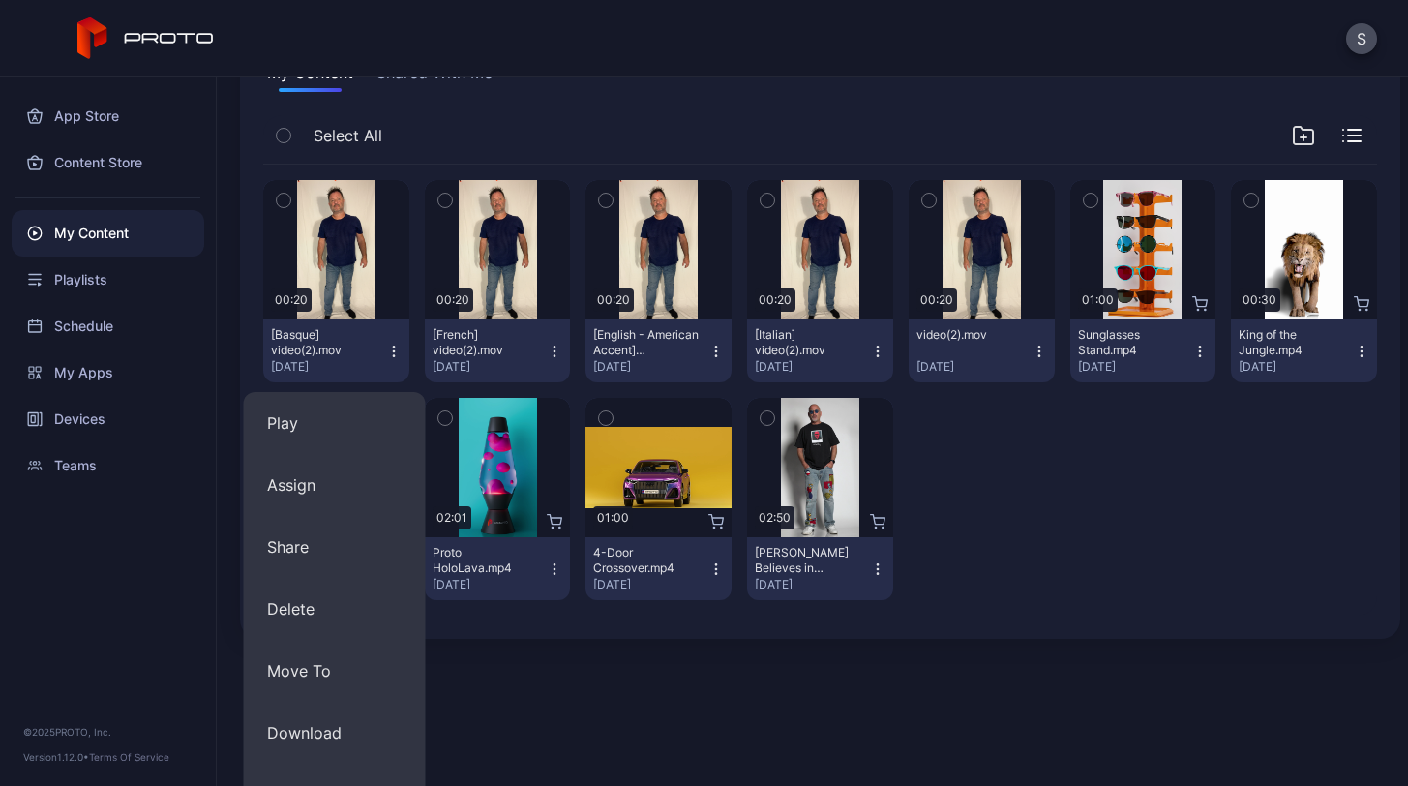
scroll to position [219, 0]
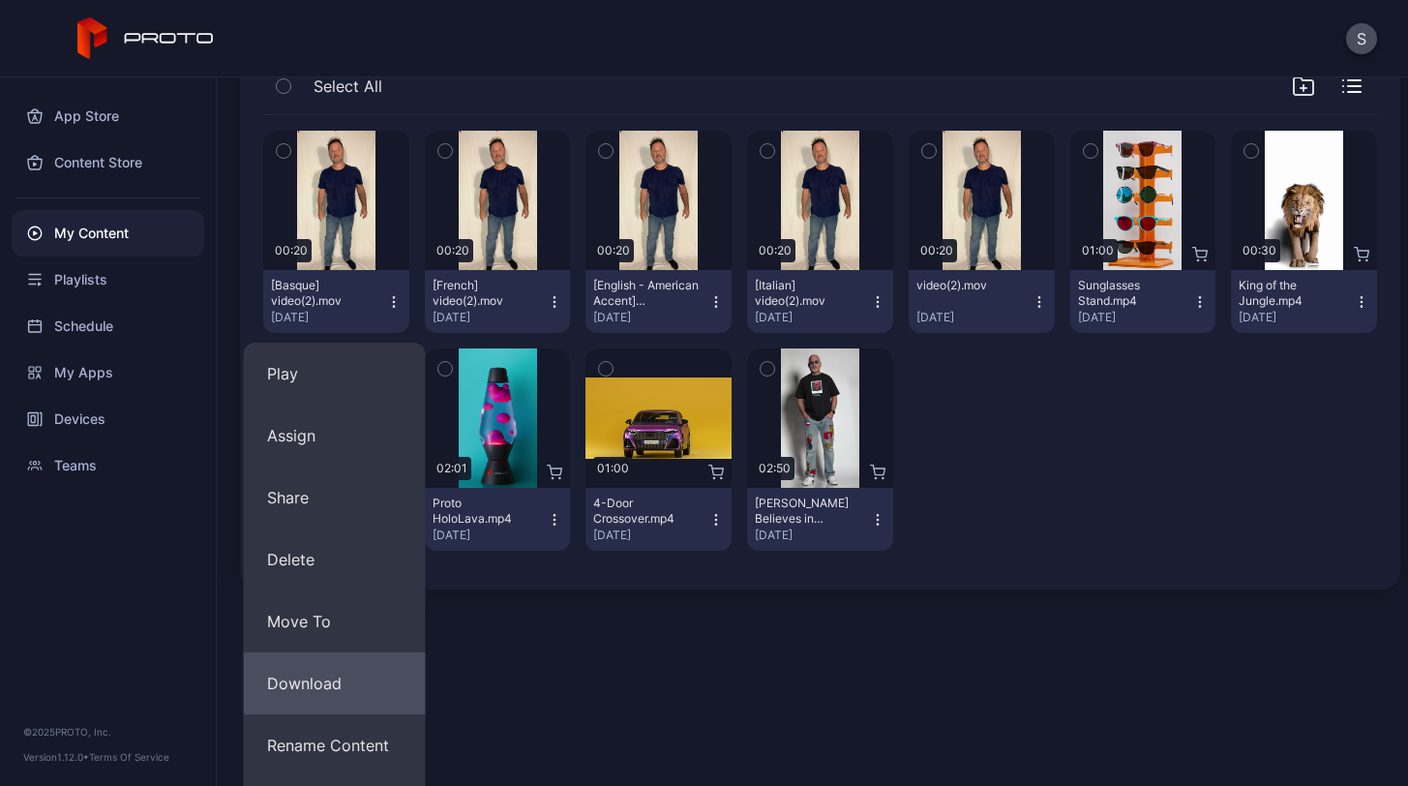
click at [307, 677] on button "Download" at bounding box center [335, 683] width 182 height 62
